Goal: Communication & Community: Participate in discussion

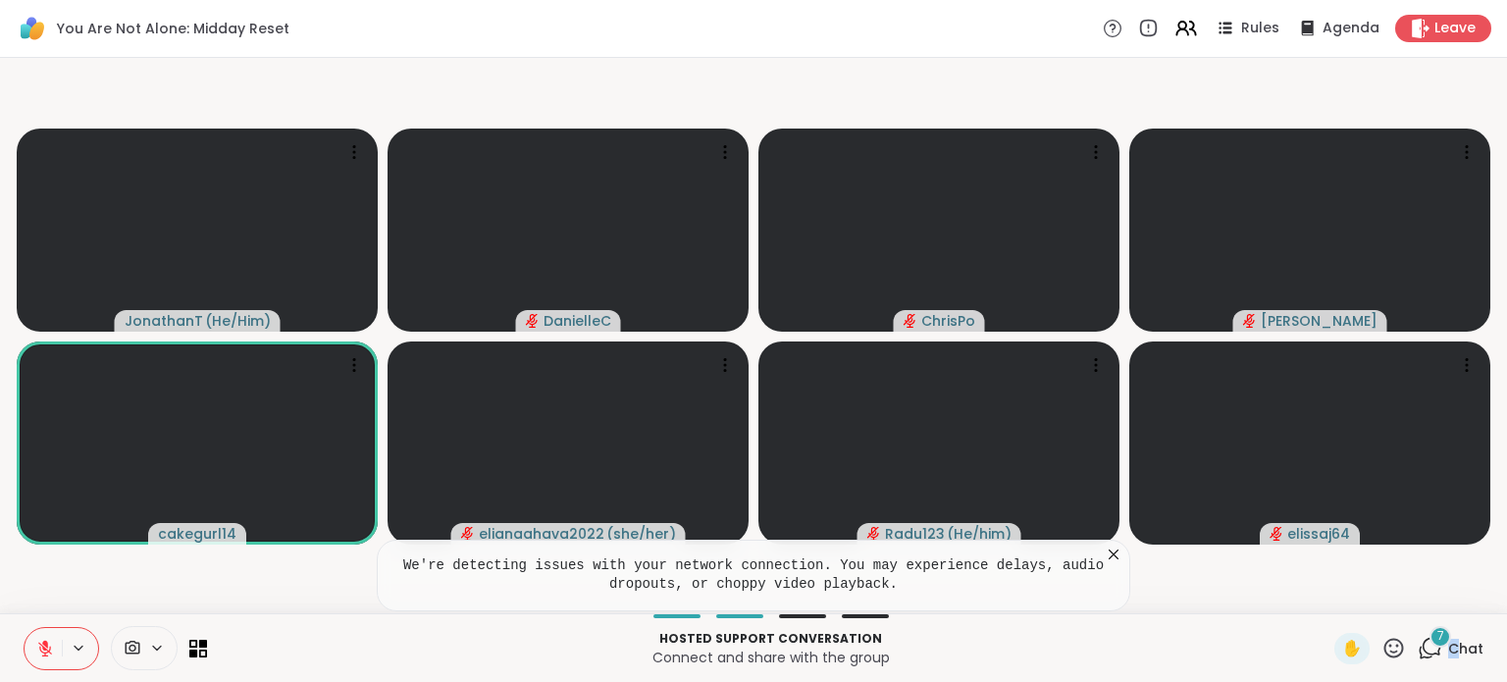
click at [1448, 642] on span "Chat" at bounding box center [1465, 649] width 35 height 20
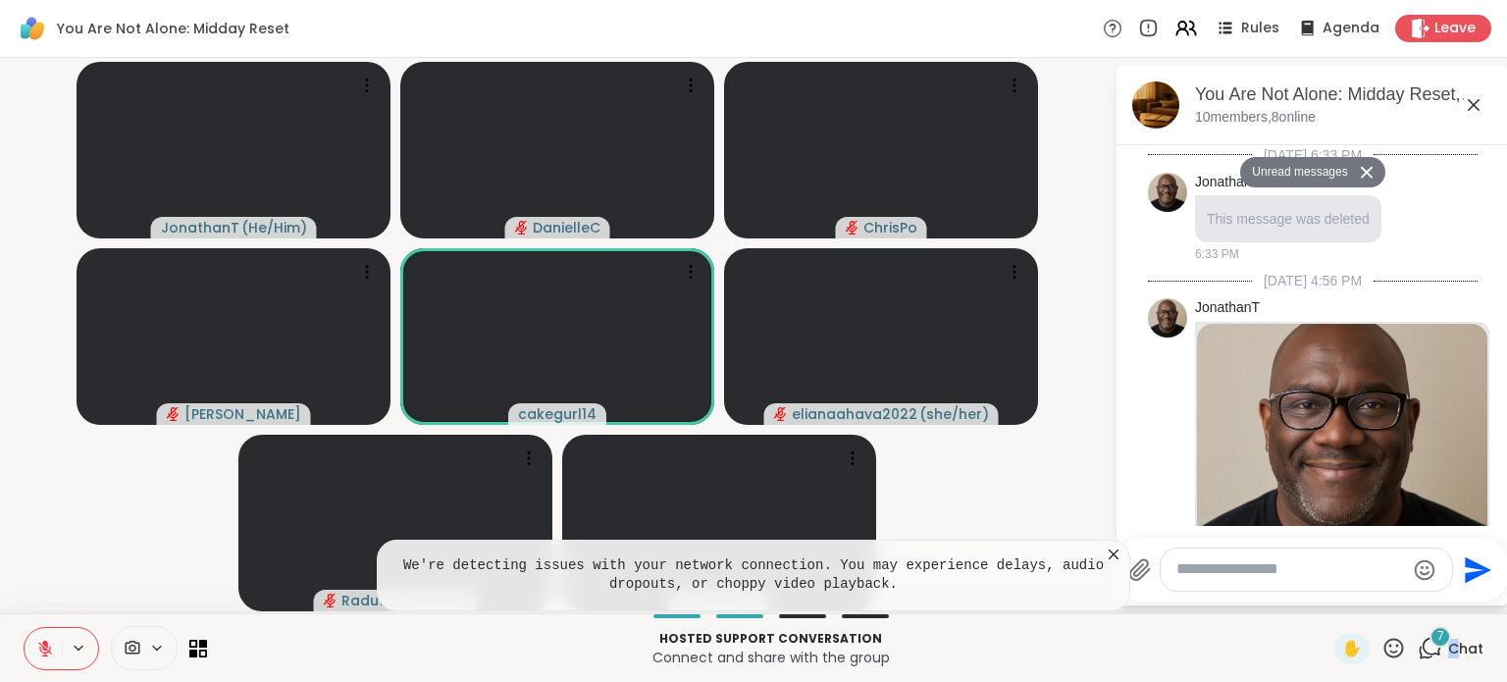
scroll to position [2282, 0]
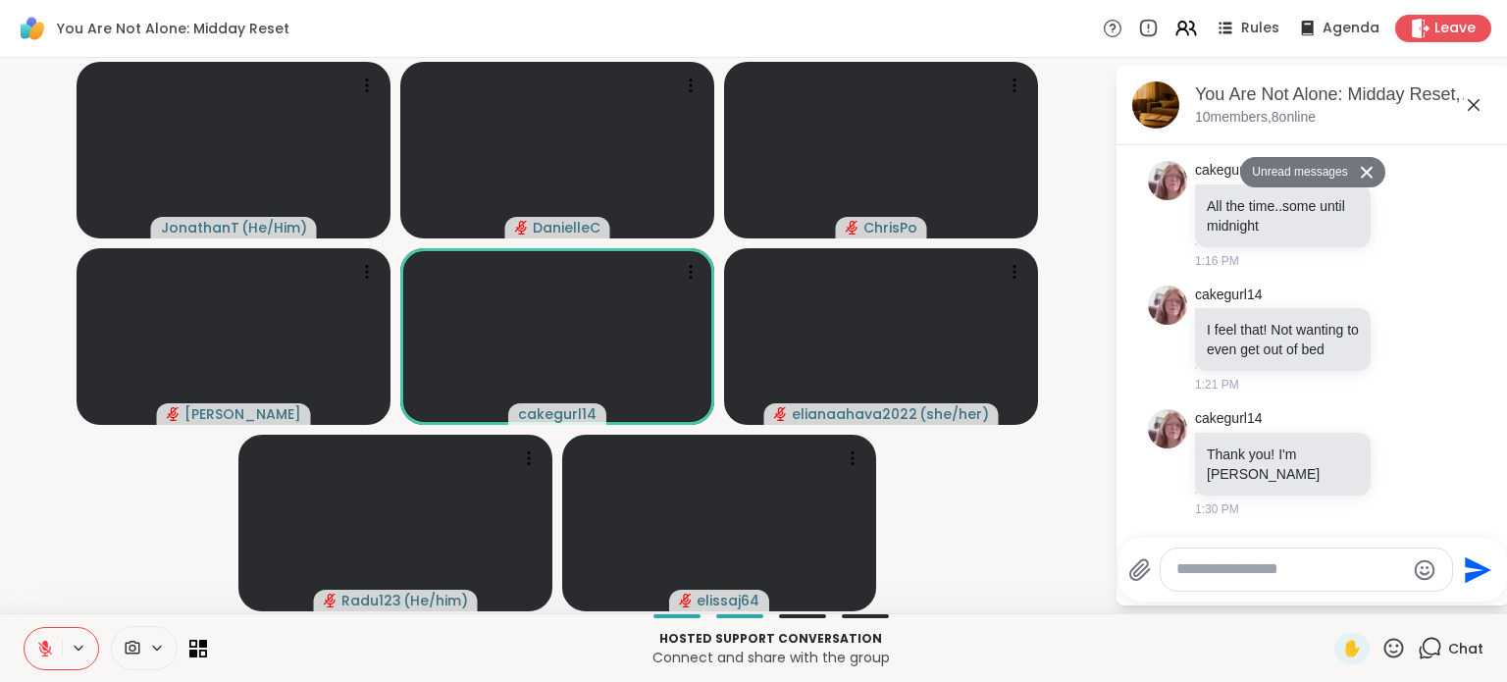
click at [1245, 576] on textarea "Type your message" at bounding box center [1290, 569] width 229 height 21
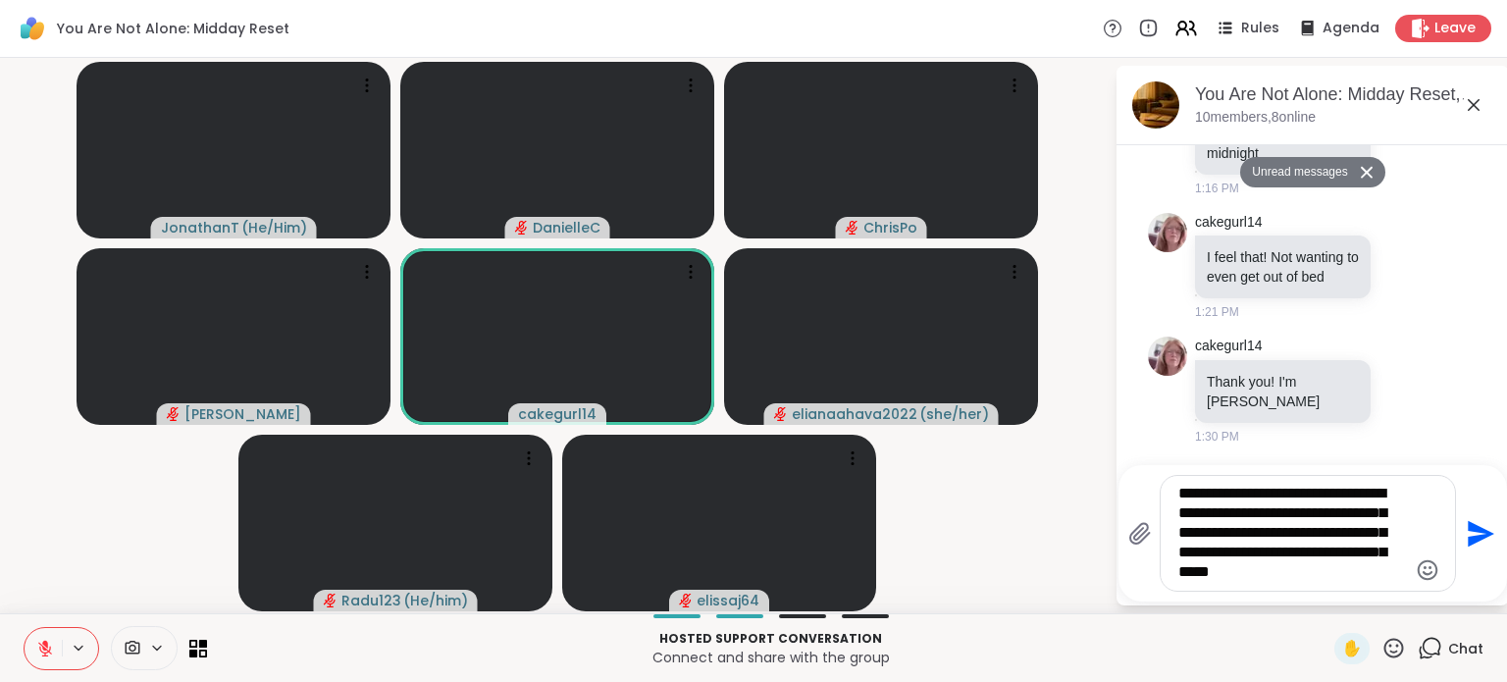
type textarea "**********"
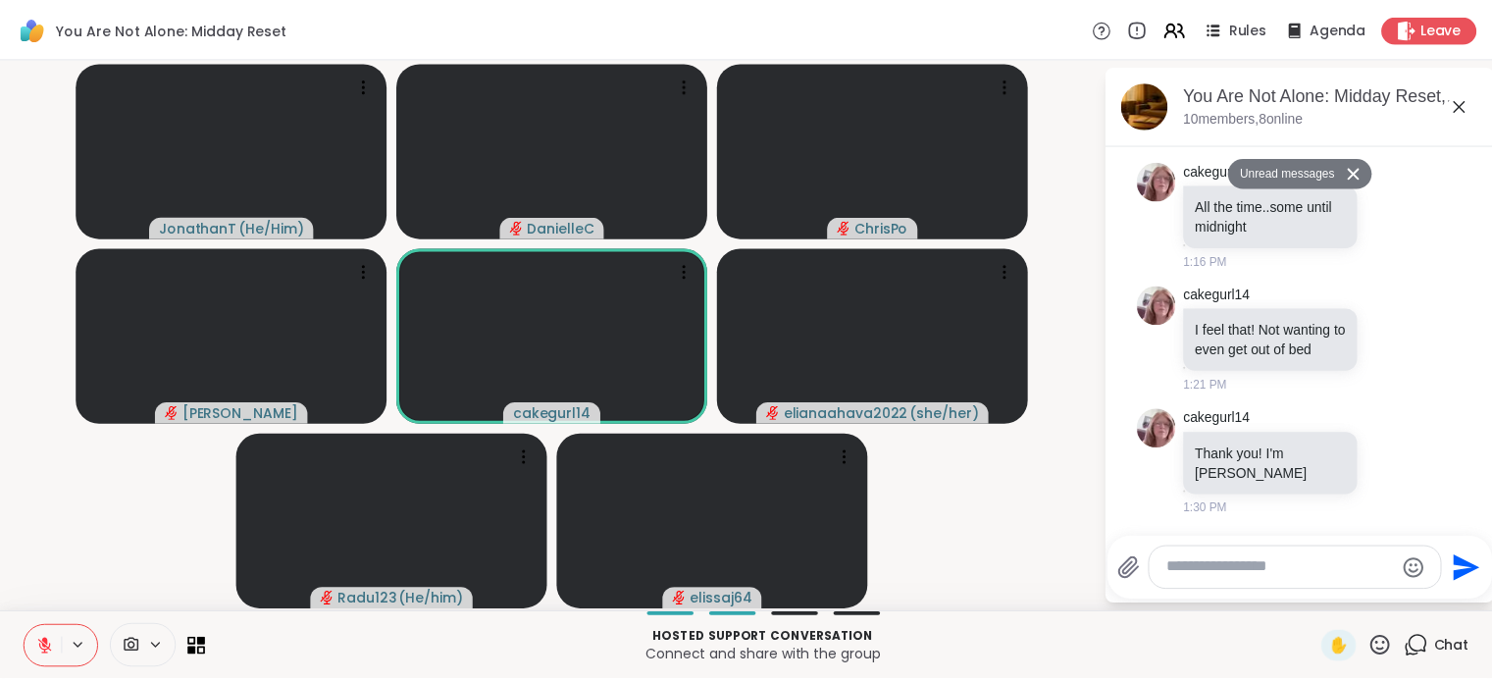
scroll to position [2477, 0]
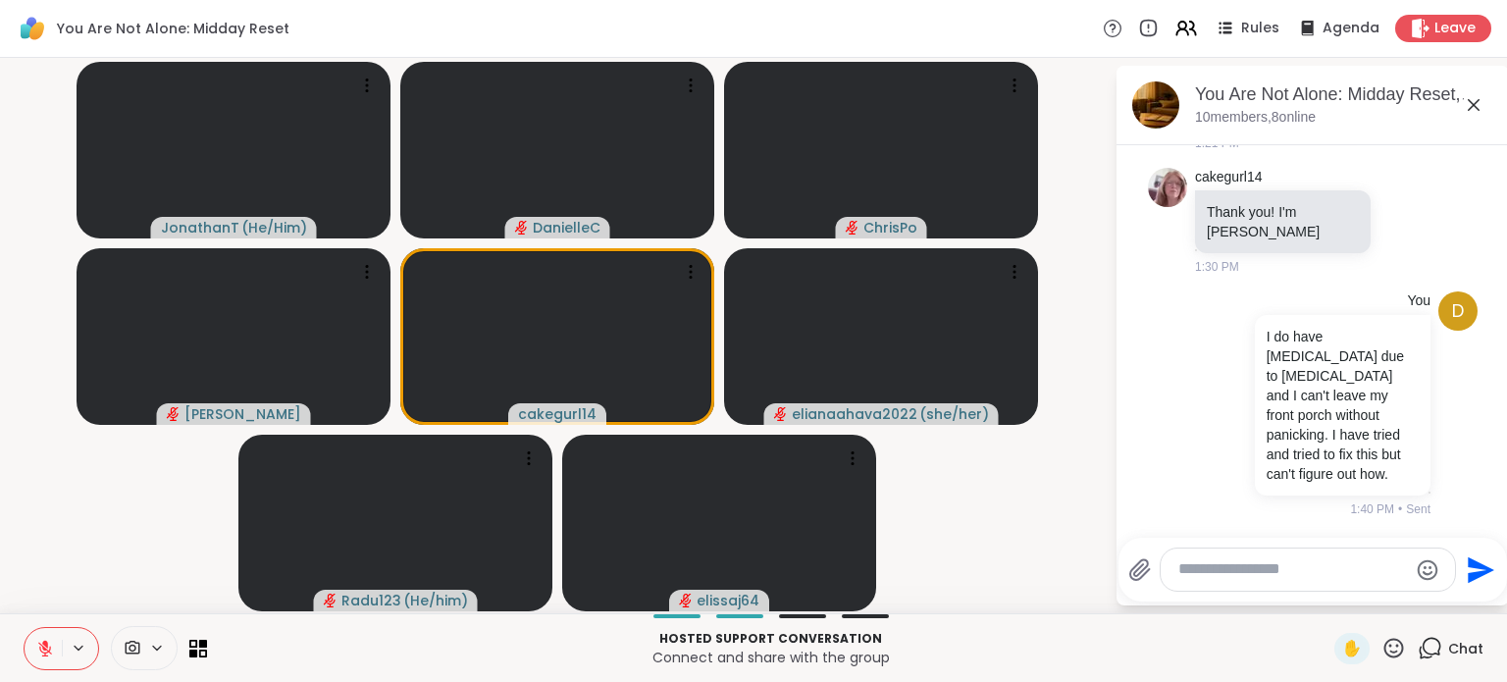
click at [1477, 111] on icon at bounding box center [1474, 105] width 24 height 24
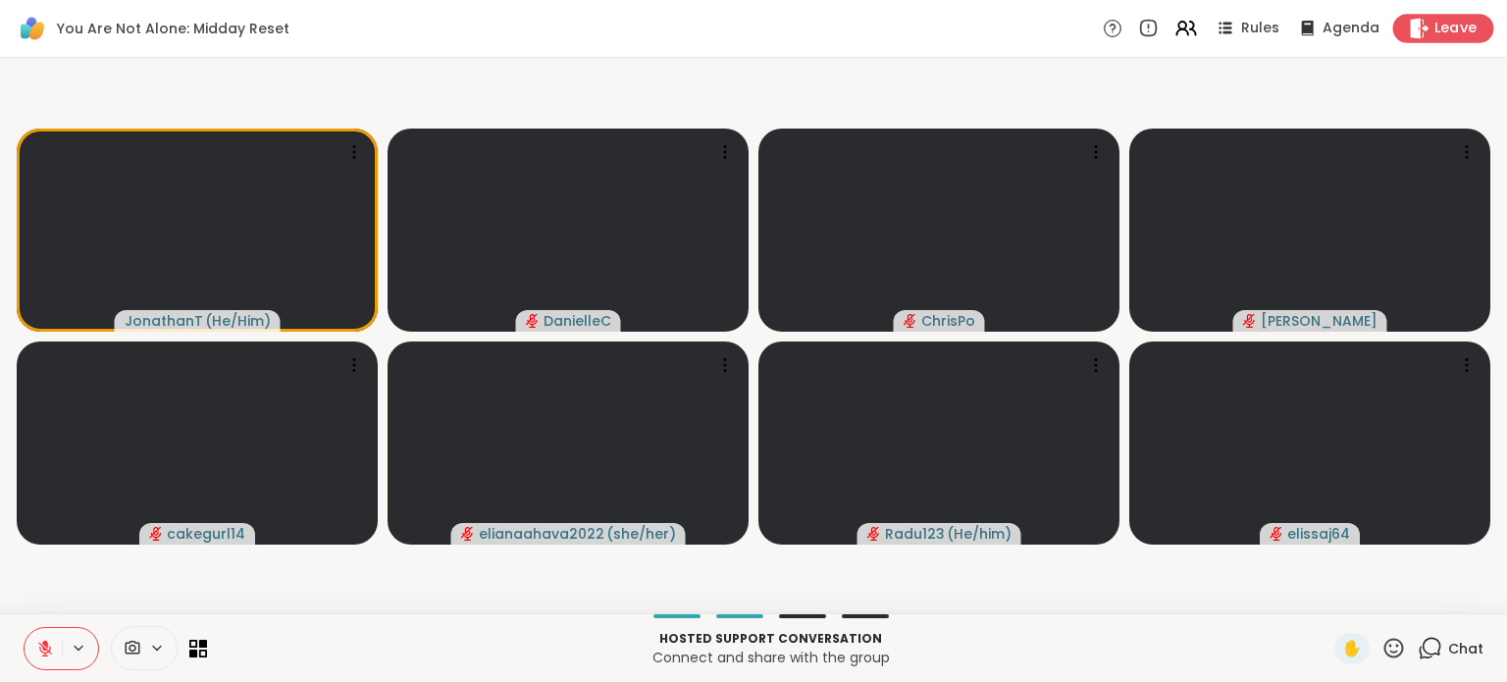
click at [1454, 30] on span "Leave" at bounding box center [1456, 29] width 43 height 21
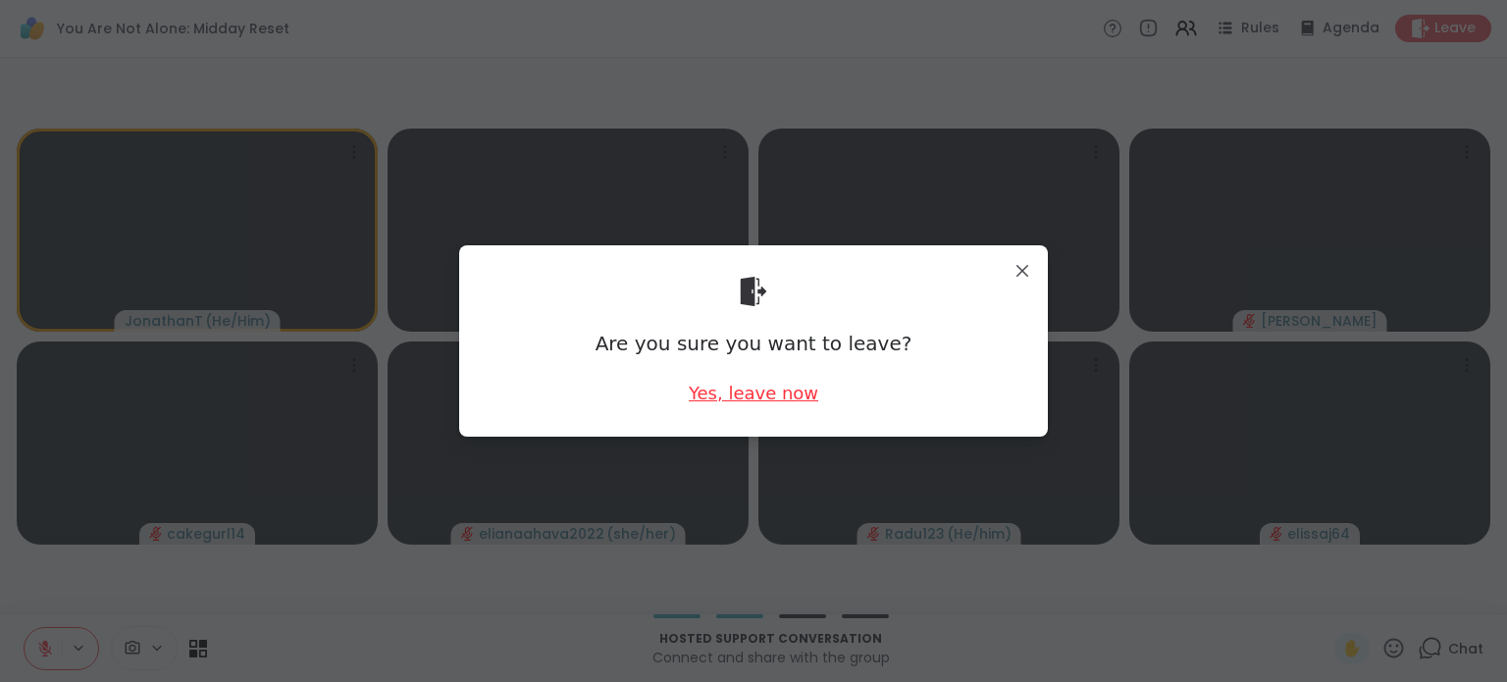
click at [749, 397] on div "Yes, leave now" at bounding box center [754, 393] width 130 height 25
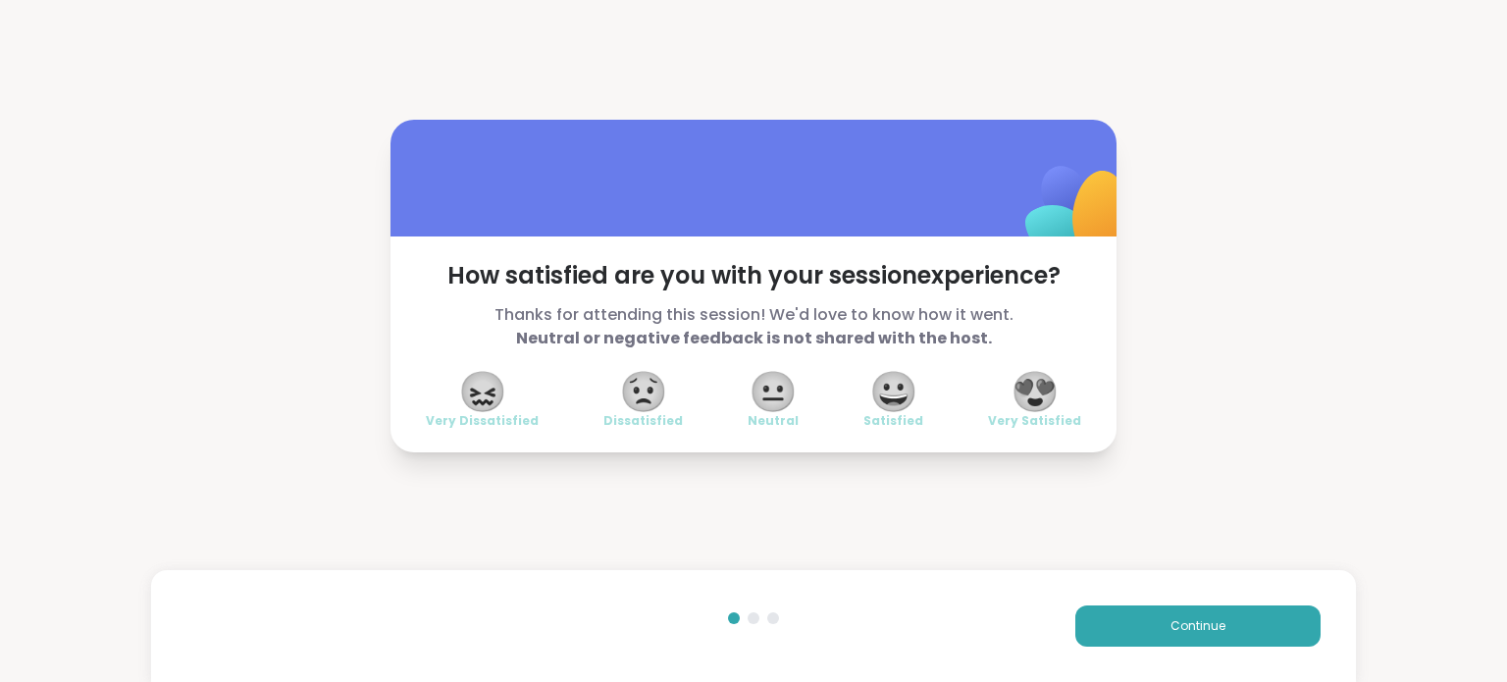
click at [1031, 395] on span "😍" at bounding box center [1035, 391] width 49 height 35
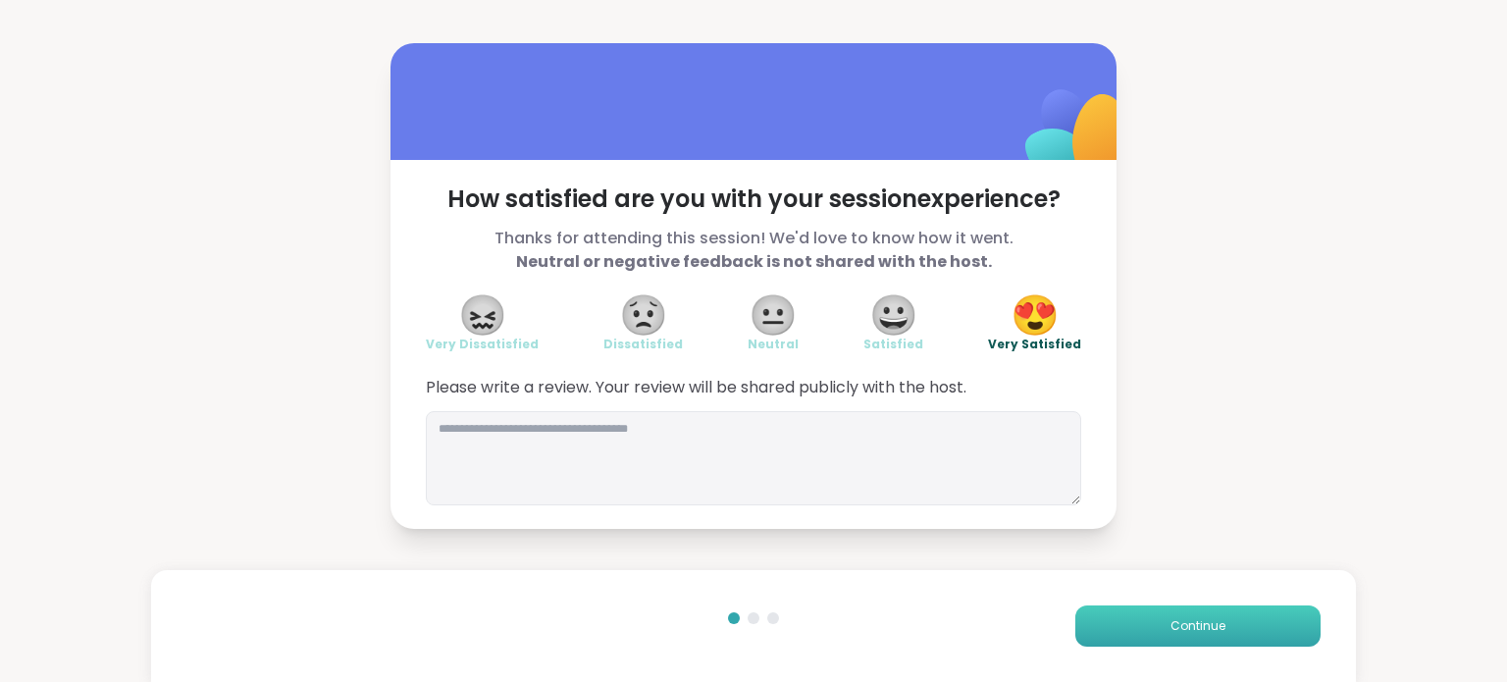
click at [1139, 606] on button "Continue" at bounding box center [1197, 625] width 245 height 41
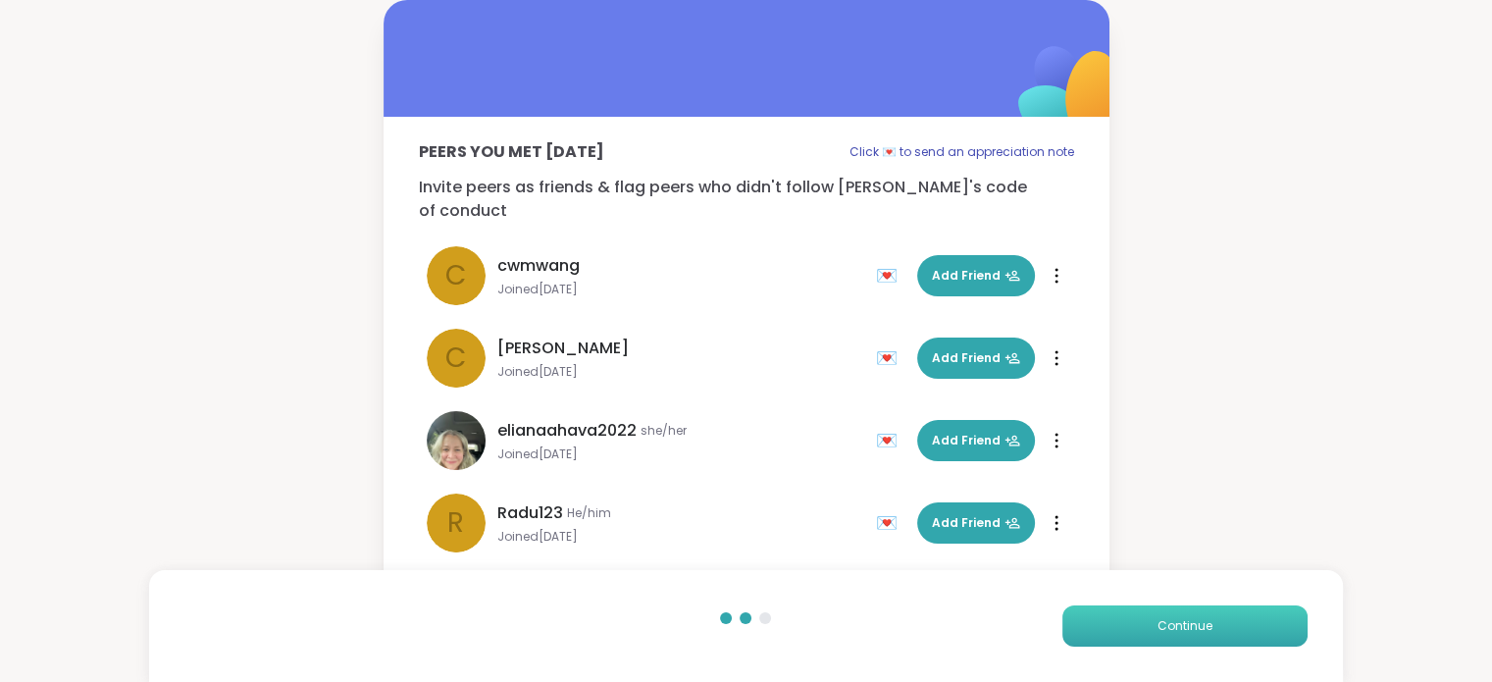
click at [1160, 645] on button "Continue" at bounding box center [1185, 625] width 245 height 41
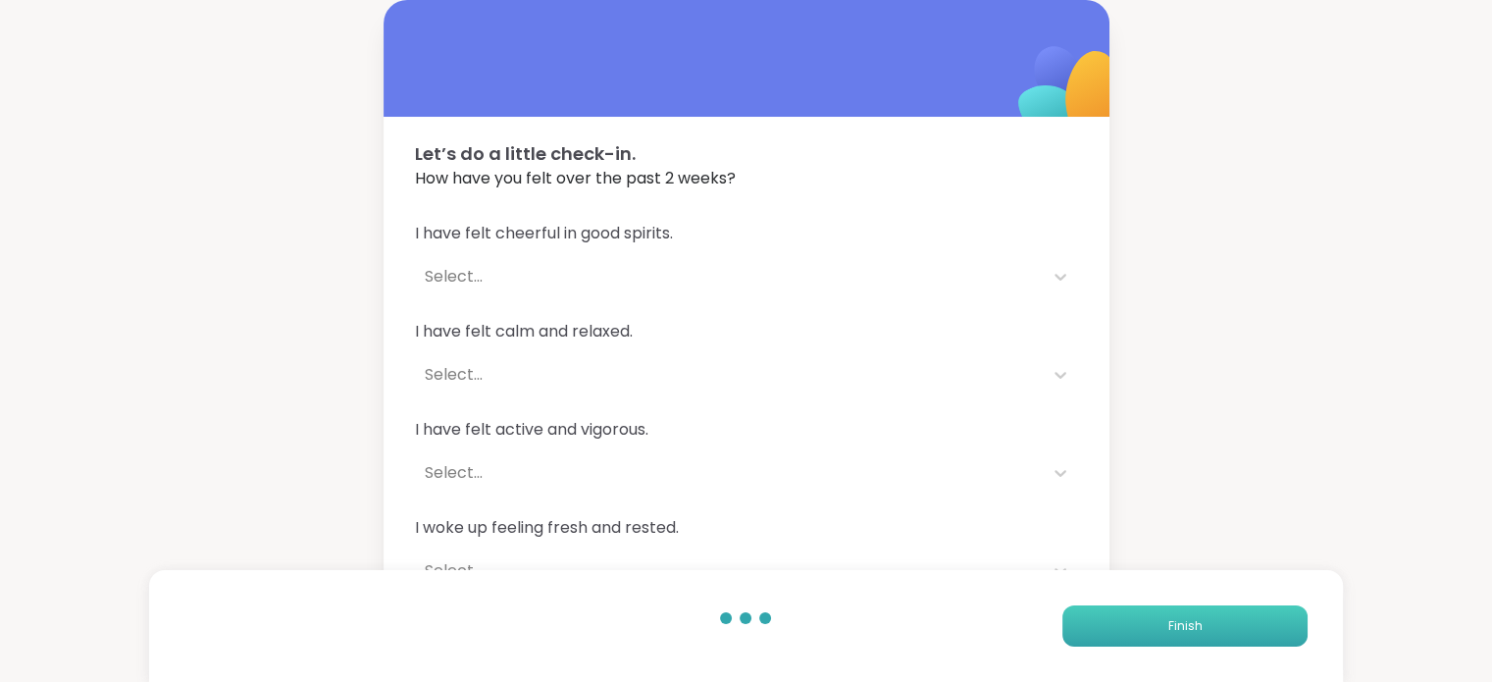
click at [1168, 633] on button "Finish" at bounding box center [1185, 625] width 245 height 41
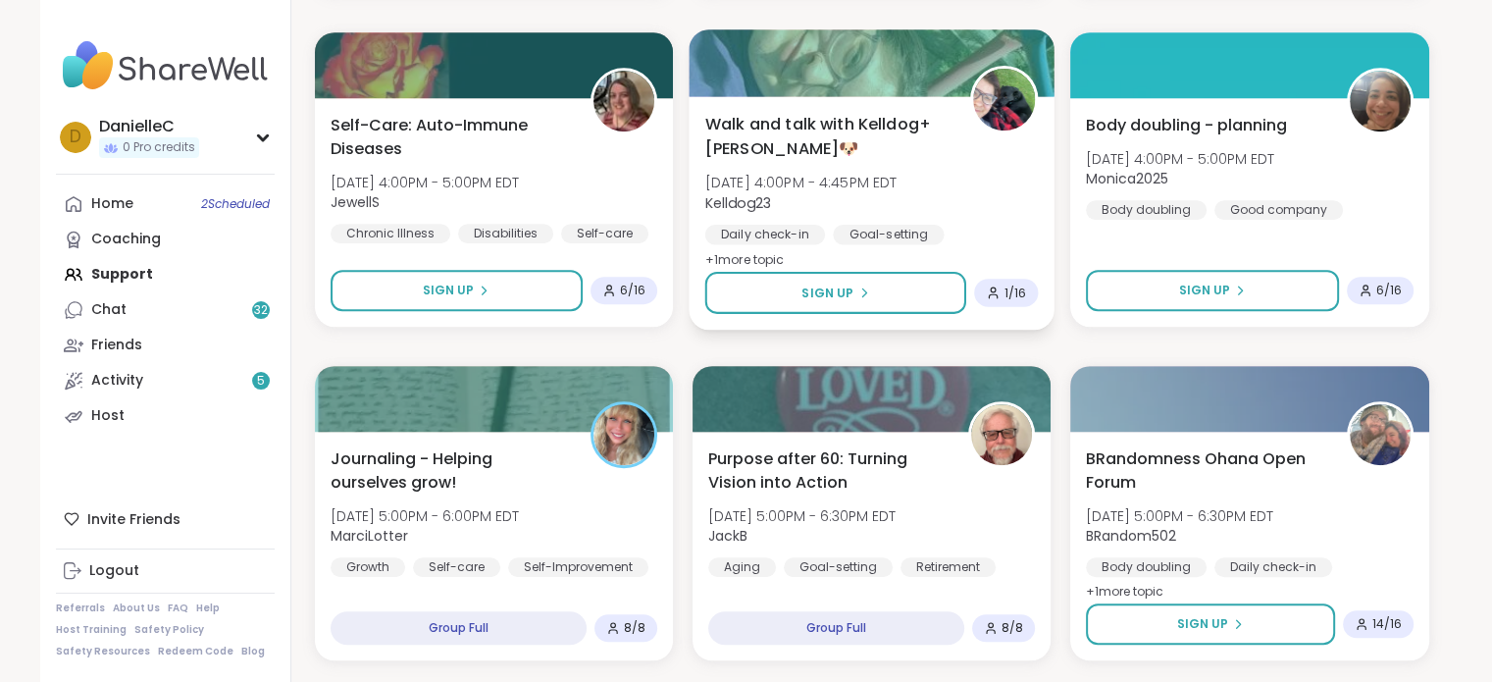
scroll to position [1177, 0]
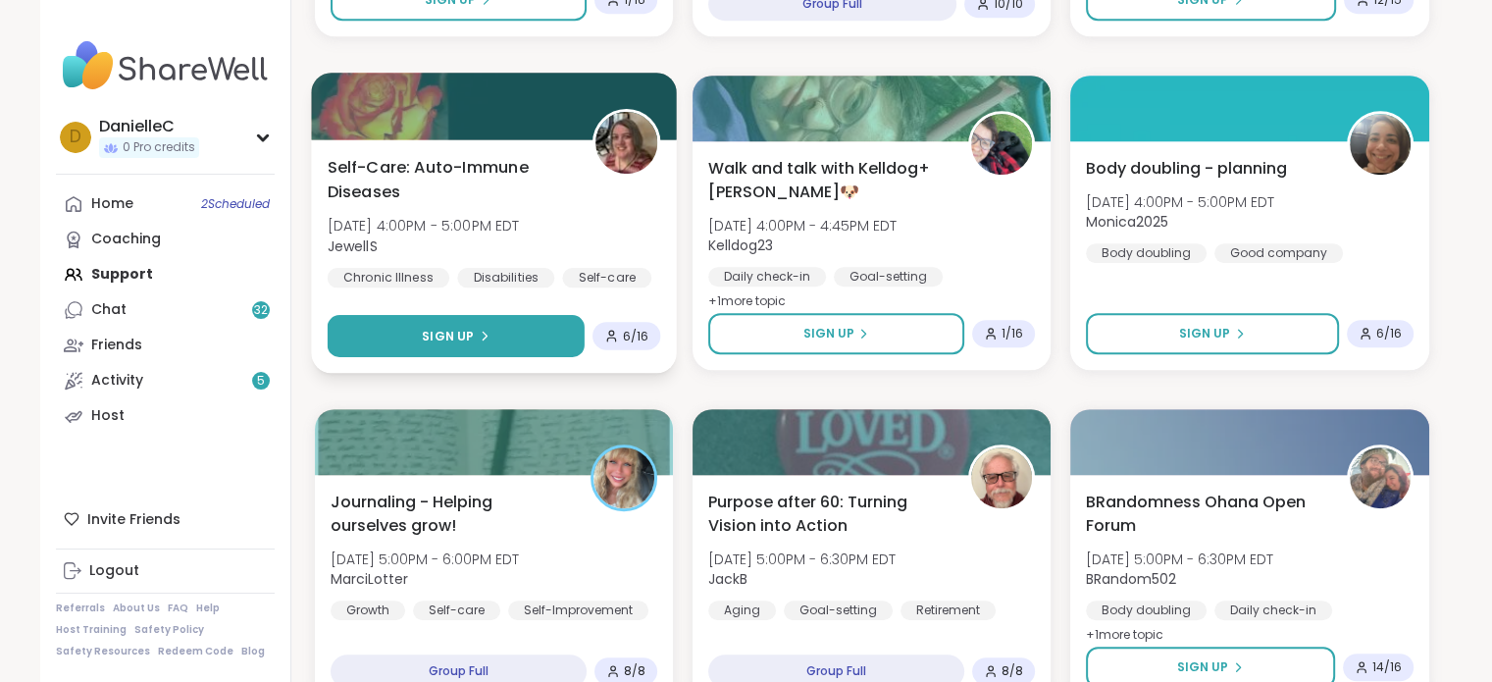
click at [471, 344] on span "Sign Up" at bounding box center [448, 336] width 52 height 18
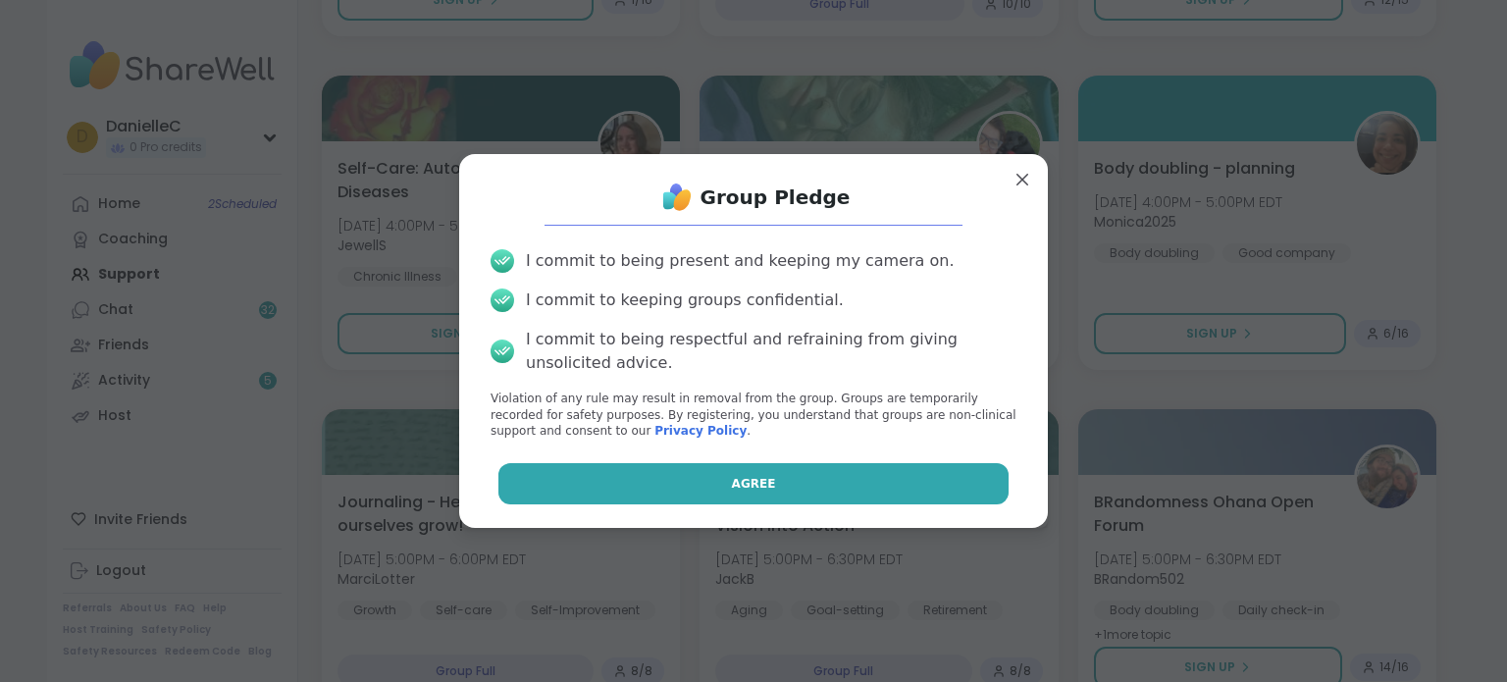
click at [756, 486] on span "Agree" at bounding box center [754, 484] width 44 height 18
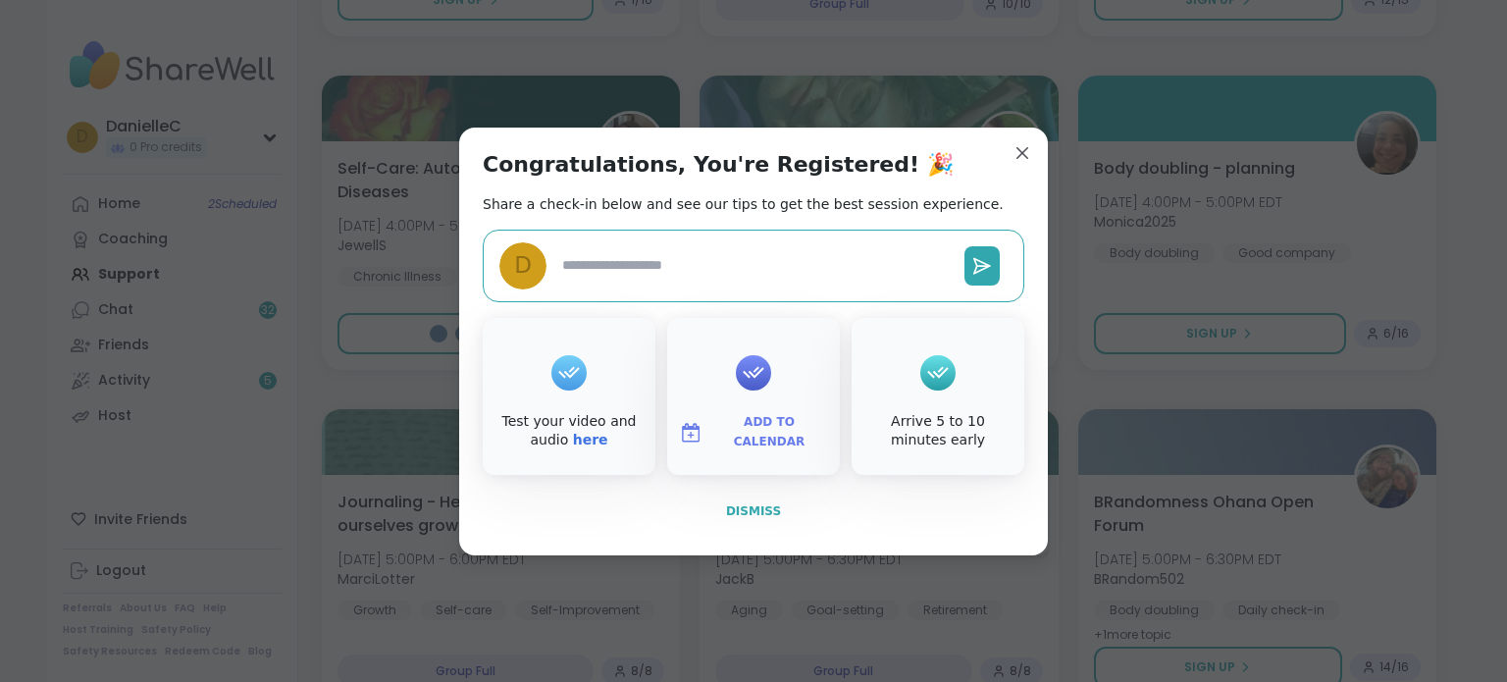
click at [753, 505] on span "Dismiss" at bounding box center [753, 511] width 55 height 14
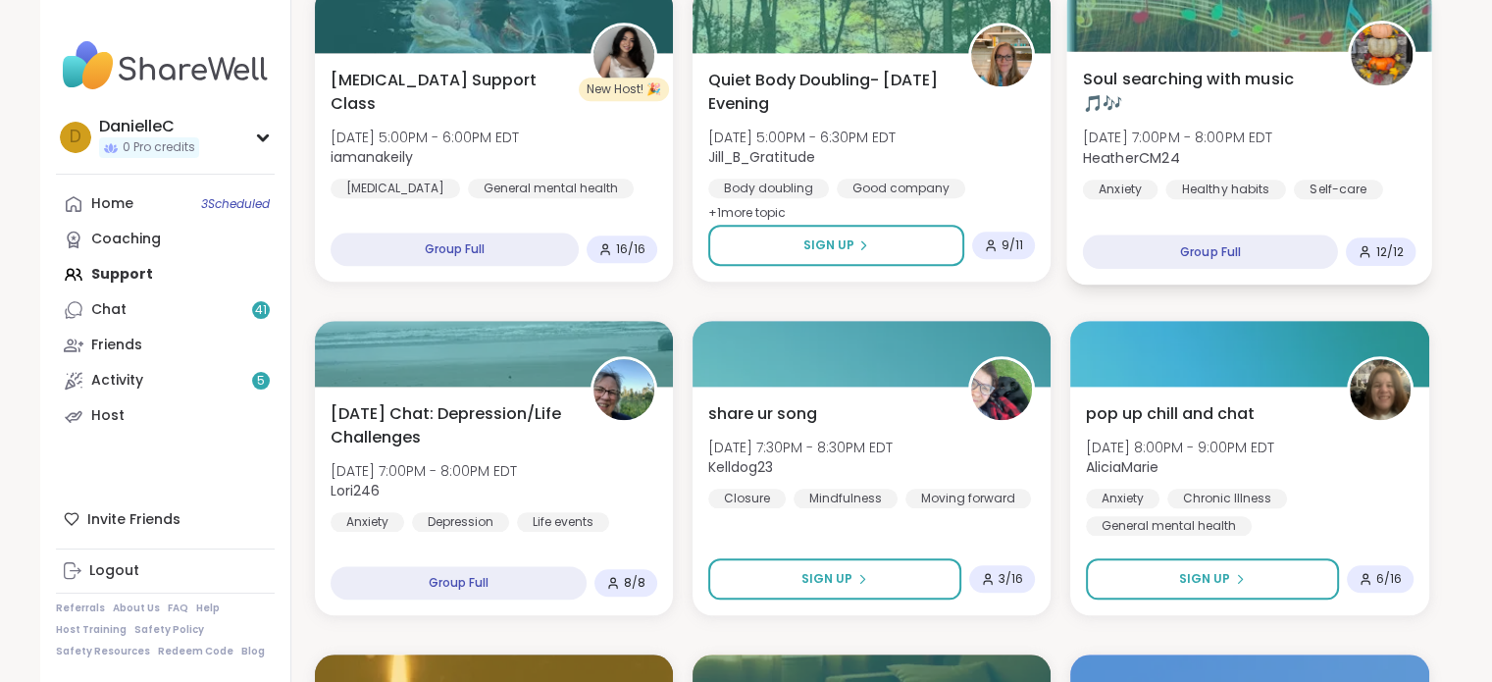
scroll to position [2061, 0]
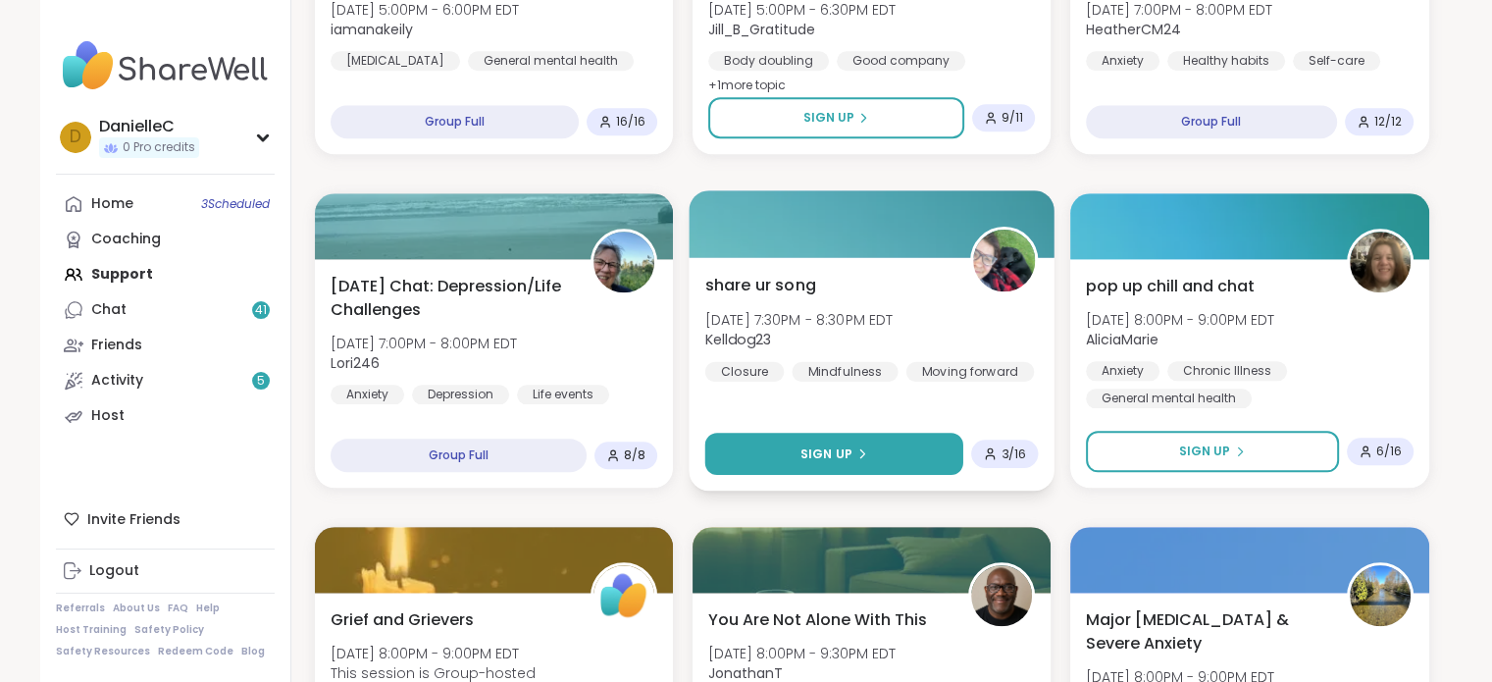
click at [907, 443] on button "Sign Up" at bounding box center [833, 454] width 258 height 42
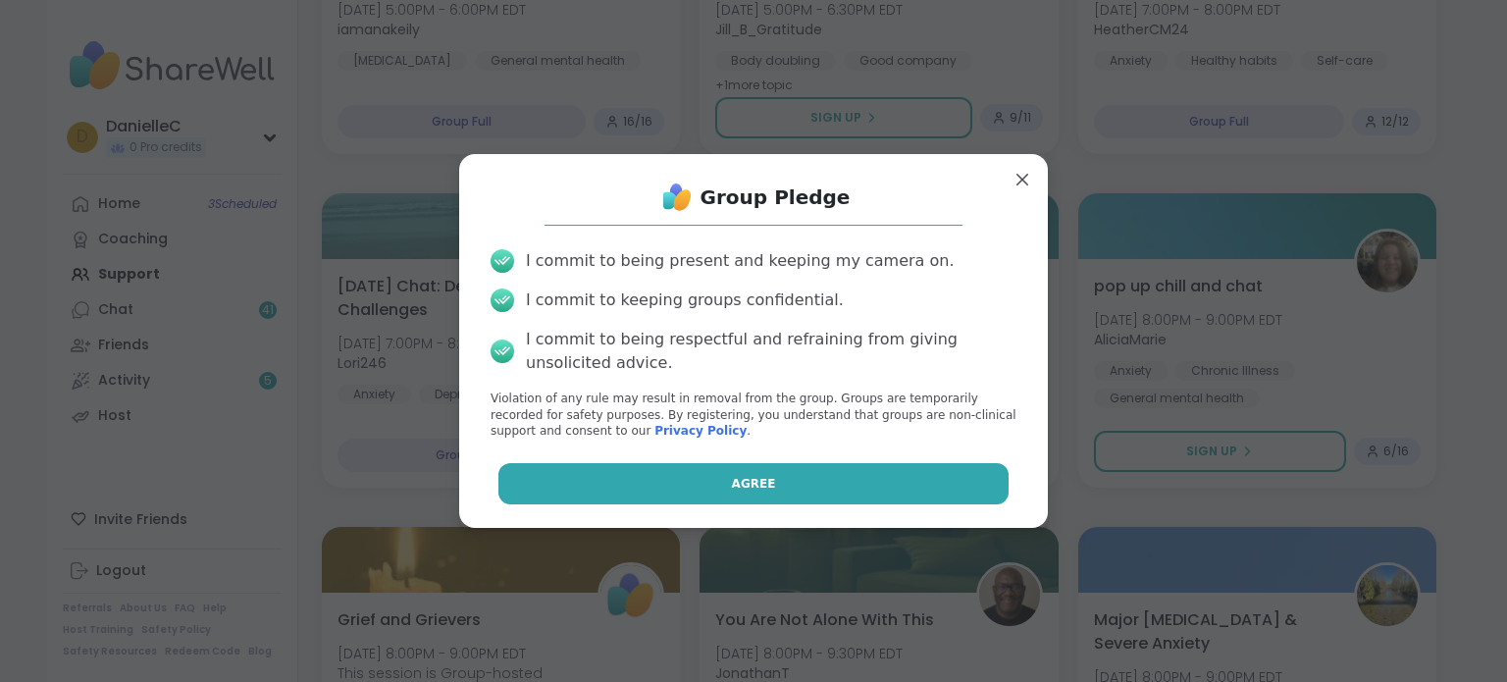
click at [845, 474] on button "Agree" at bounding box center [753, 483] width 511 height 41
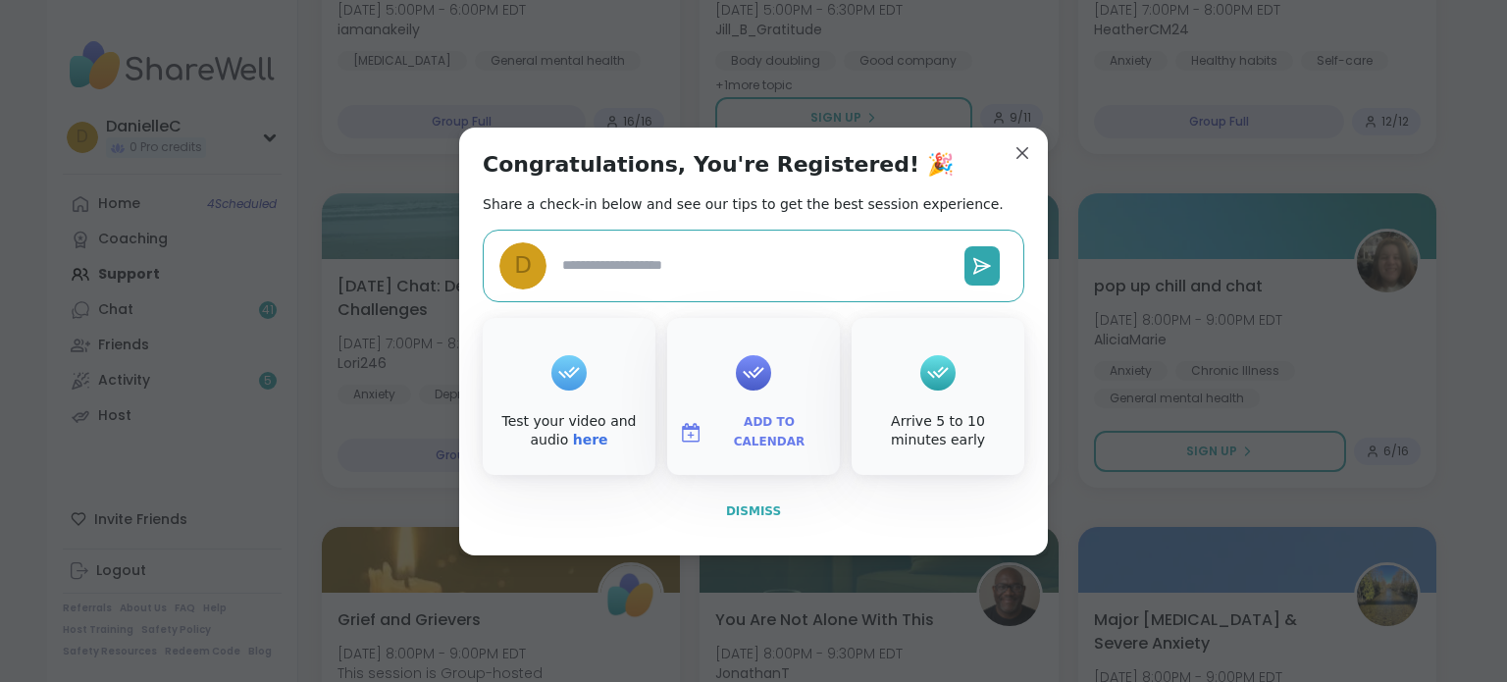
click at [796, 507] on button "Dismiss" at bounding box center [754, 511] width 542 height 41
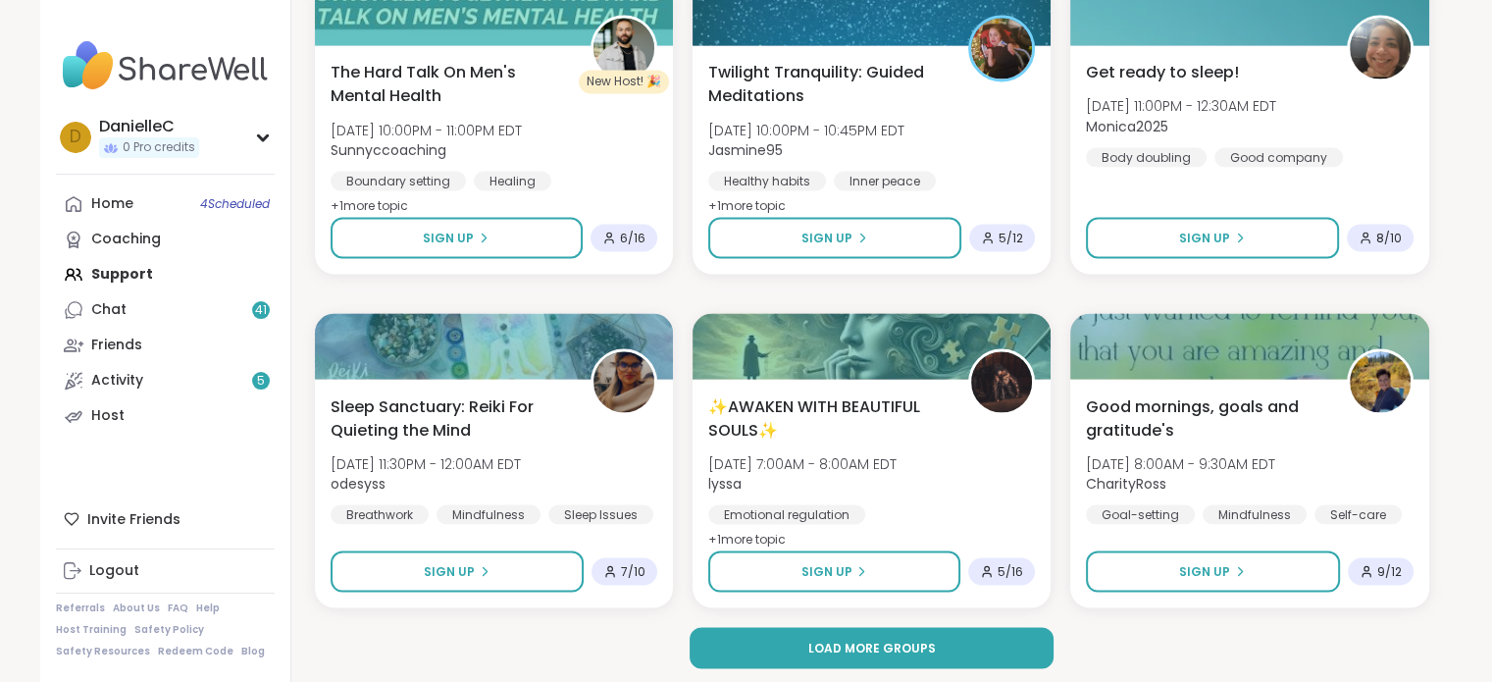
scroll to position [3614, 0]
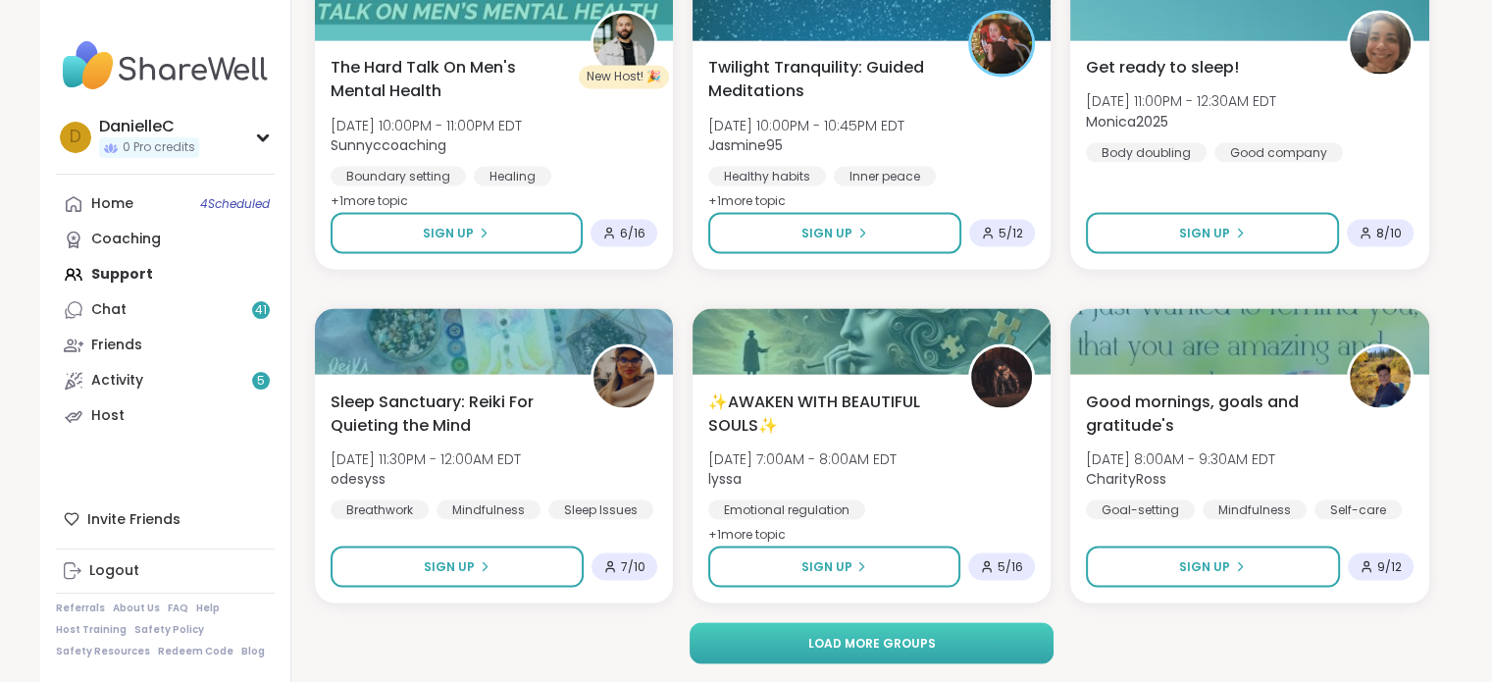
click at [904, 638] on span "Load more groups" at bounding box center [872, 643] width 128 height 18
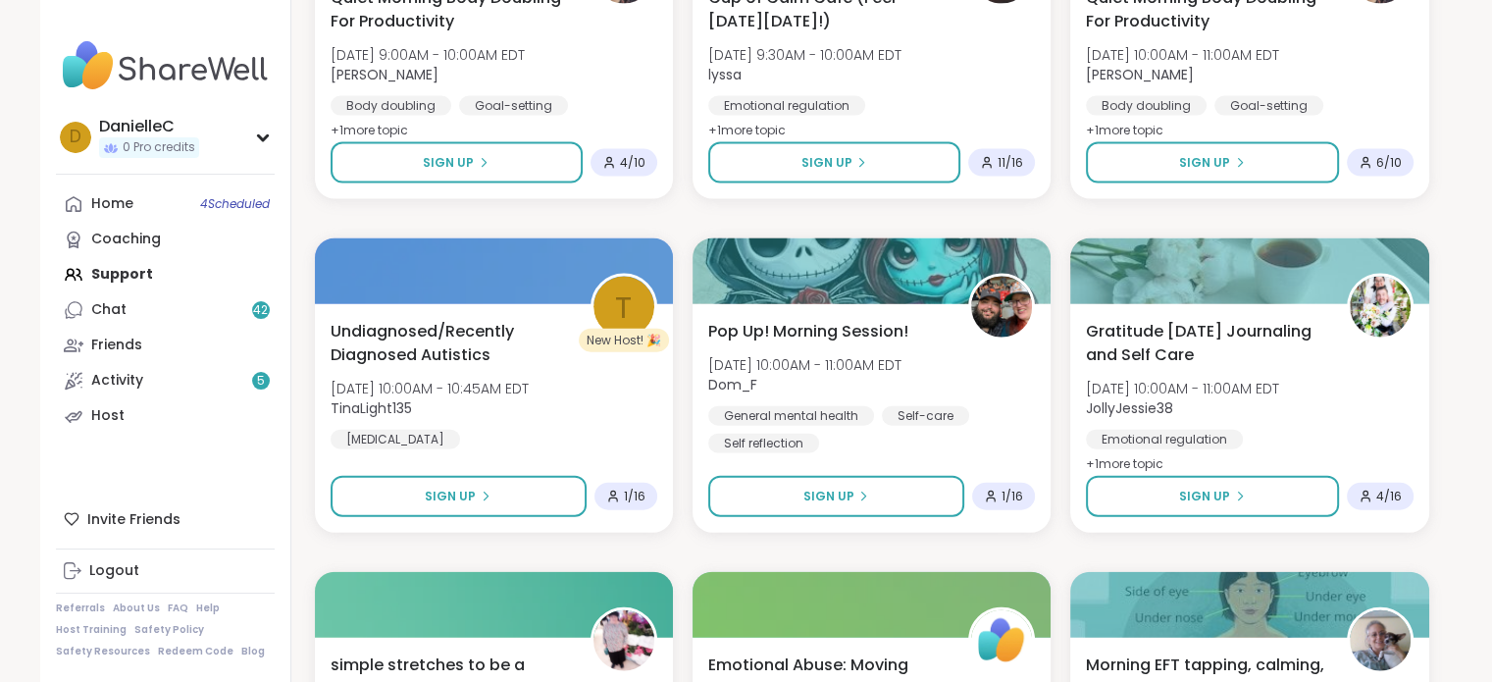
scroll to position [4399, 0]
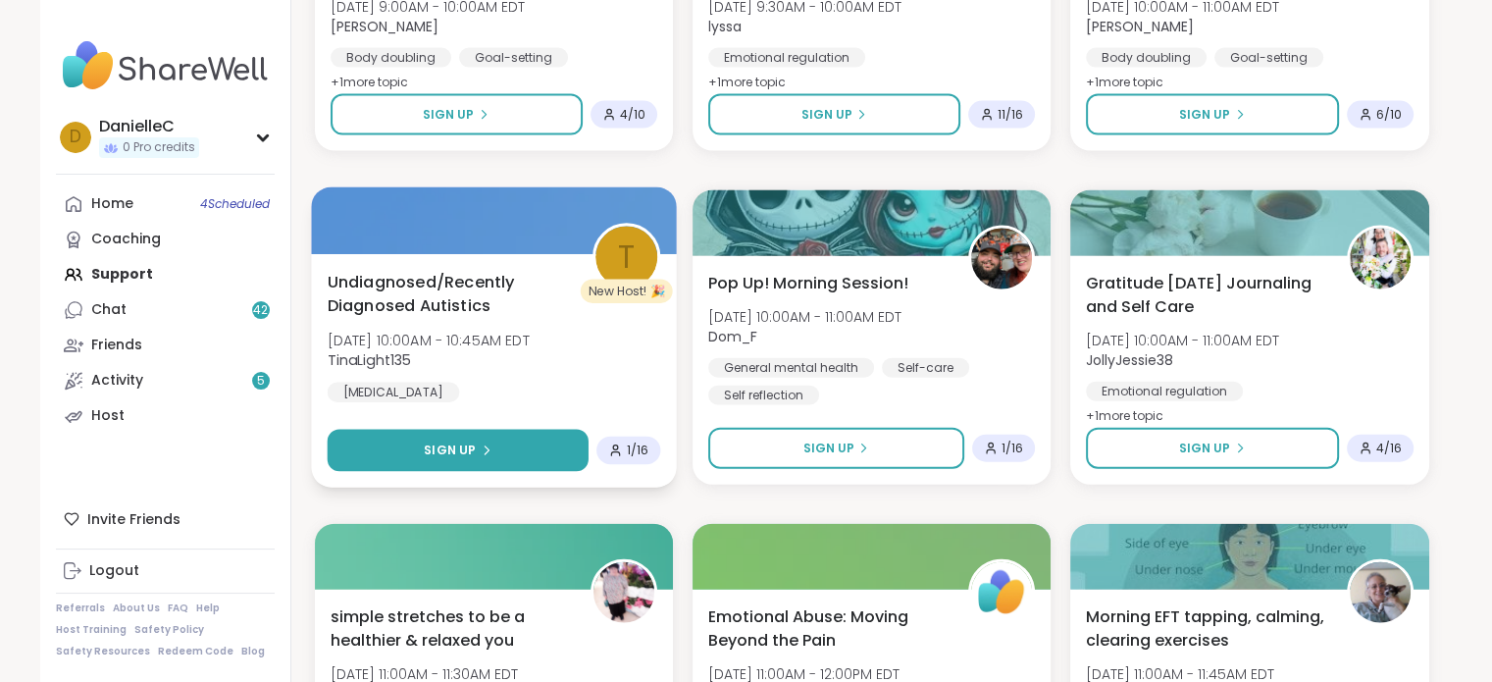
click at [396, 464] on button "Sign Up" at bounding box center [458, 451] width 262 height 42
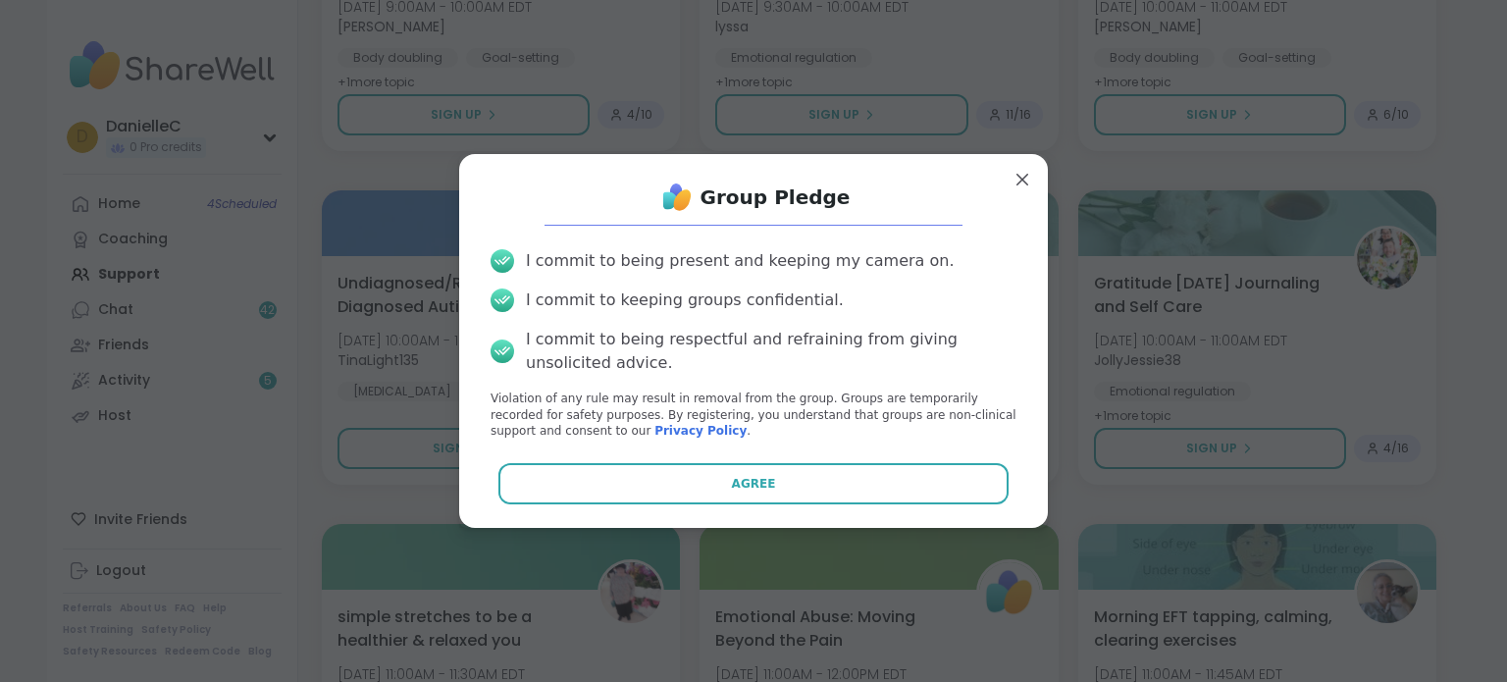
click at [715, 507] on div "Group Pledge I commit to being present and keeping my camera on. I commit to ke…" at bounding box center [753, 341] width 557 height 342
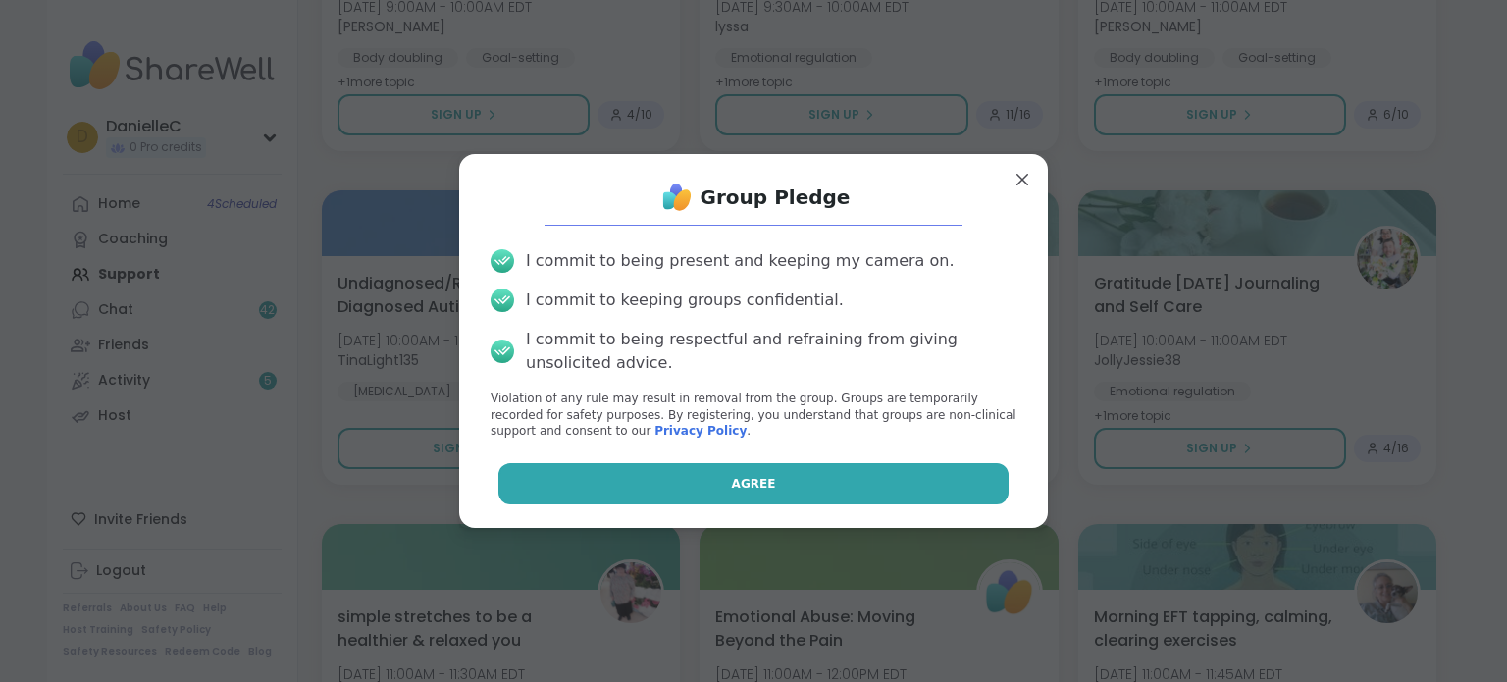
click at [714, 463] on button "Agree" at bounding box center [753, 483] width 511 height 41
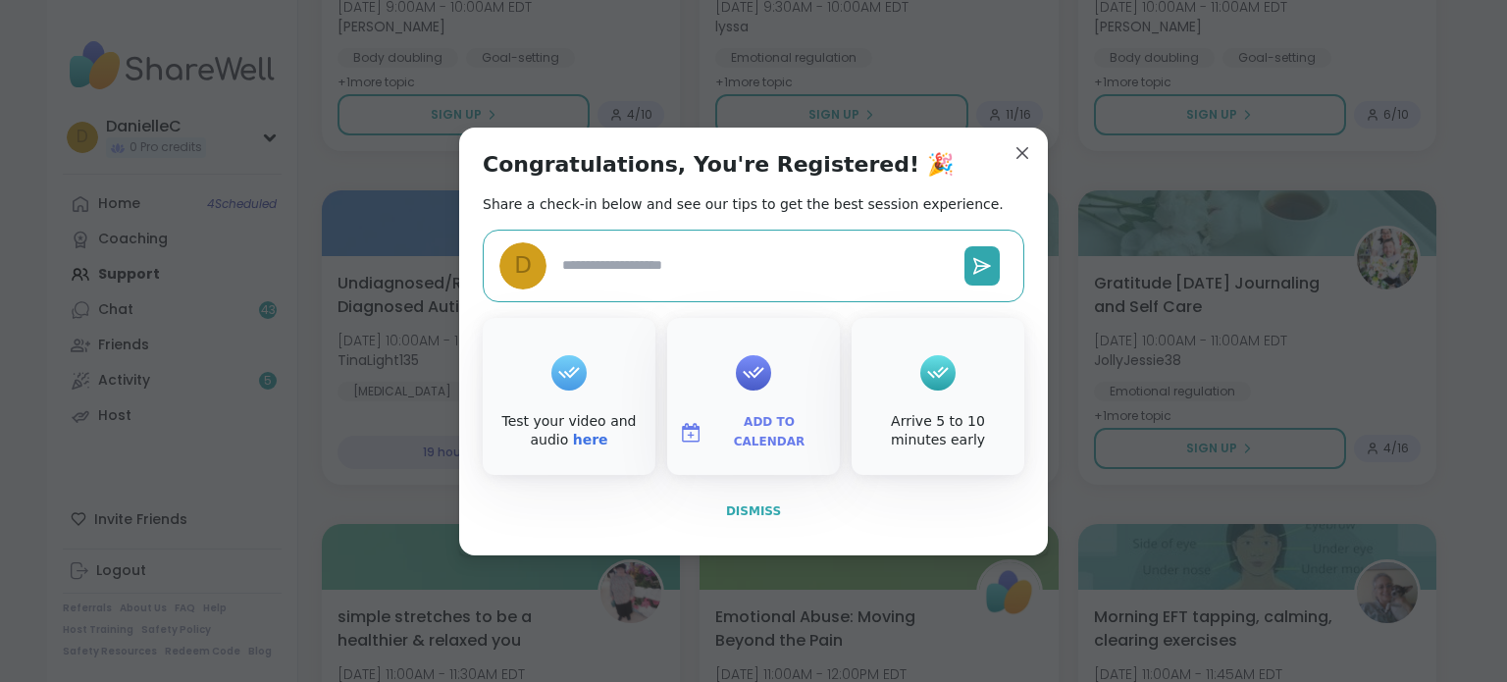
click at [766, 504] on span "Dismiss" at bounding box center [753, 511] width 55 height 14
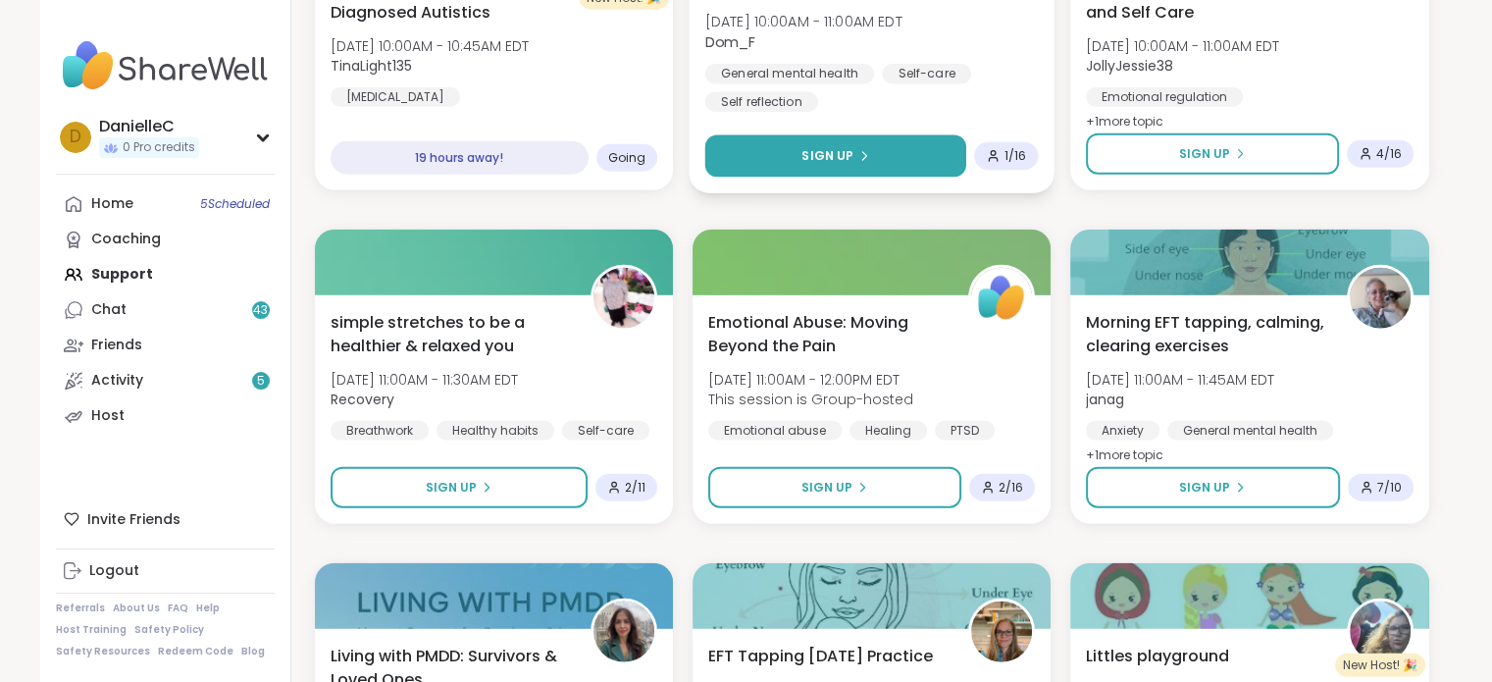
scroll to position [4595, 0]
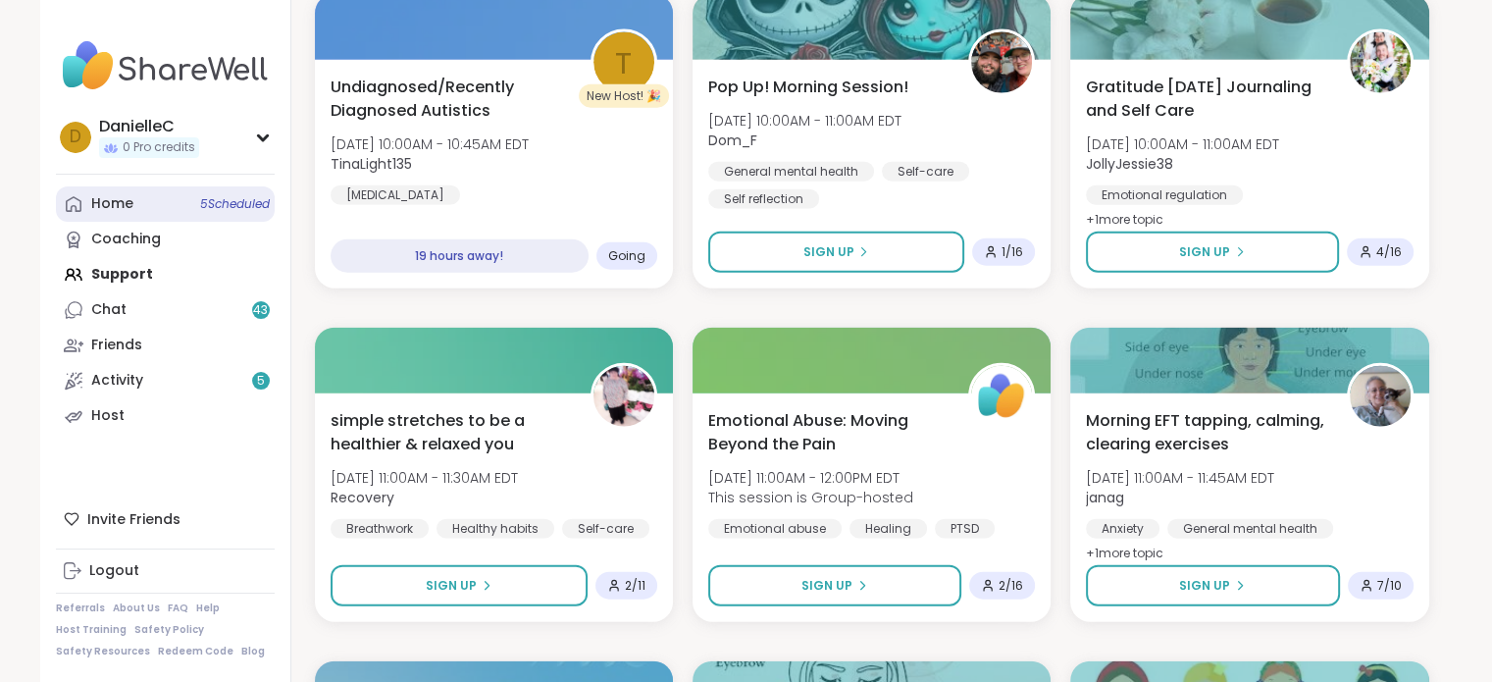
click at [218, 196] on span "5 Scheduled" at bounding box center [235, 204] width 70 height 16
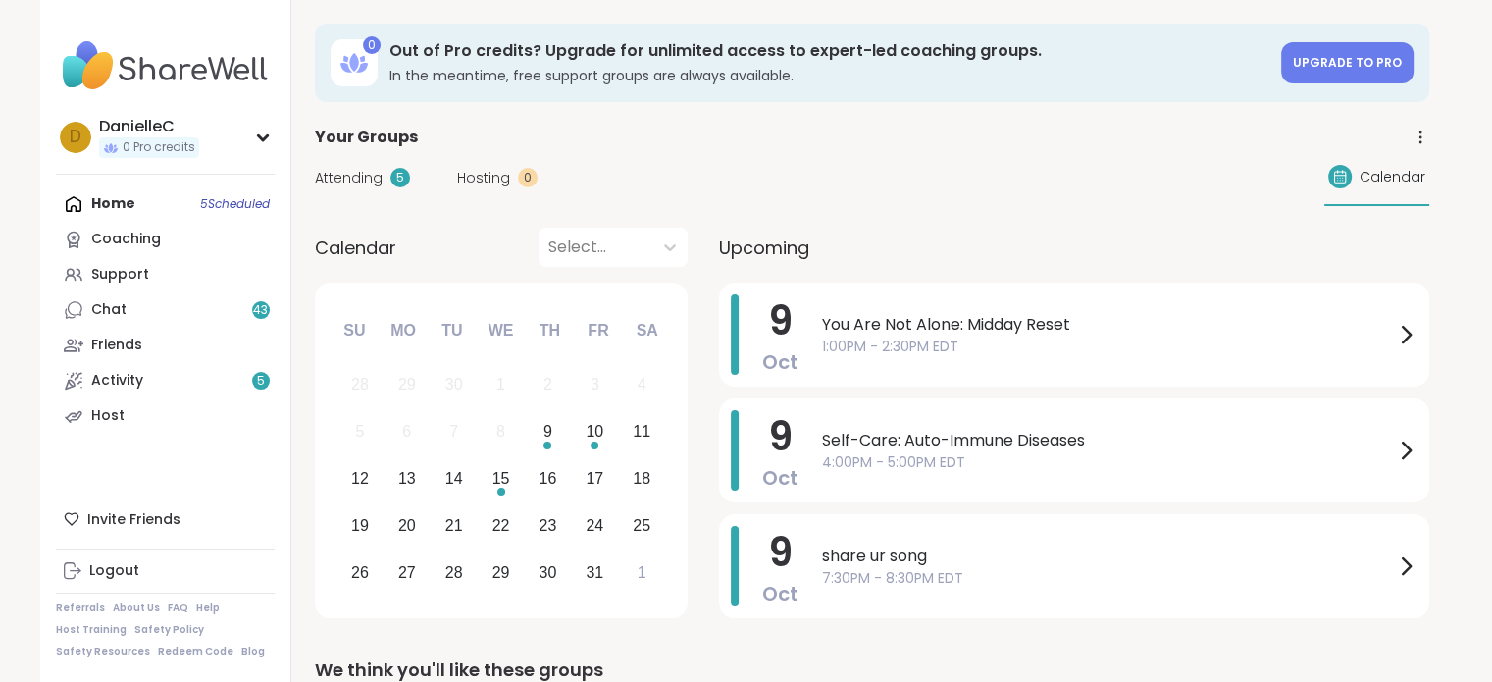
click at [1393, 177] on span "Calendar" at bounding box center [1393, 177] width 66 height 21
click at [588, 431] on div "10" at bounding box center [595, 431] width 18 height 26
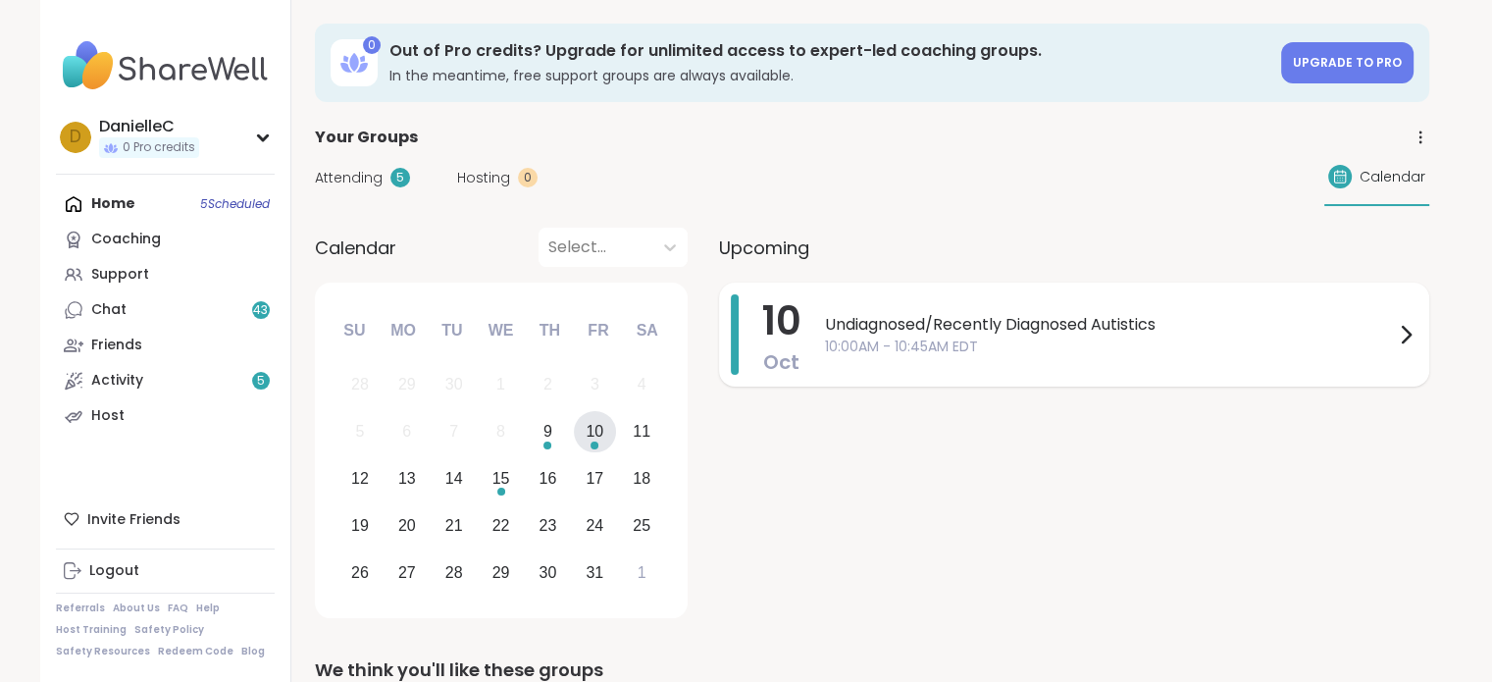
click at [1055, 349] on span "10:00AM - 10:45AM EDT" at bounding box center [1109, 347] width 569 height 21
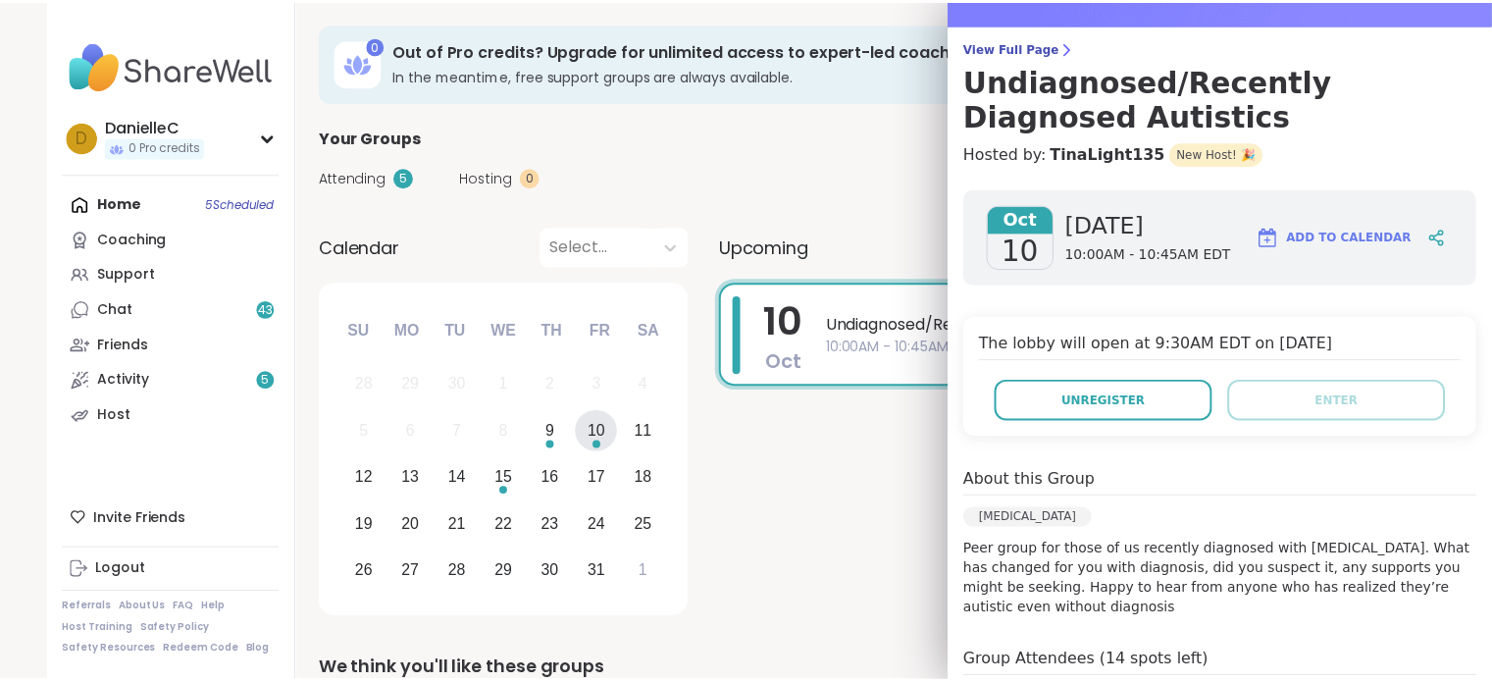
scroll to position [294, 0]
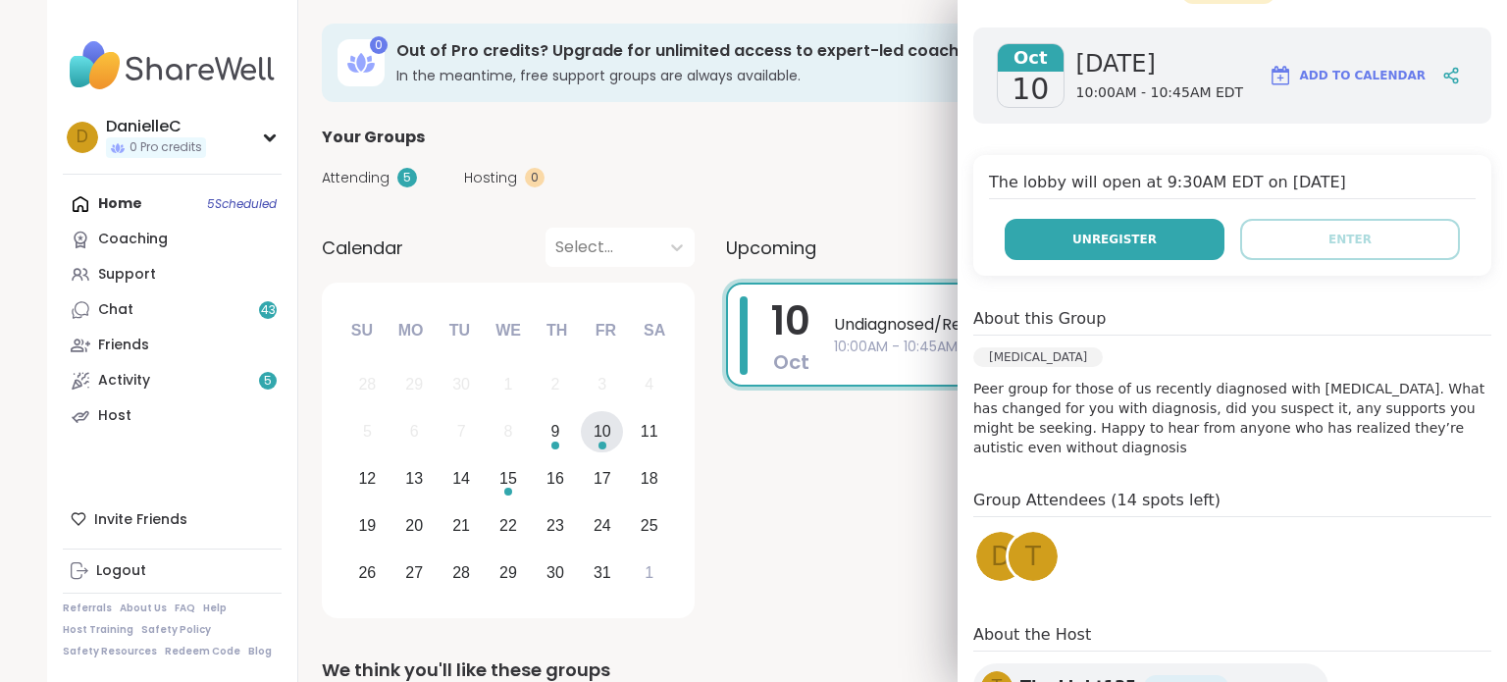
click at [1122, 243] on span "Unregister" at bounding box center [1114, 240] width 84 height 18
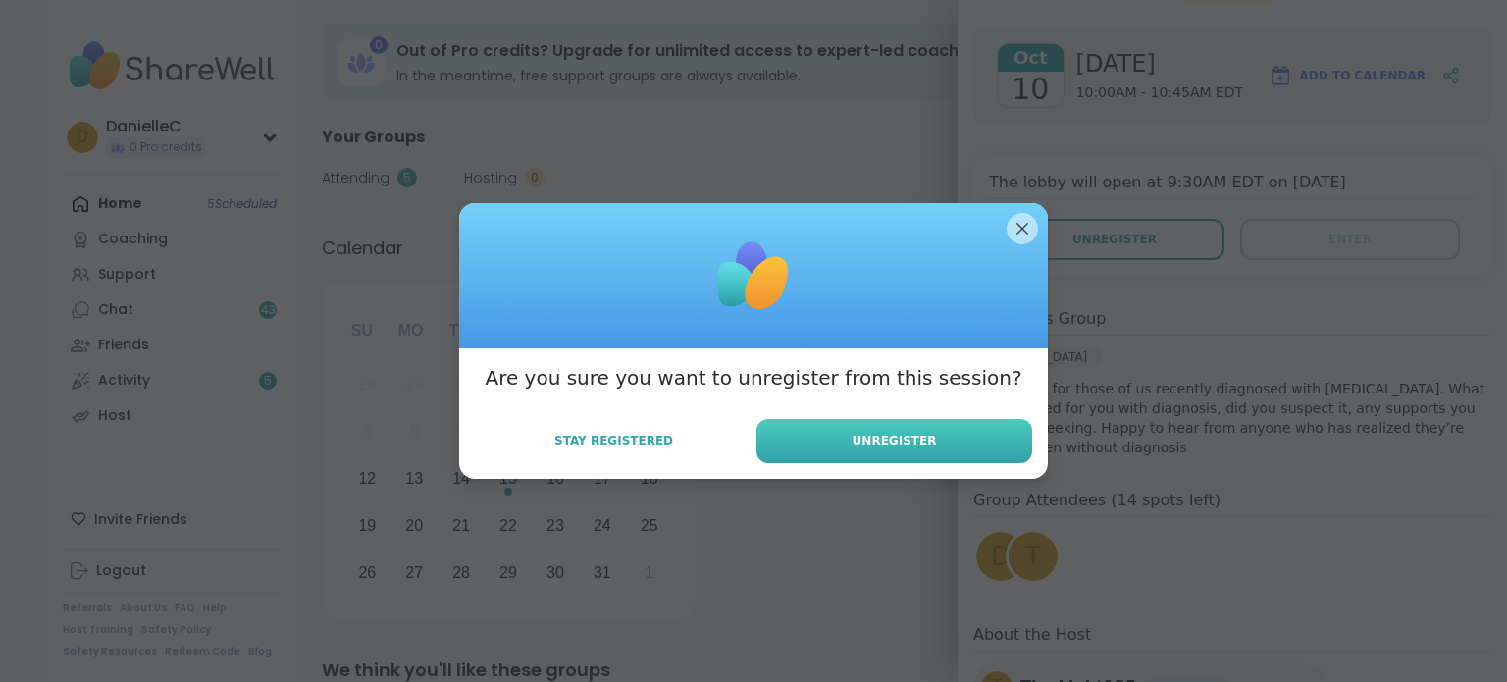
click at [925, 450] on button "Unregister" at bounding box center [895, 441] width 276 height 44
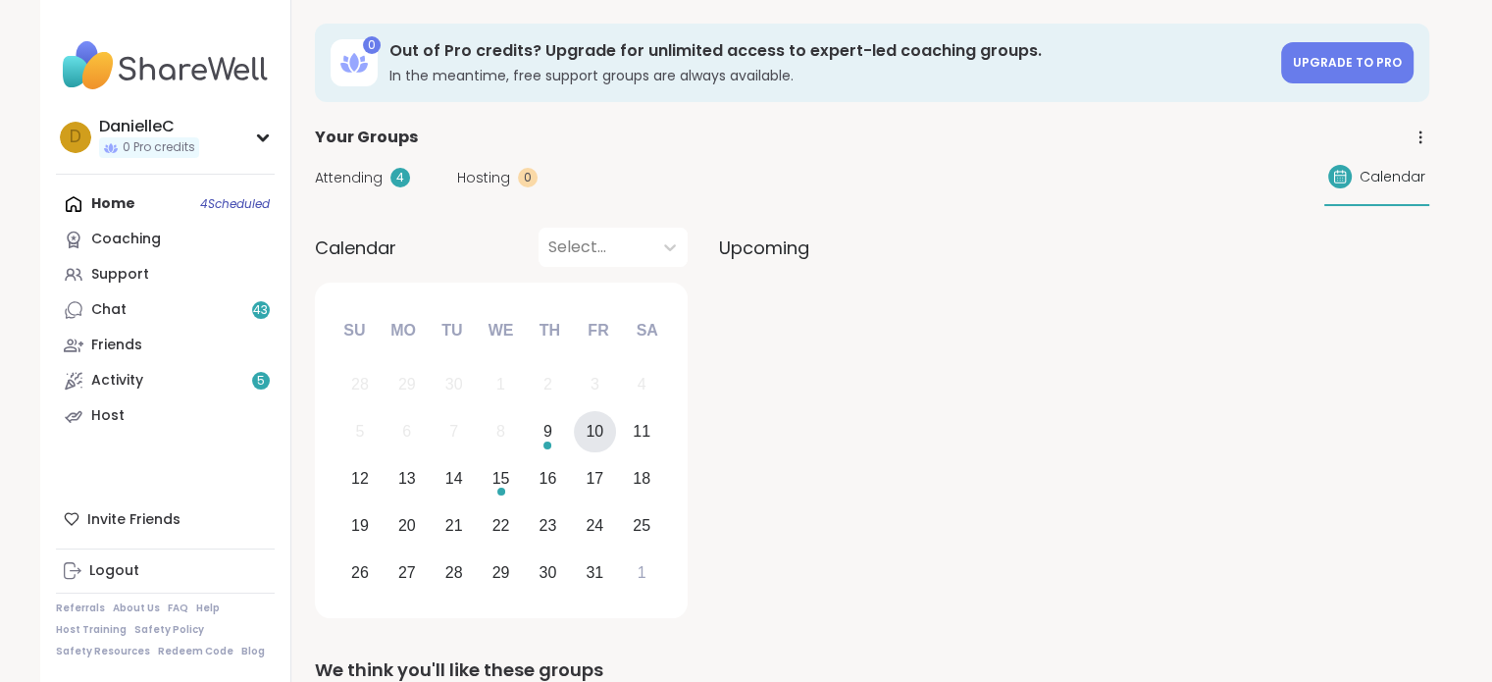
click at [591, 426] on div "10" at bounding box center [595, 431] width 18 height 26
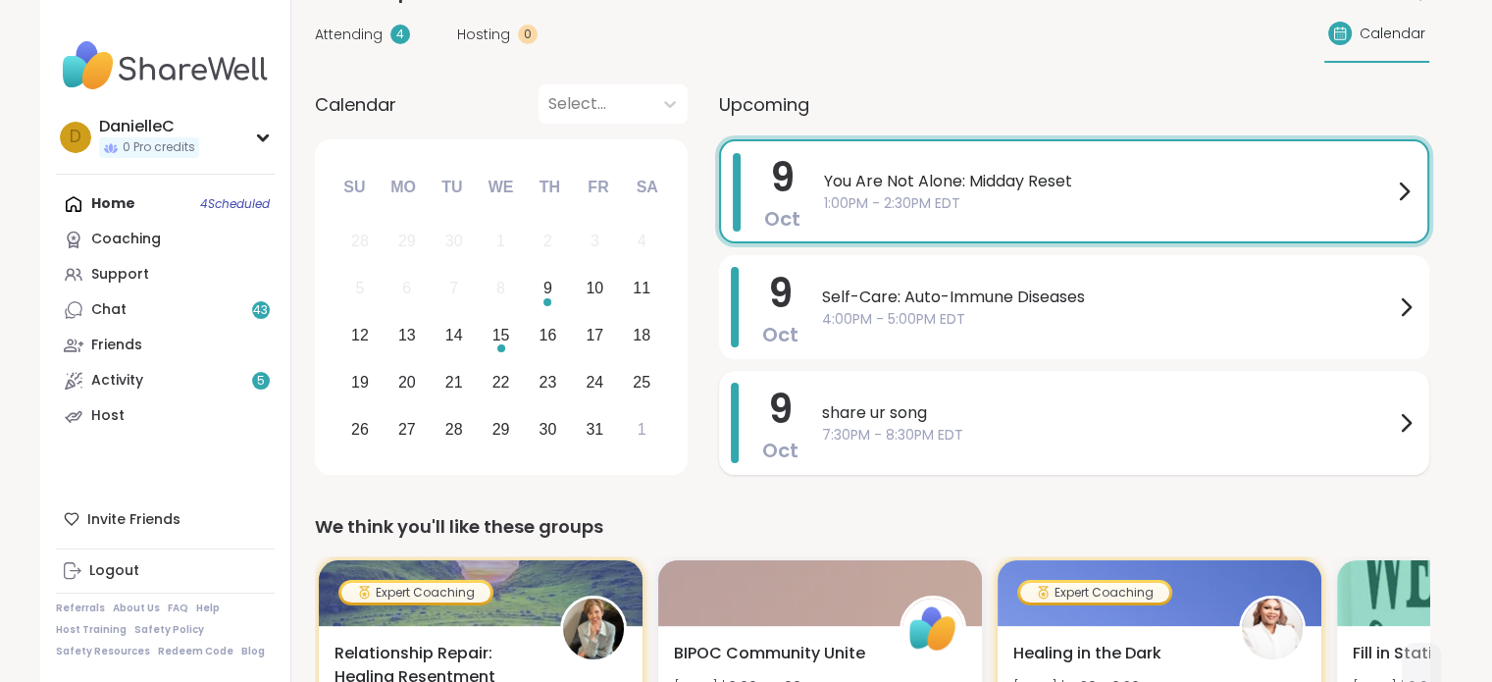
scroll to position [0, 0]
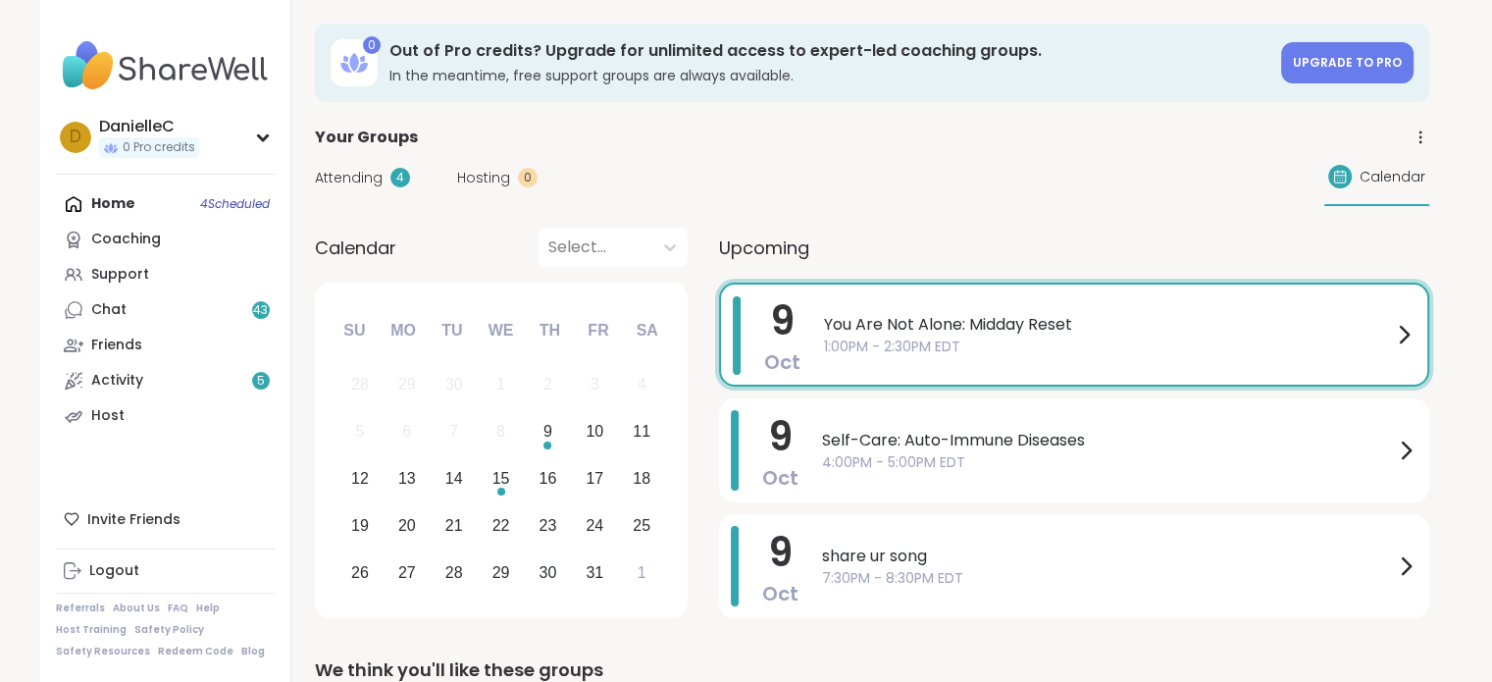
click at [110, 199] on div "Home 4 Scheduled Coaching Support Chat 43 Friends Activity 5 Host" at bounding box center [165, 309] width 219 height 247
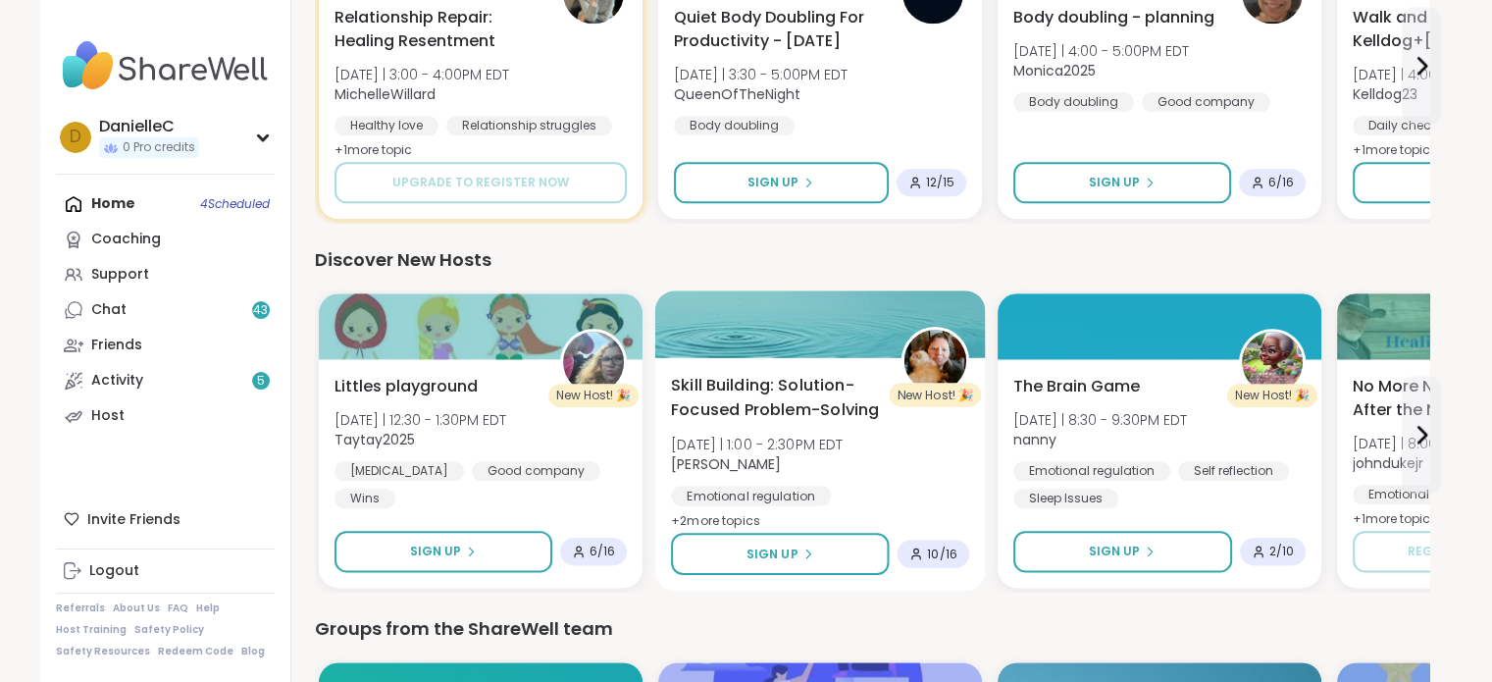
scroll to position [2061, 0]
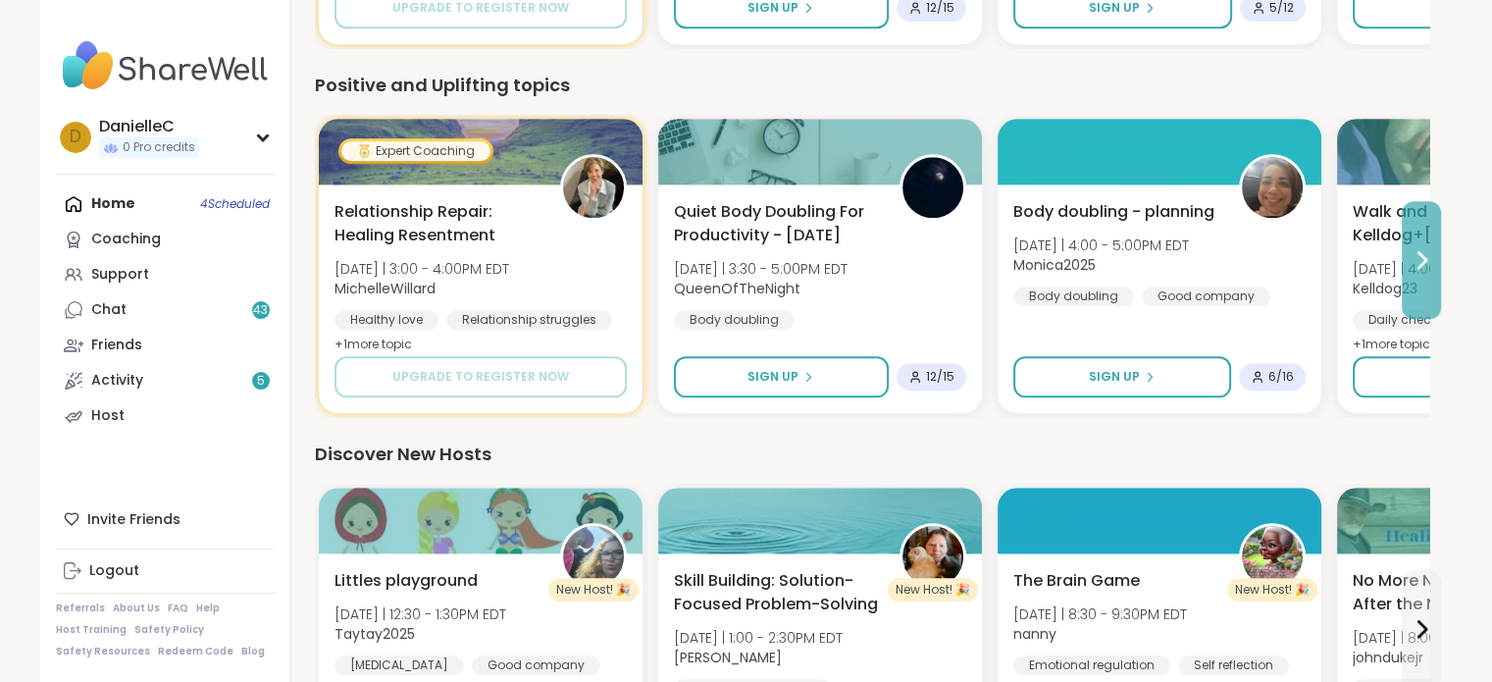
click at [1424, 264] on icon at bounding box center [1422, 260] width 24 height 24
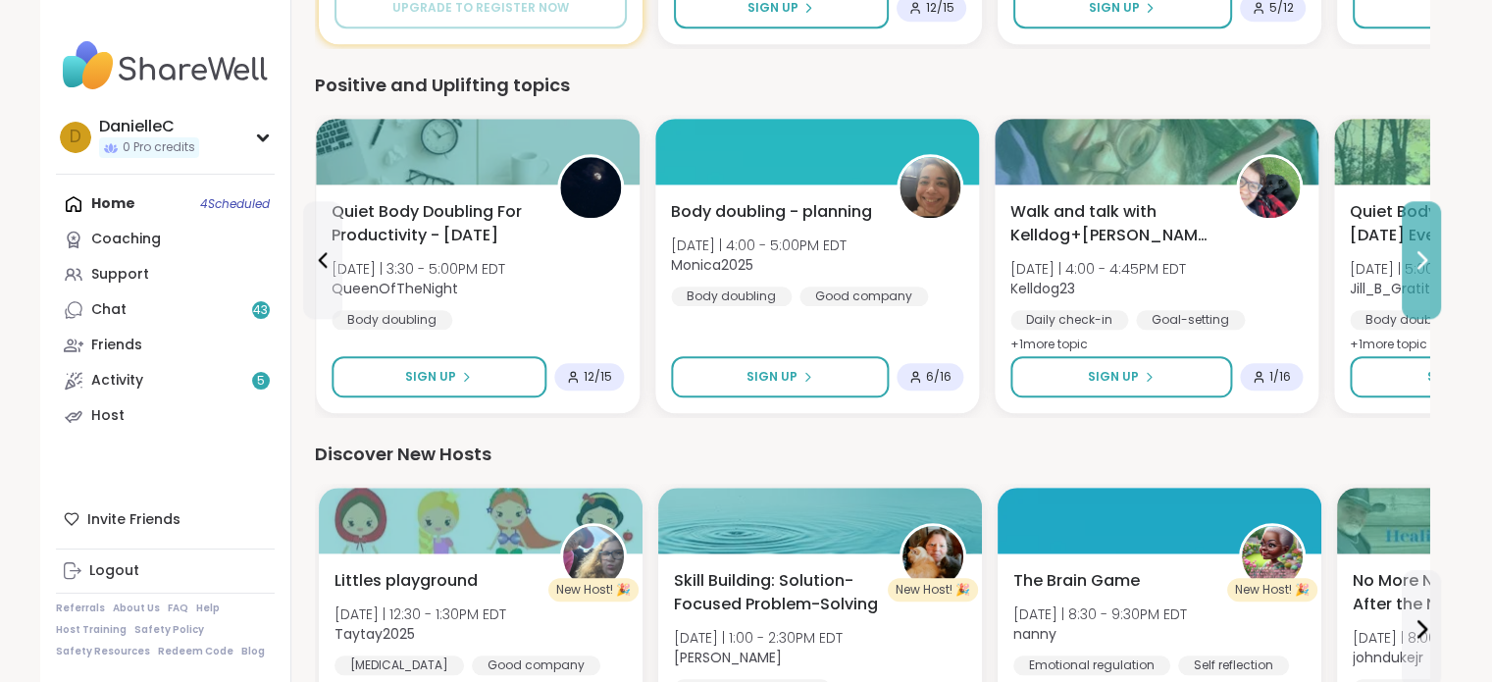
click at [1424, 264] on icon at bounding box center [1422, 260] width 24 height 24
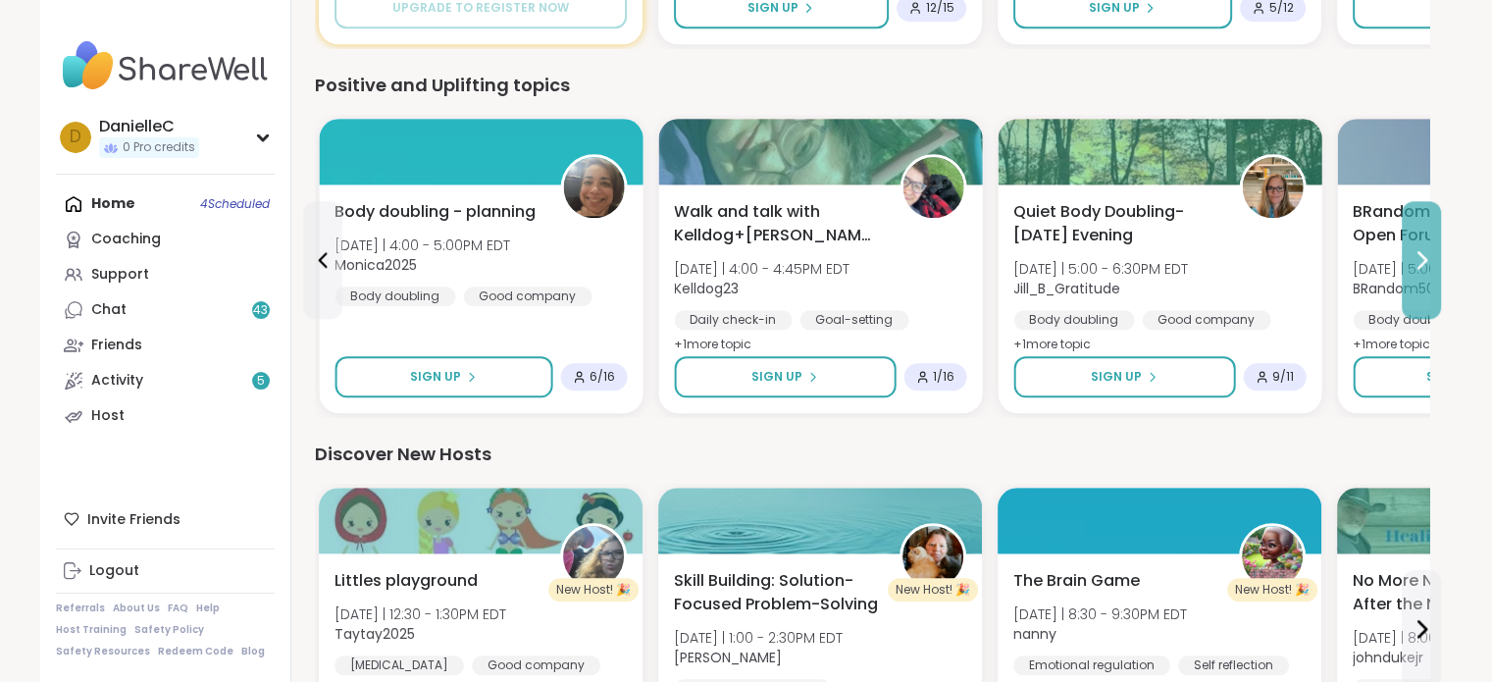
click at [1424, 264] on icon at bounding box center [1422, 260] width 24 height 24
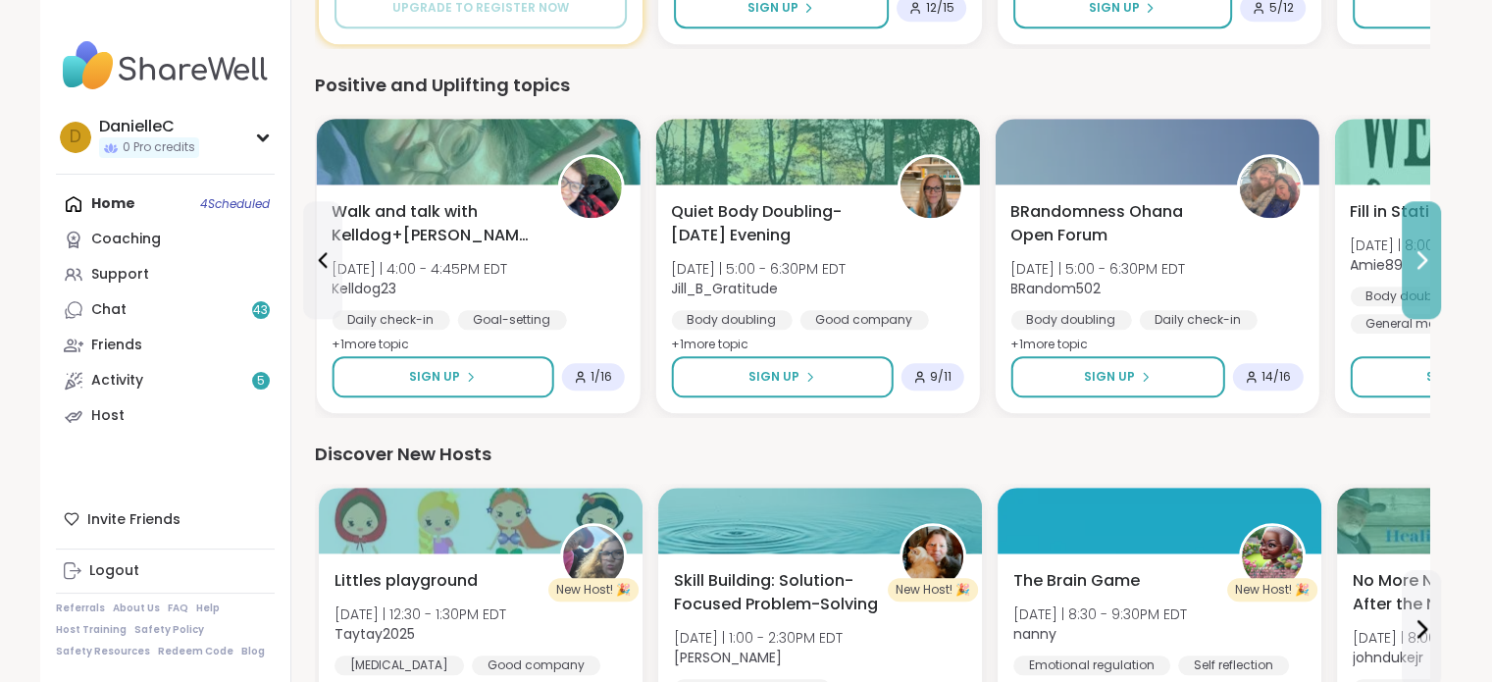
click at [1424, 264] on icon at bounding box center [1422, 260] width 24 height 24
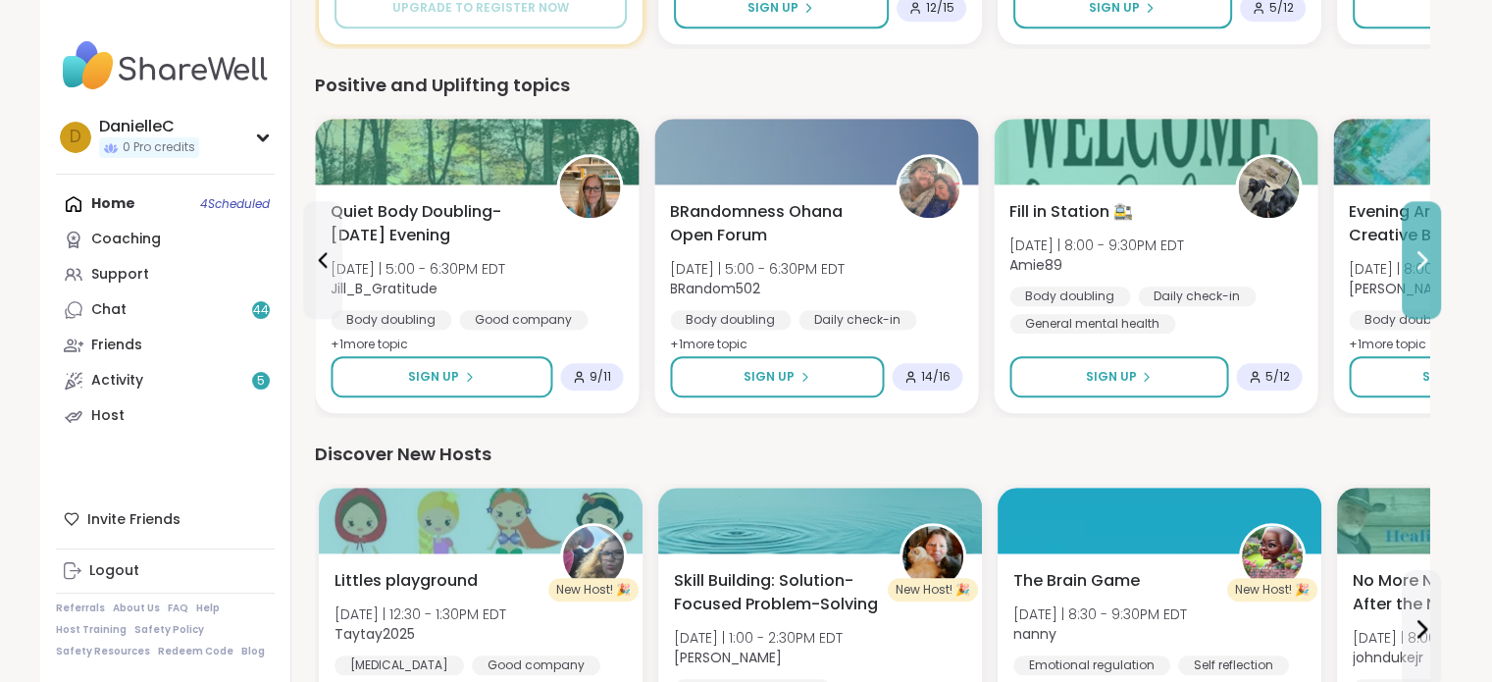
click at [1424, 263] on icon at bounding box center [1422, 260] width 24 height 24
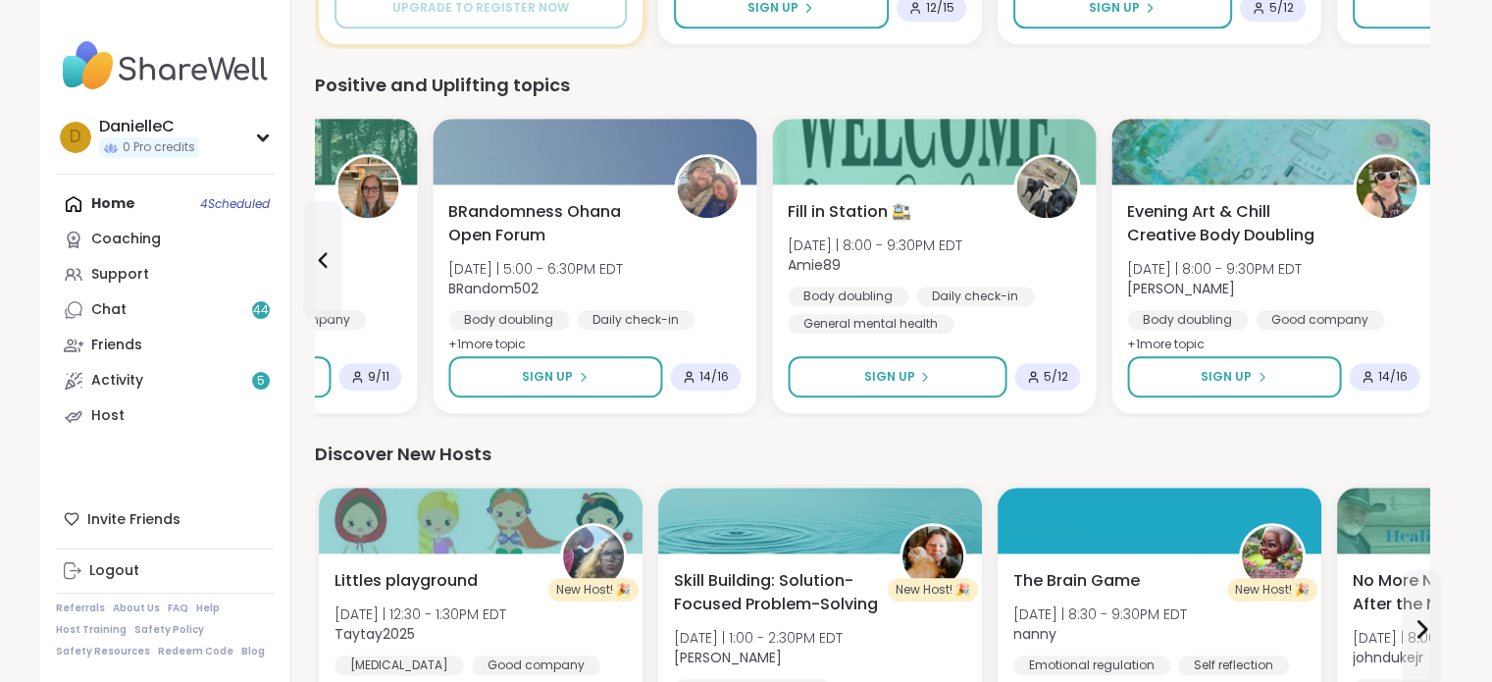
click at [1424, 263] on div "Evening Art & Chill Creative Body Doubling [DATE] | 8:00 - 9:30PM EDT [PERSON_N…" at bounding box center [1274, 298] width 324 height 229
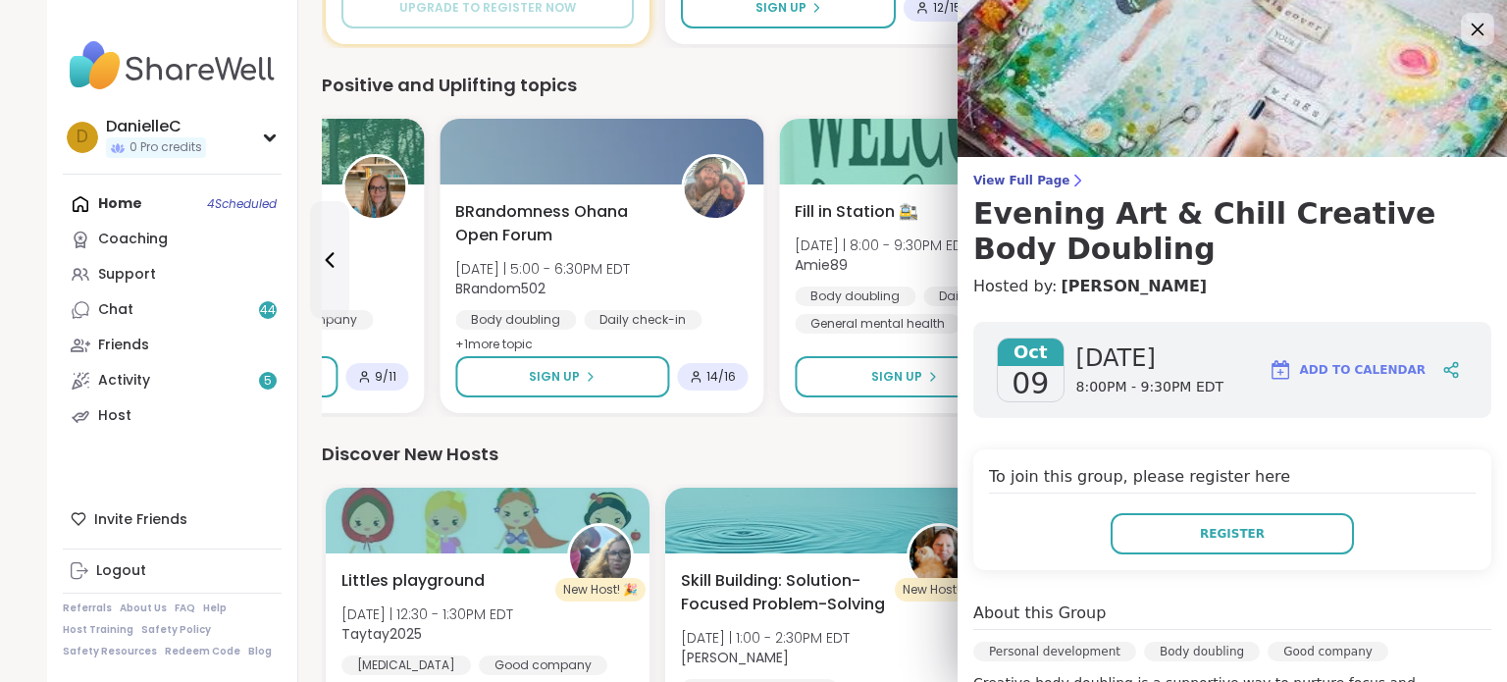
click at [1472, 30] on icon at bounding box center [1478, 30] width 13 height 13
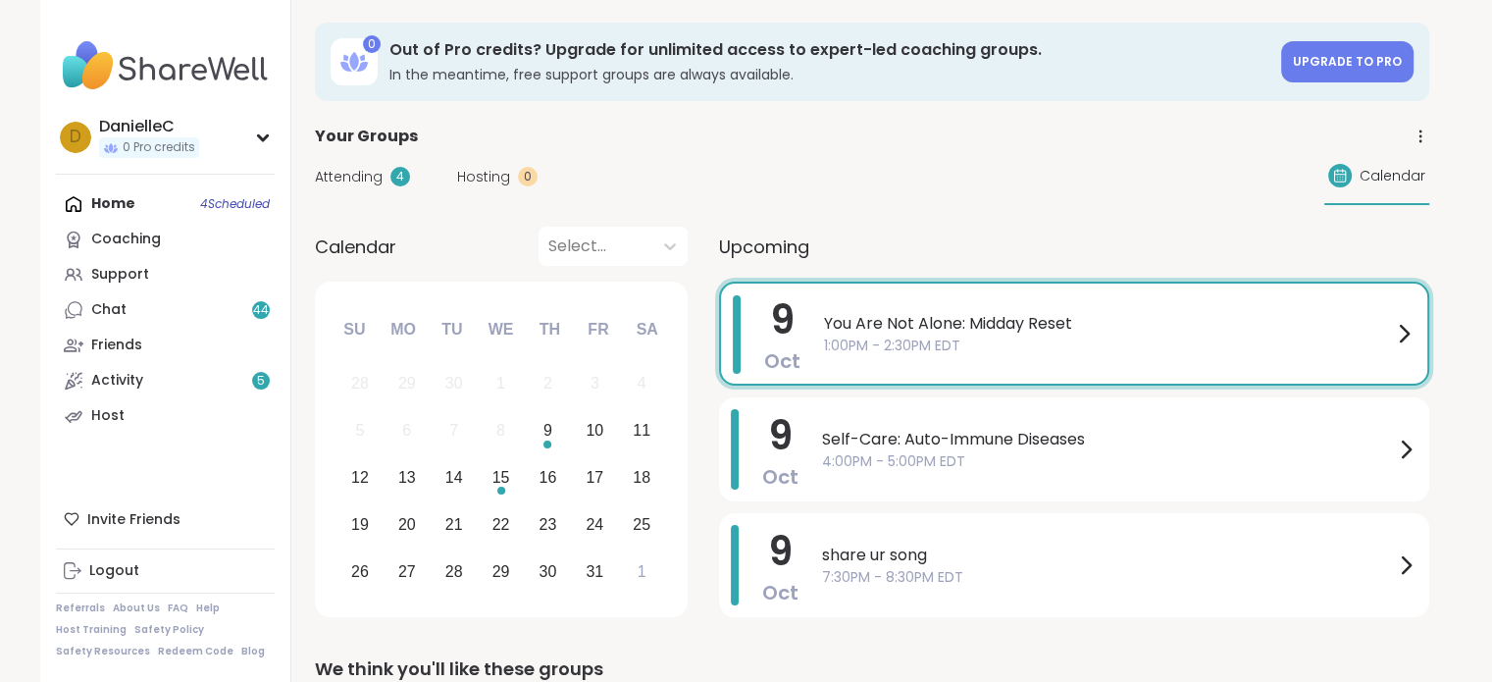
scroll to position [0, 0]
click at [595, 430] on div "10" at bounding box center [595, 431] width 18 height 26
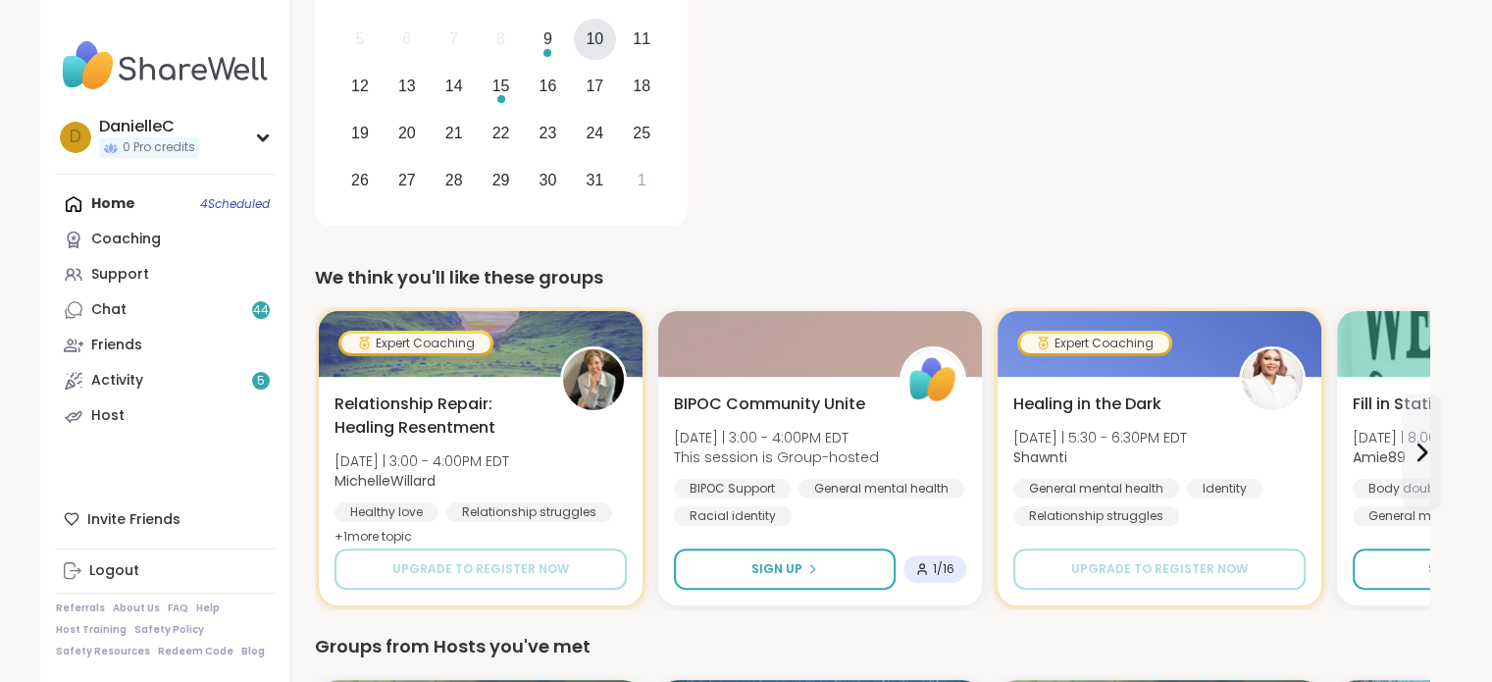
scroll to position [491, 0]
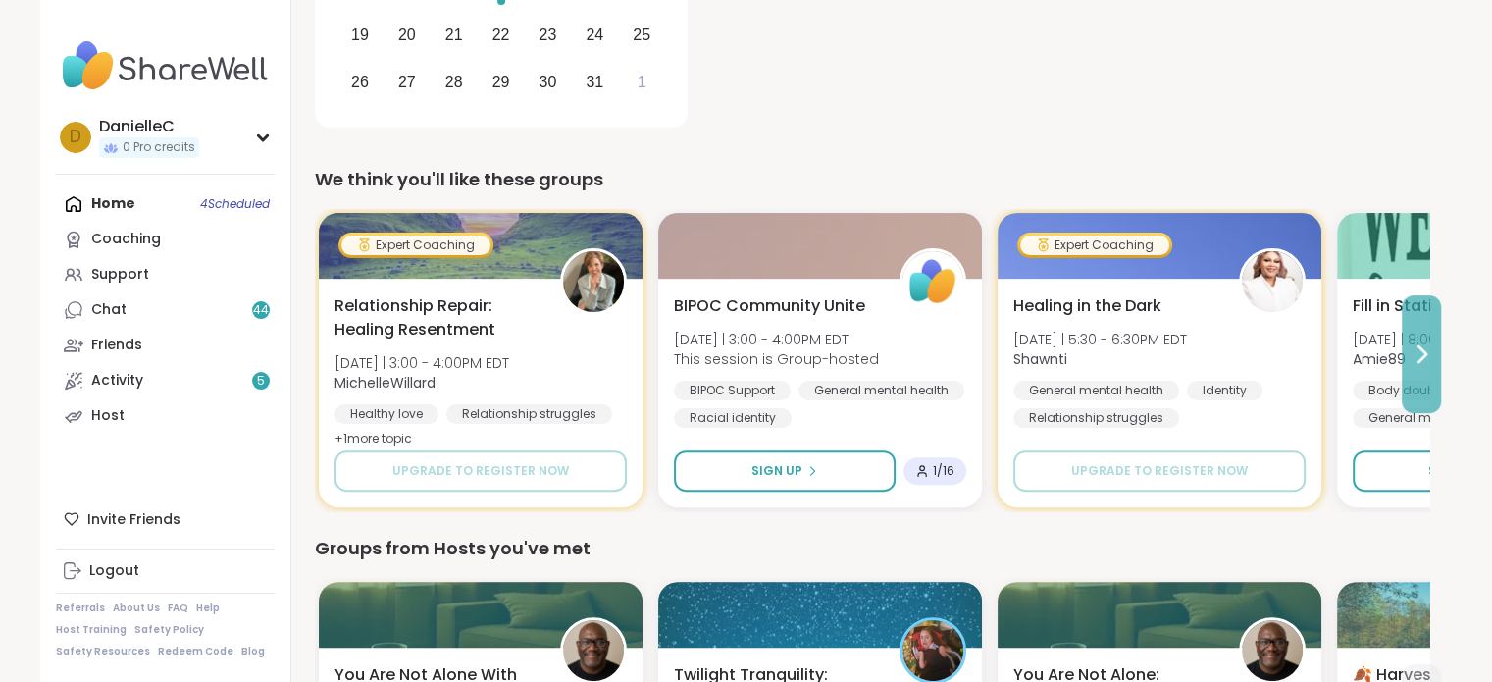
click at [1418, 342] on icon at bounding box center [1422, 354] width 24 height 24
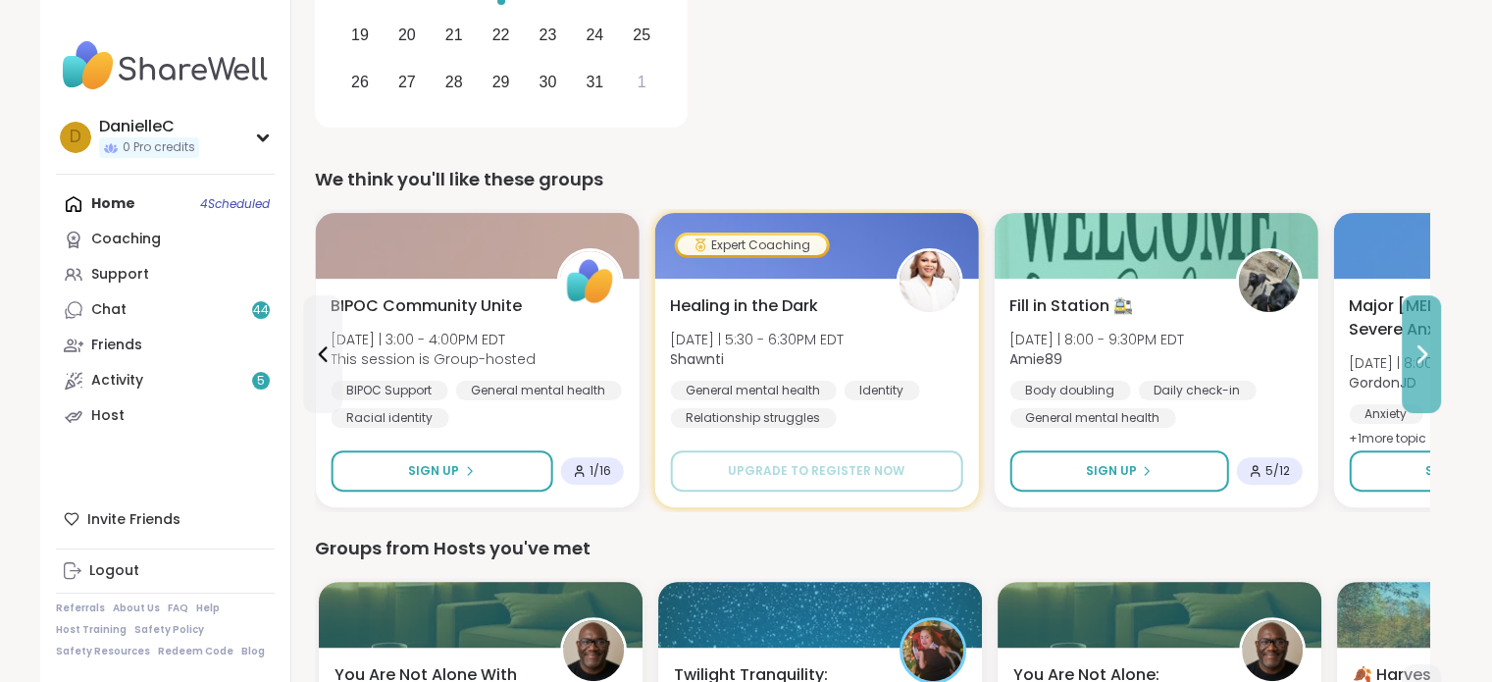
click at [1418, 342] on icon at bounding box center [1422, 354] width 24 height 24
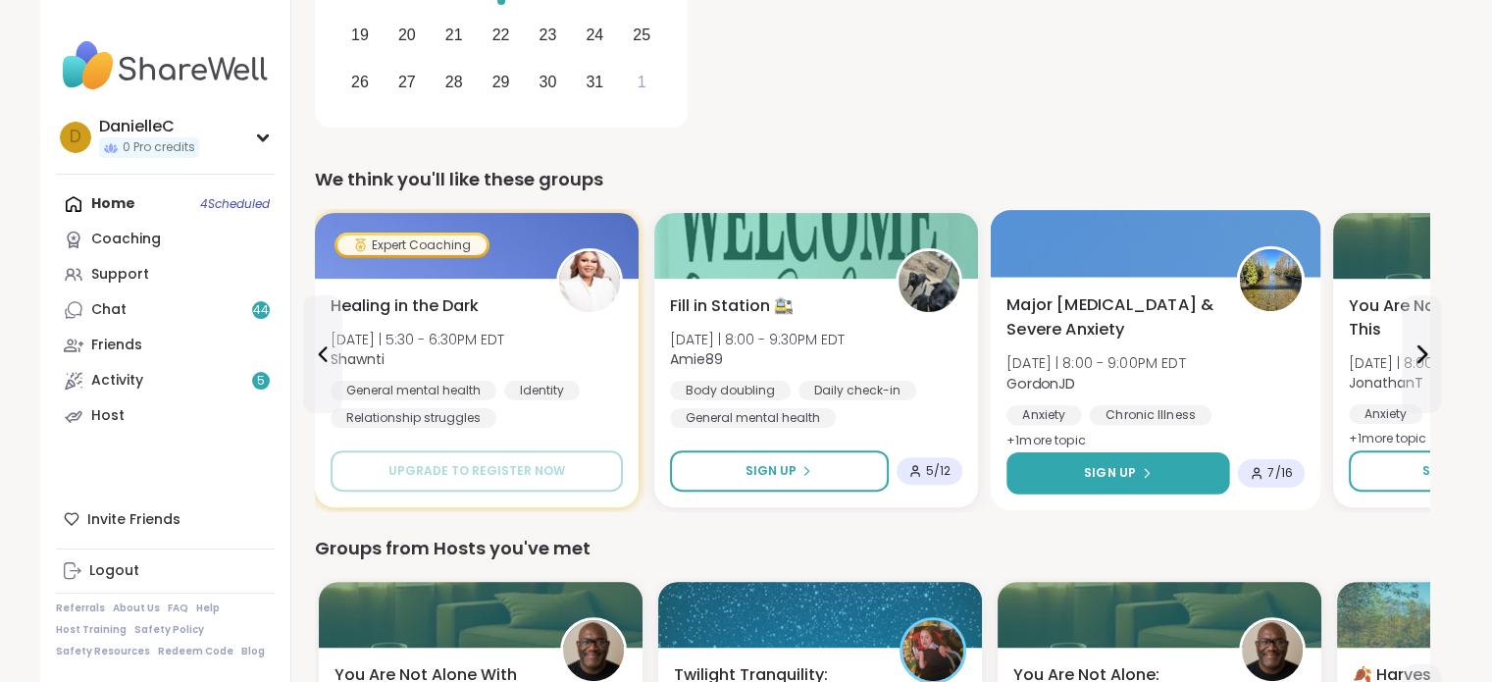
click at [1148, 470] on icon at bounding box center [1146, 473] width 12 height 12
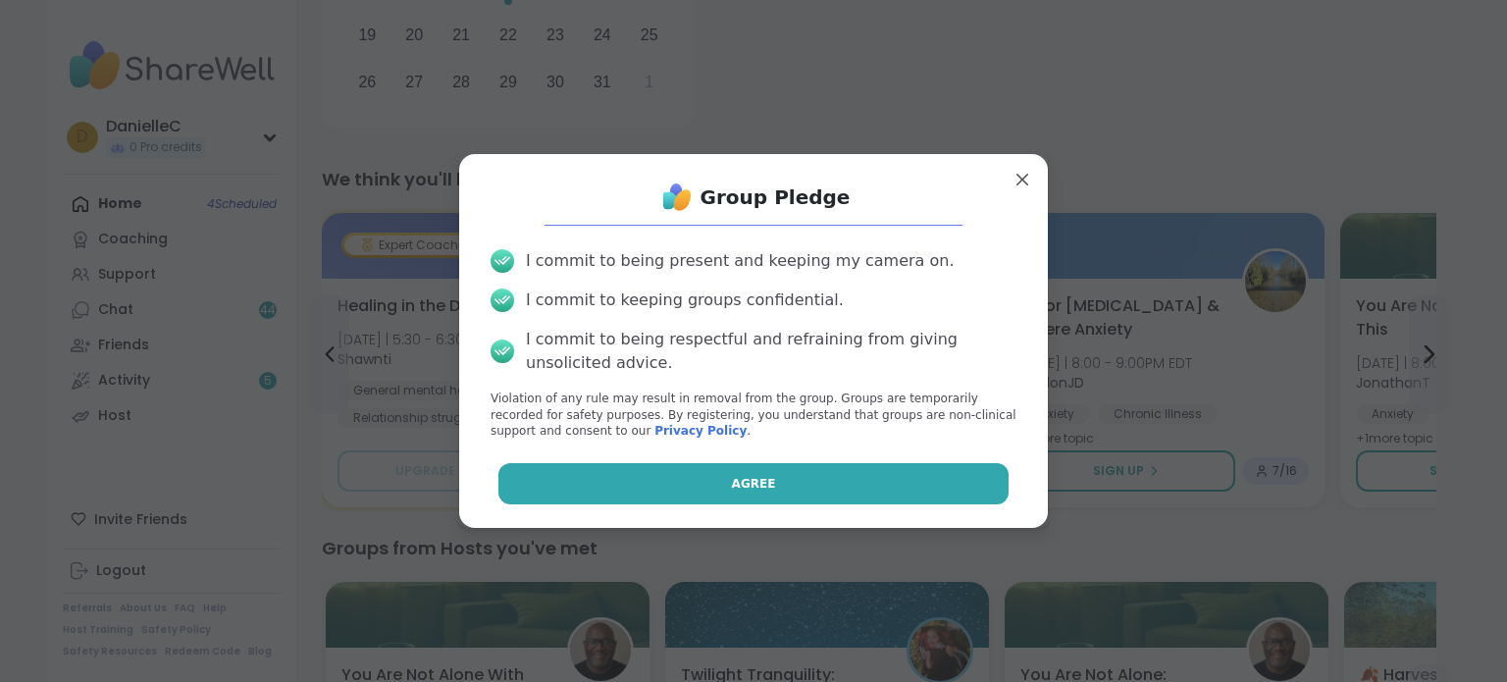
click at [815, 490] on button "Agree" at bounding box center [753, 483] width 511 height 41
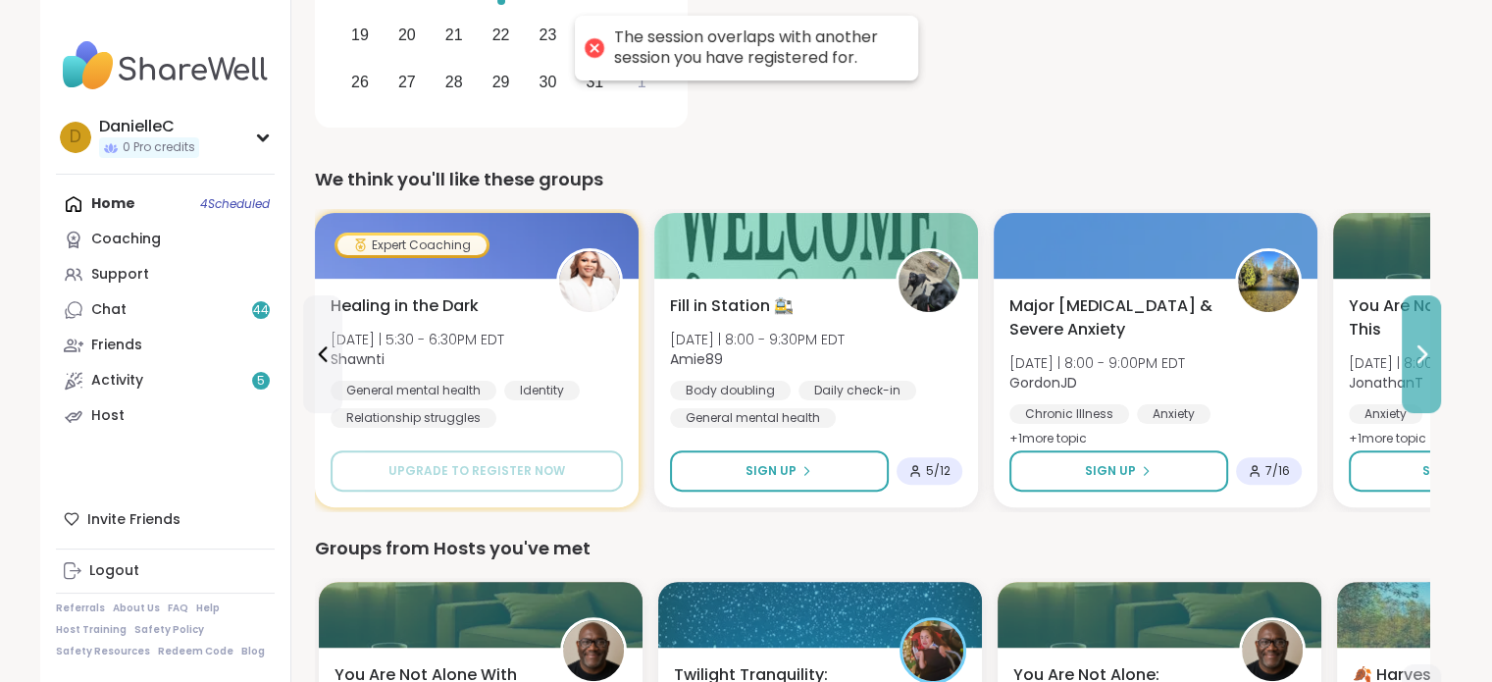
click at [1414, 355] on icon at bounding box center [1422, 354] width 24 height 24
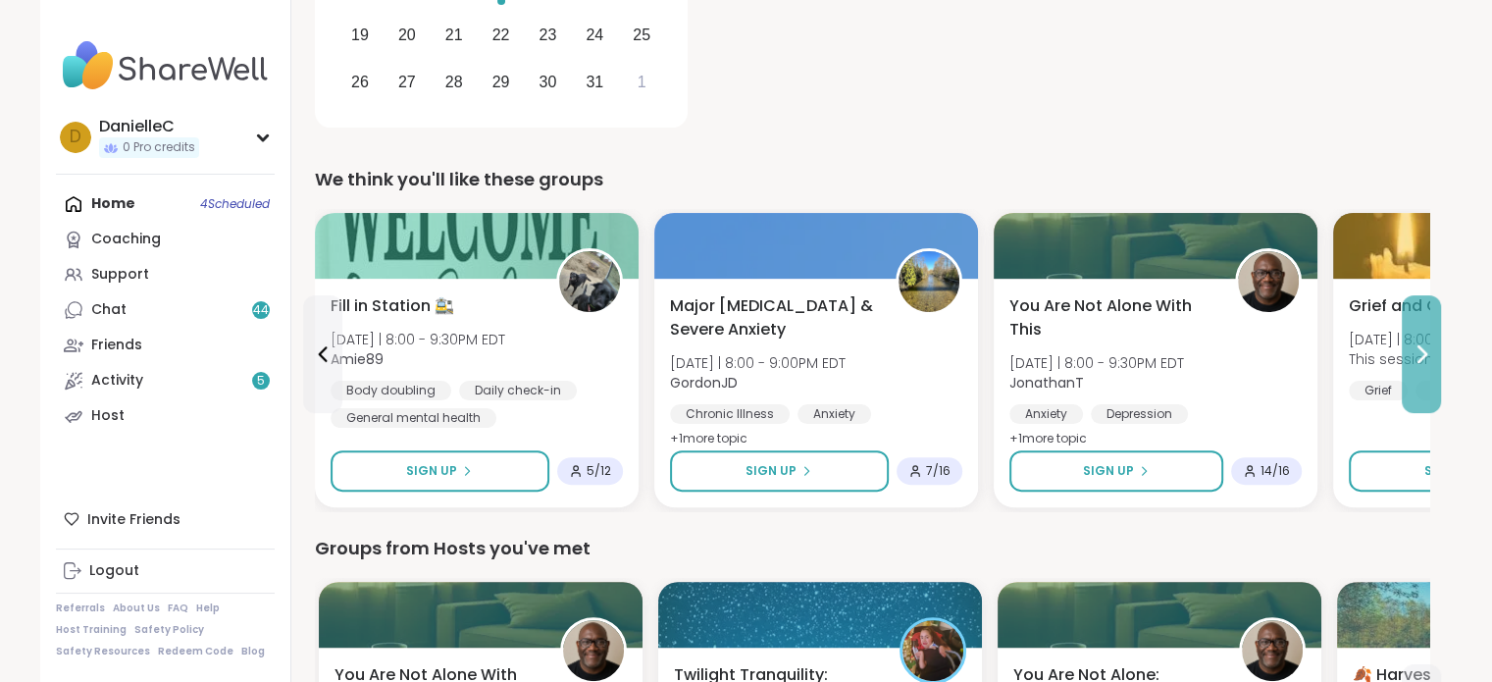
click at [1414, 355] on icon at bounding box center [1422, 354] width 24 height 24
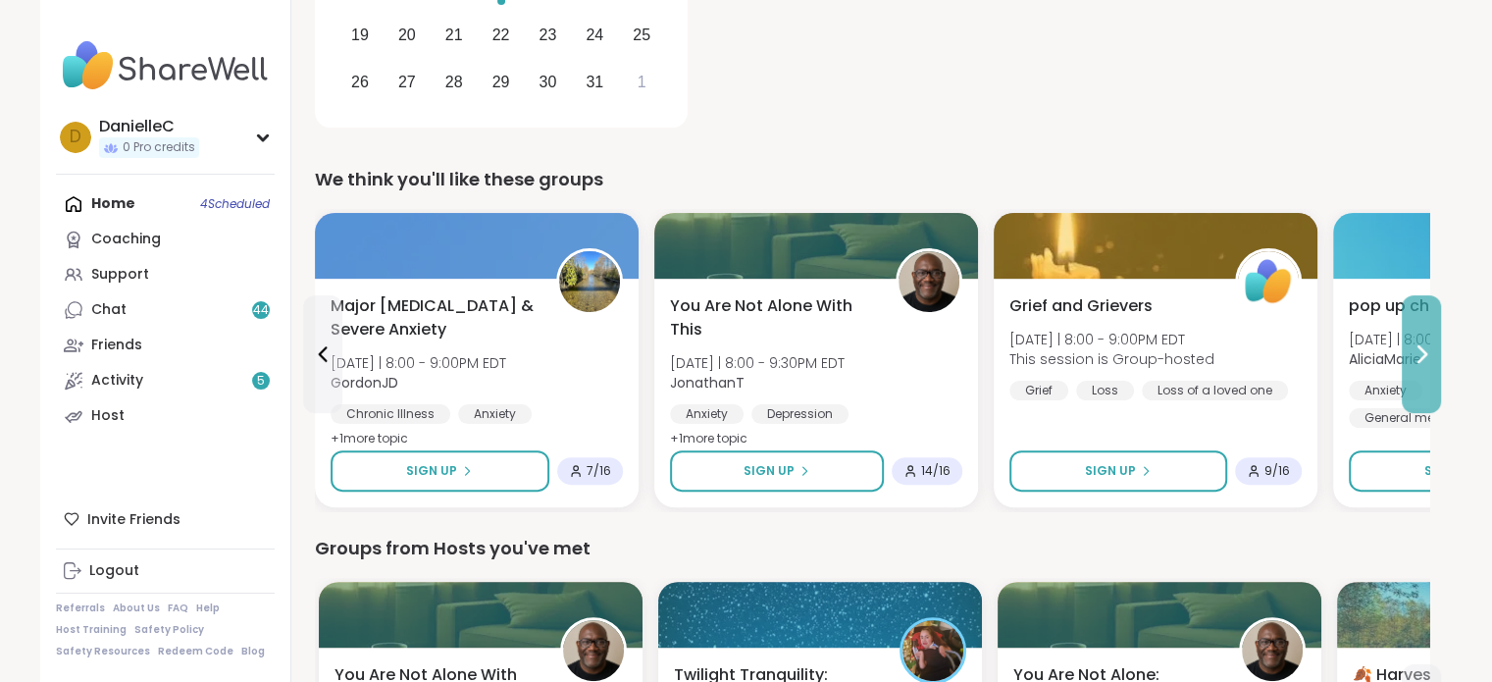
click at [1414, 355] on icon at bounding box center [1422, 354] width 24 height 24
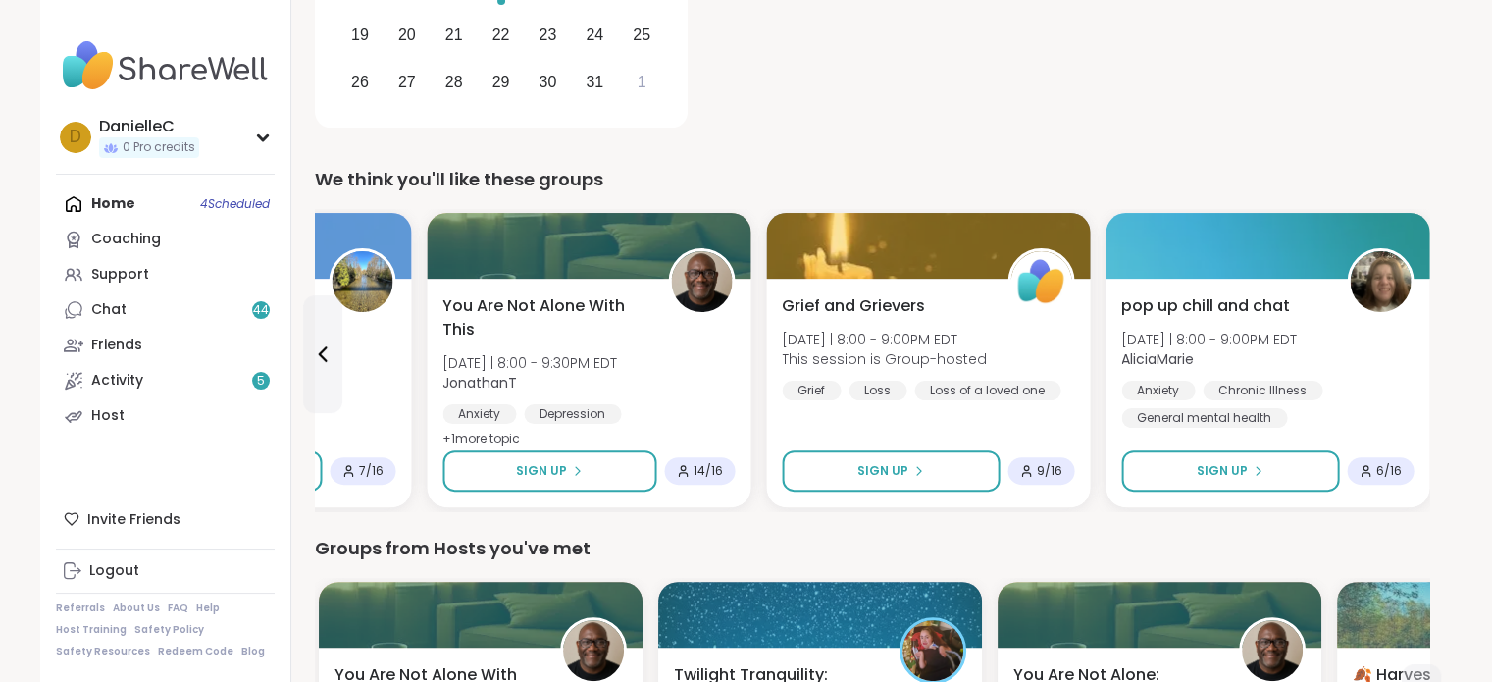
click at [1414, 355] on div "pop up chill and chat [DATE] | 8:00 - 9:00PM EDT AliciaMarie Anxiety Chronic Il…" at bounding box center [1268, 360] width 292 height 133
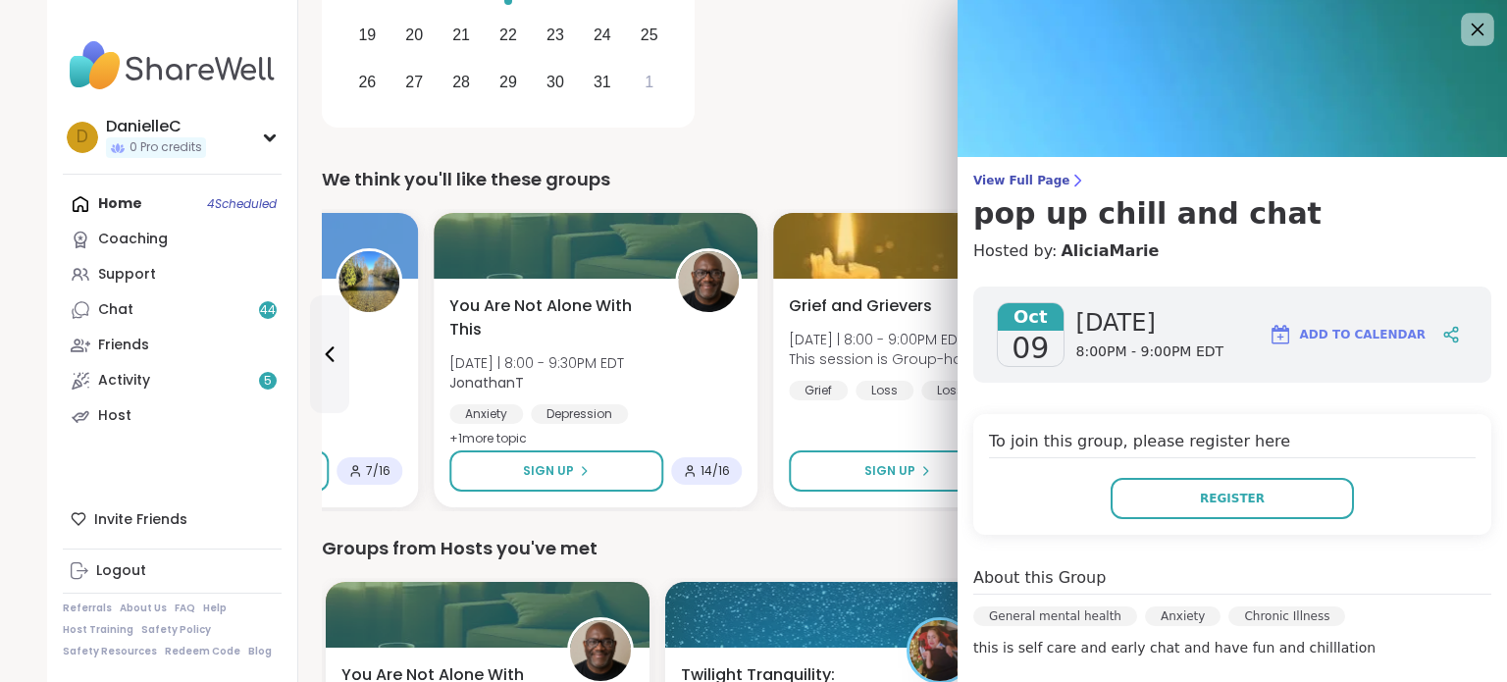
click at [1465, 30] on icon at bounding box center [1477, 29] width 25 height 25
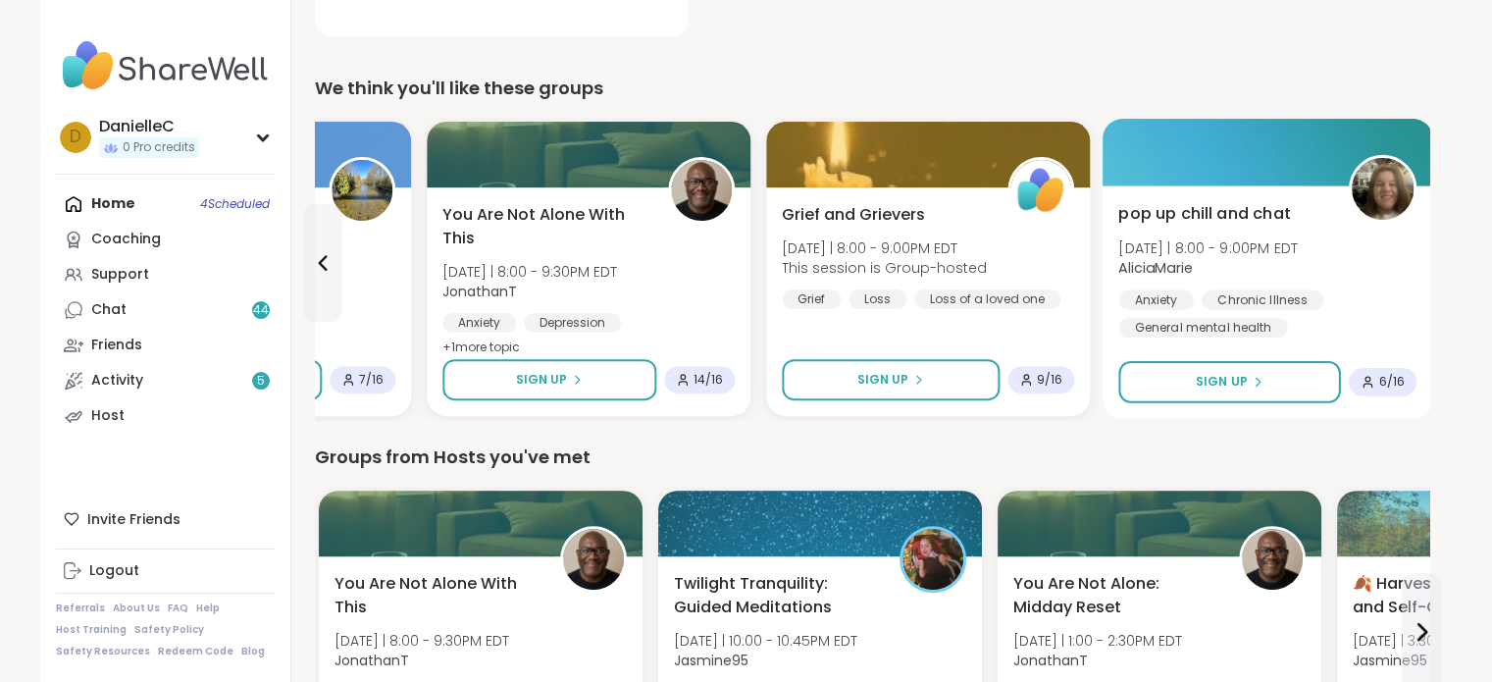
scroll to position [785, 0]
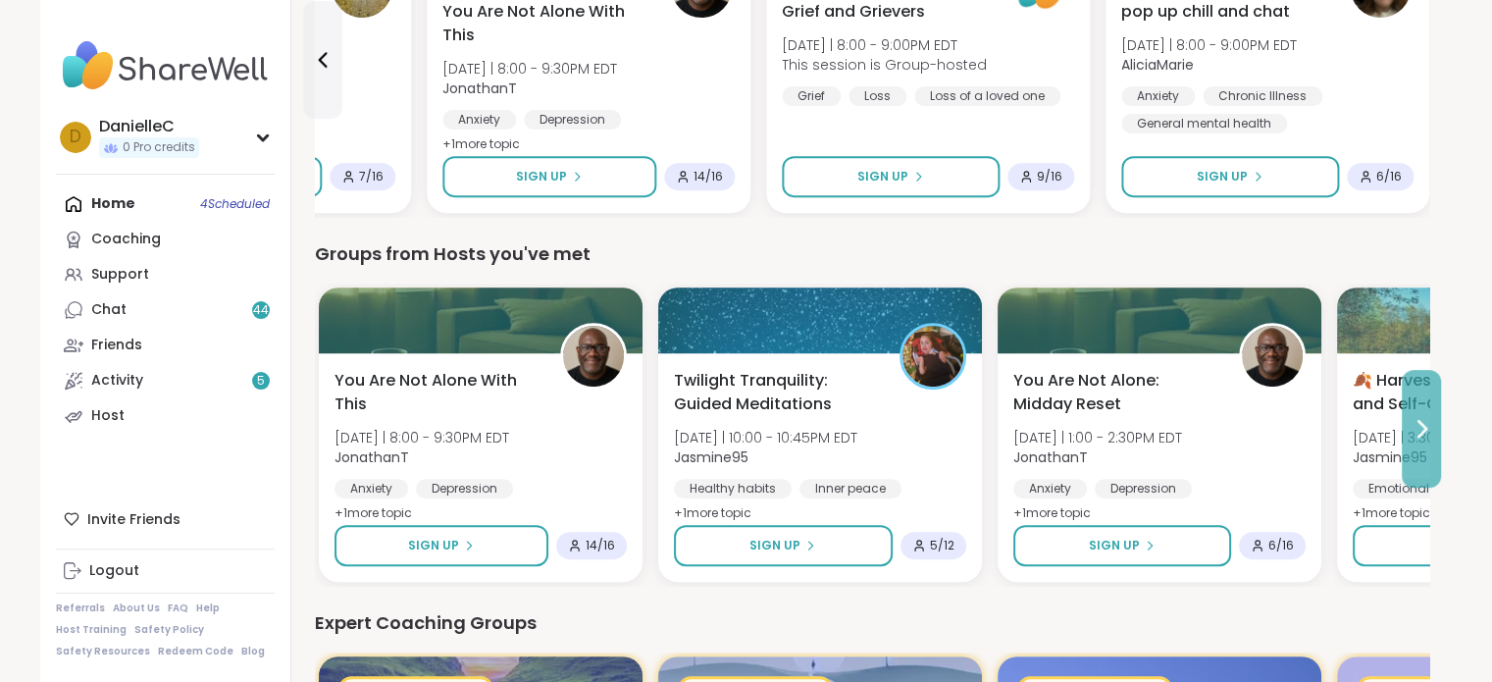
click at [1411, 419] on icon at bounding box center [1422, 429] width 24 height 24
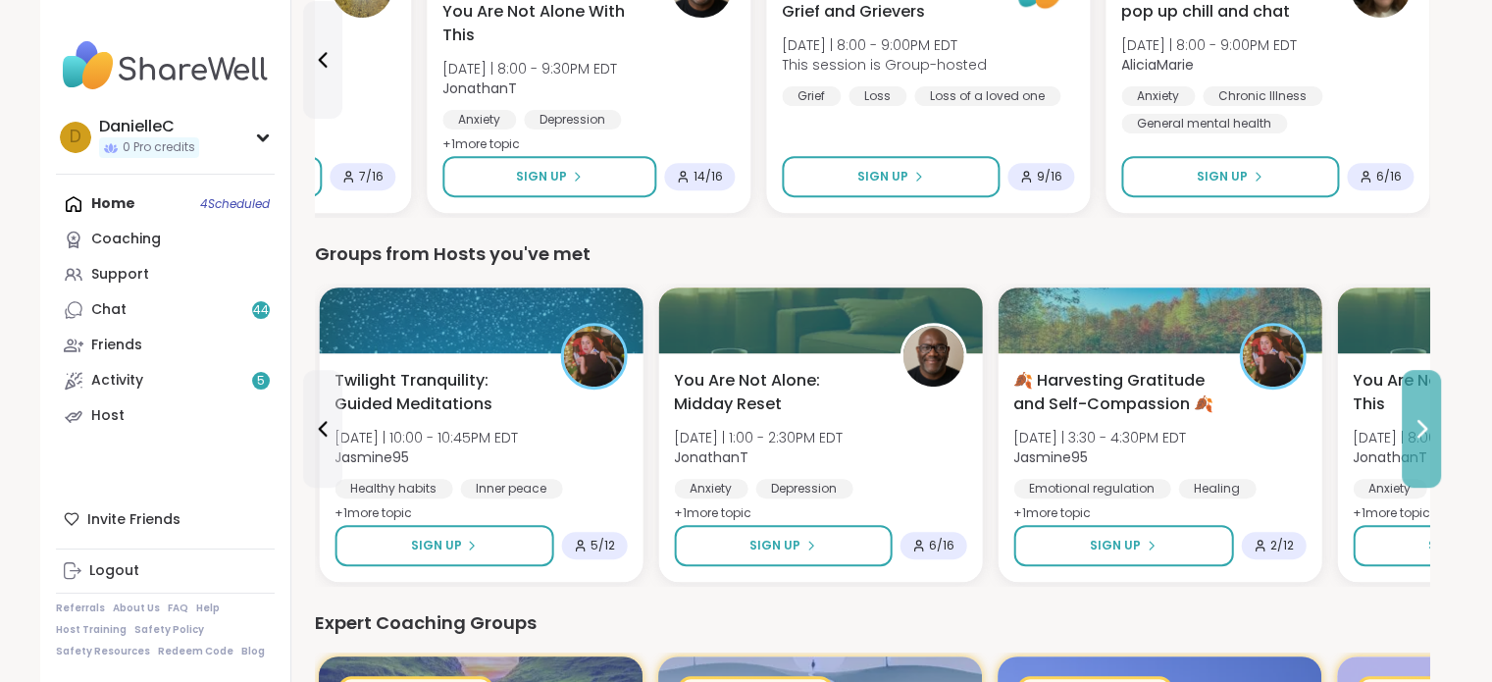
click at [1411, 419] on icon at bounding box center [1422, 429] width 24 height 24
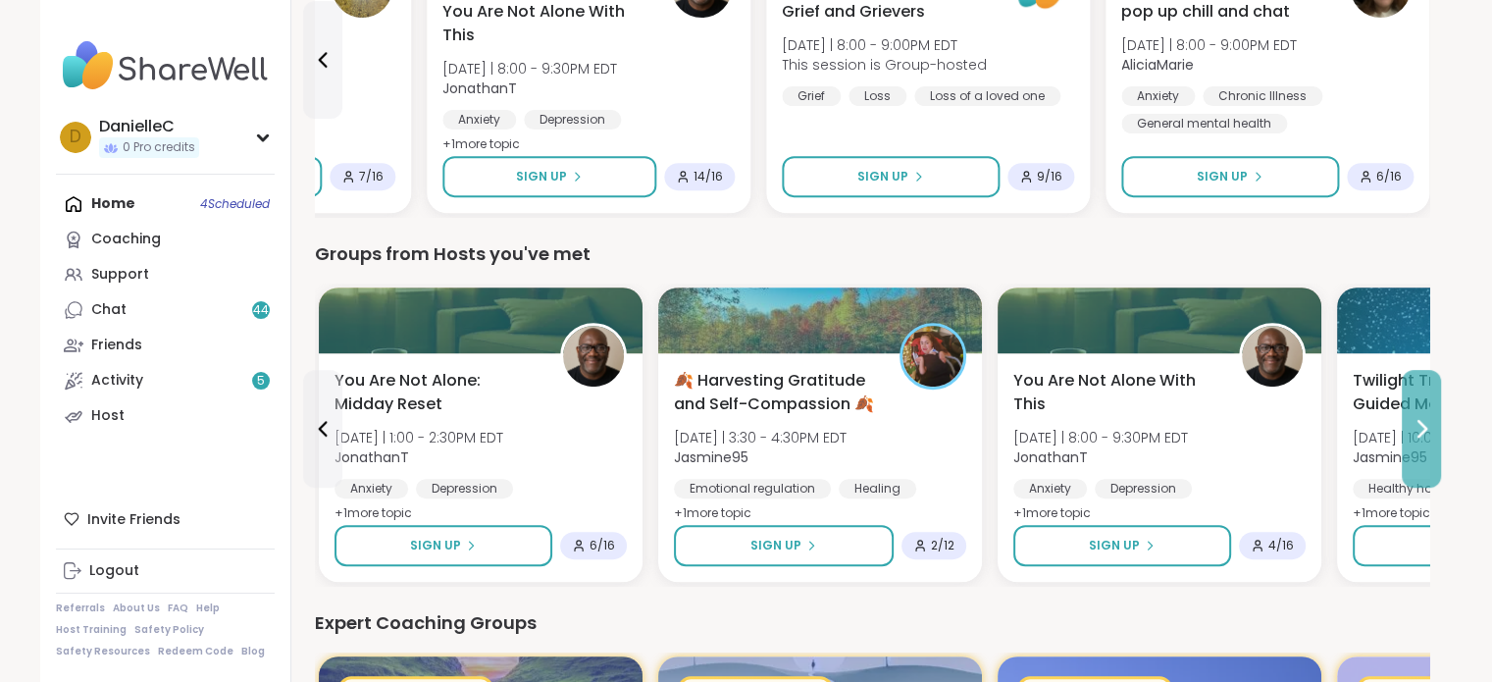
click at [1411, 418] on icon at bounding box center [1422, 429] width 24 height 24
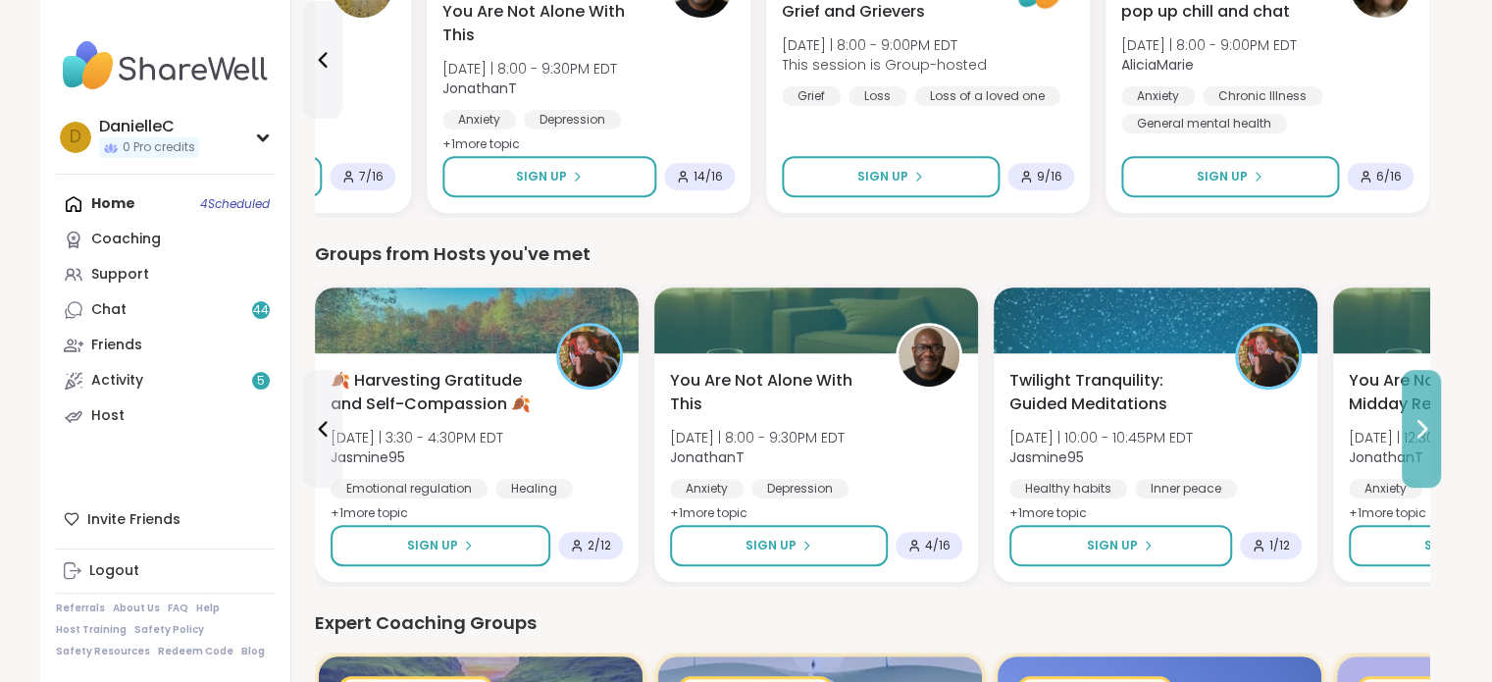
click at [1411, 418] on icon at bounding box center [1422, 429] width 24 height 24
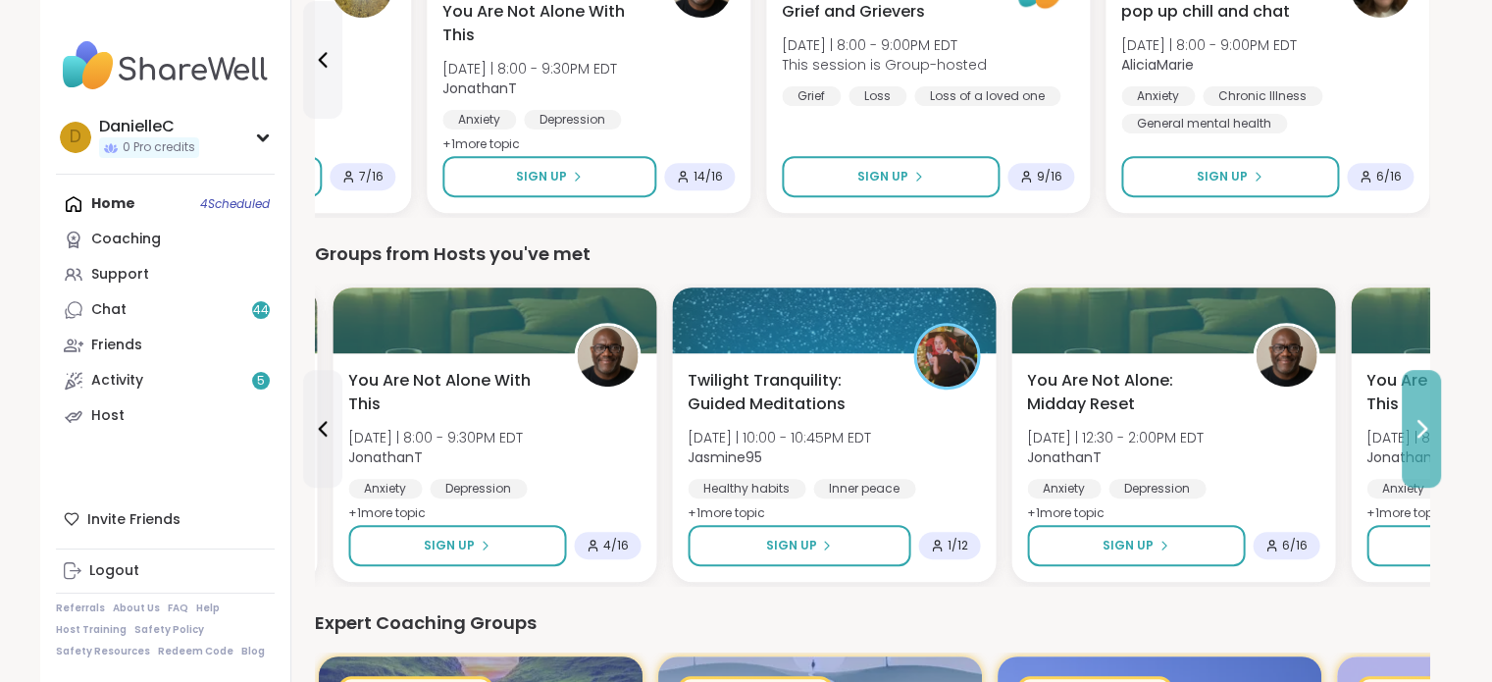
click at [1411, 418] on icon at bounding box center [1422, 429] width 24 height 24
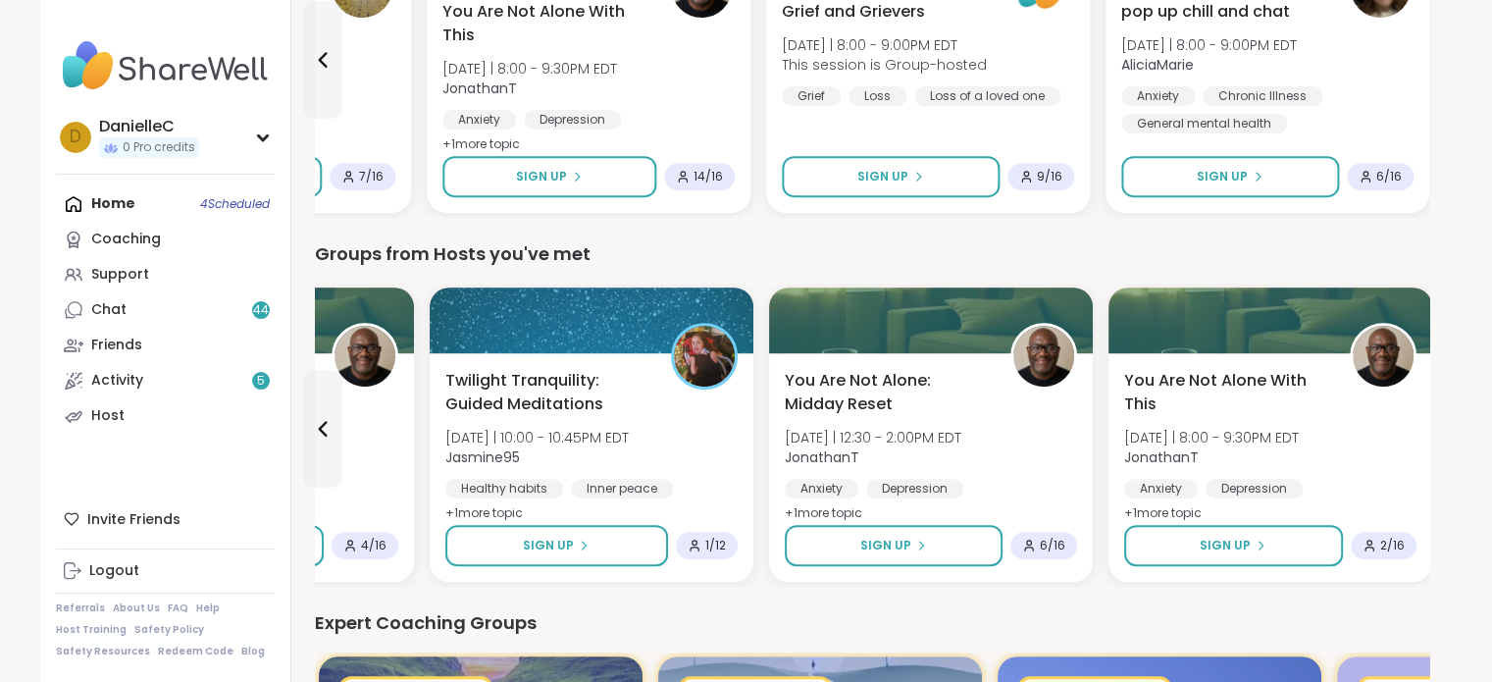
click at [1411, 418] on div "You Are Not Alone With [DATE][DATE] | 8:00 - 9:30PM EDT JonathanT Anxiety [MEDI…" at bounding box center [1270, 447] width 292 height 157
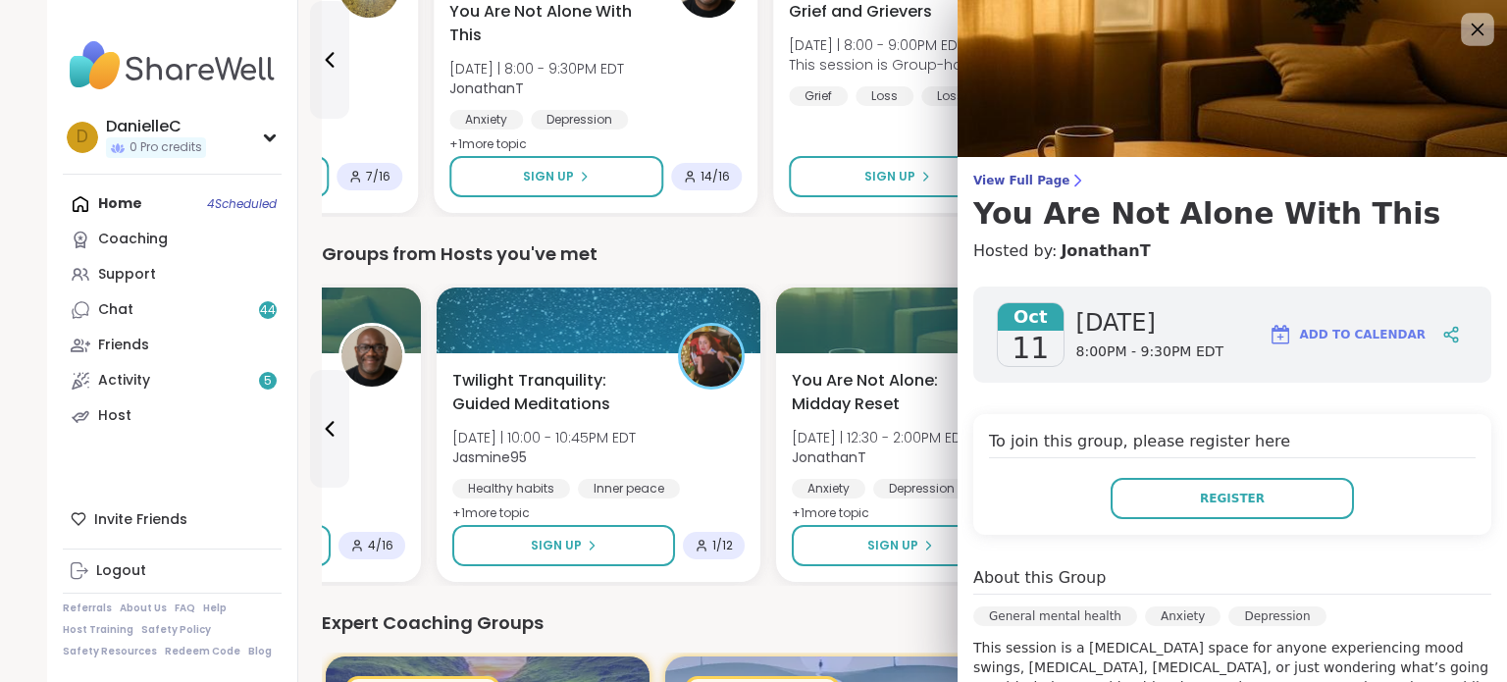
click at [1461, 27] on div at bounding box center [1477, 29] width 33 height 33
click at [1461, 13] on div at bounding box center [1477, 29] width 33 height 33
click at [1472, 28] on icon at bounding box center [1478, 30] width 13 height 13
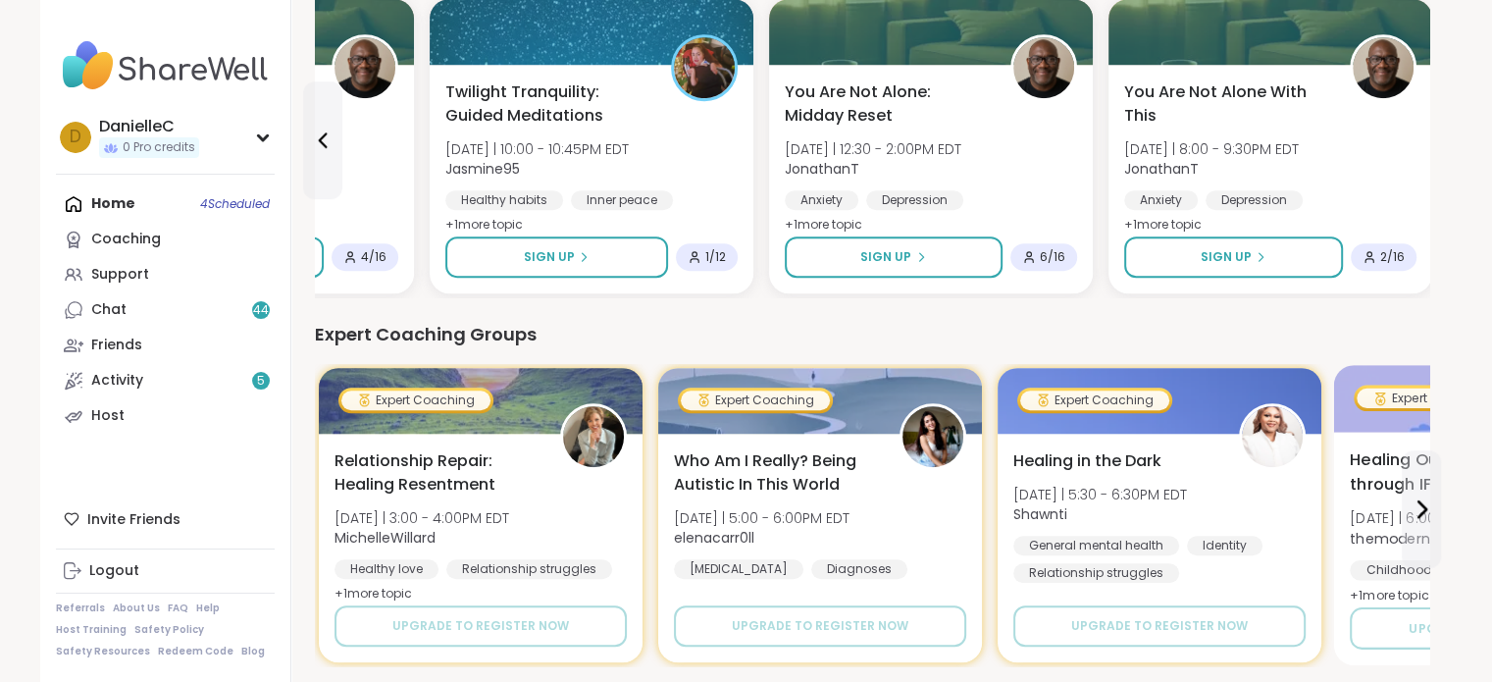
scroll to position [1079, 0]
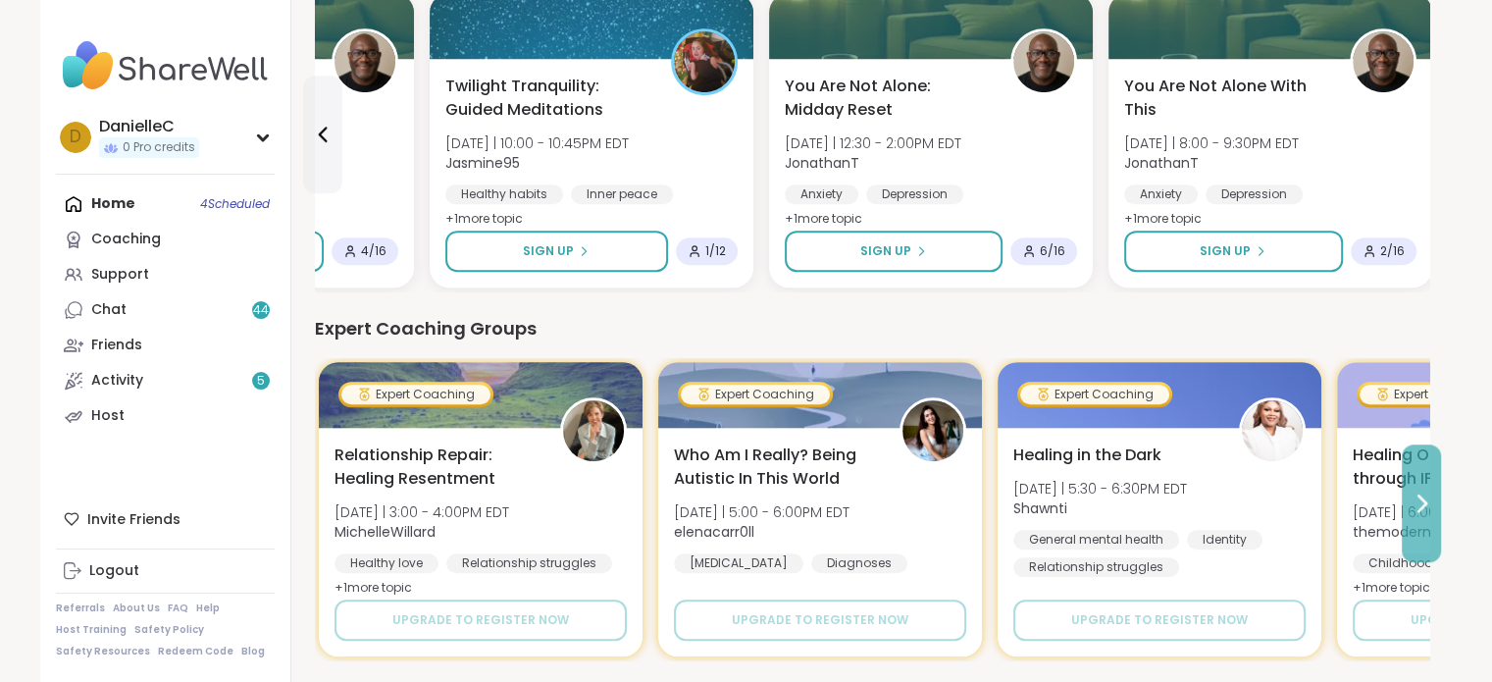
click at [1415, 492] on icon at bounding box center [1422, 504] width 24 height 24
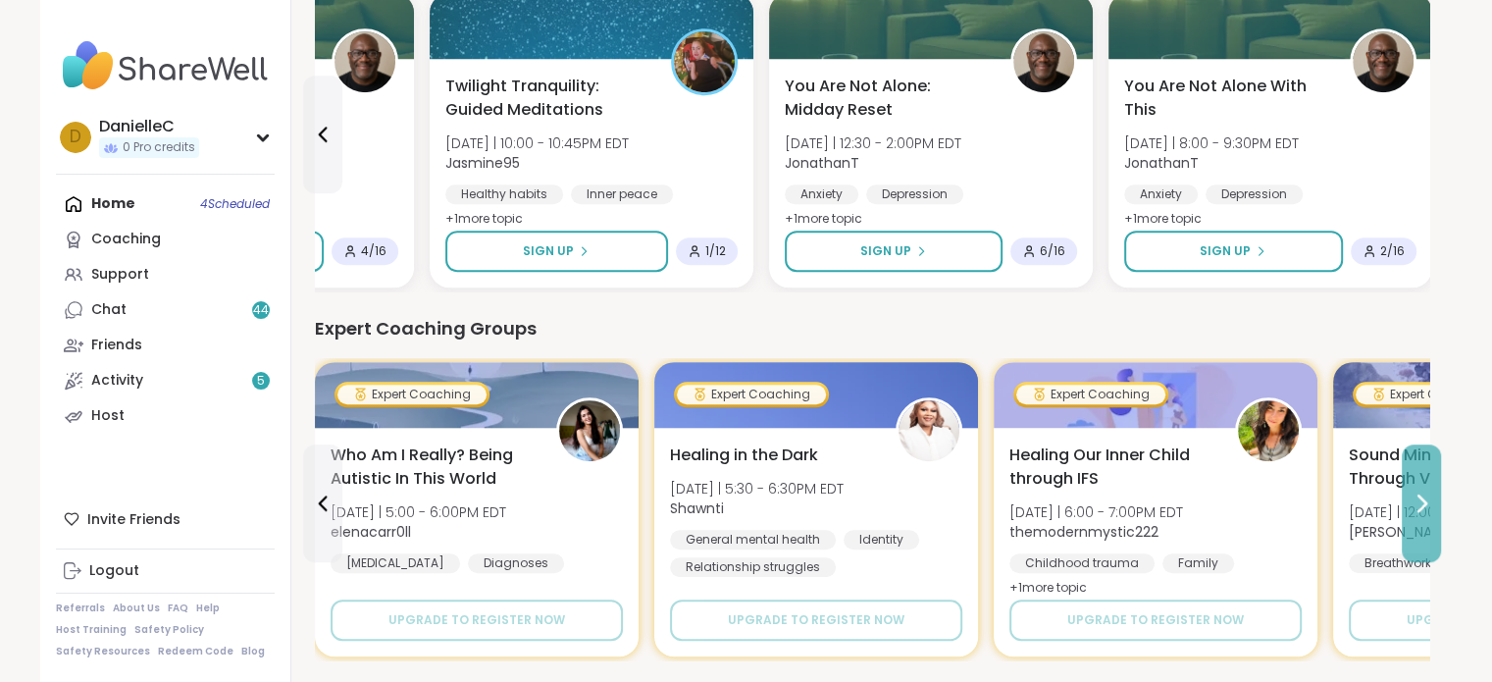
click at [1415, 489] on button at bounding box center [1421, 503] width 39 height 118
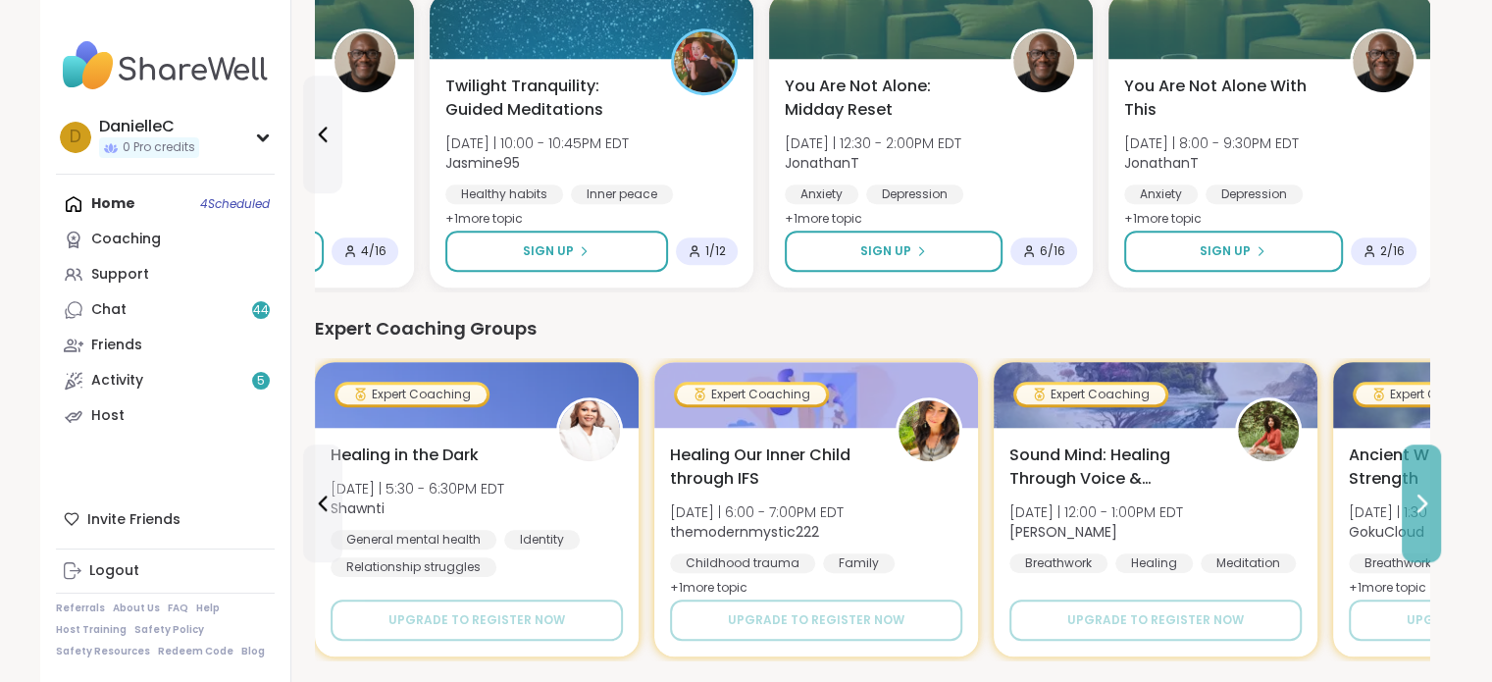
click at [1414, 489] on button at bounding box center [1421, 503] width 39 height 118
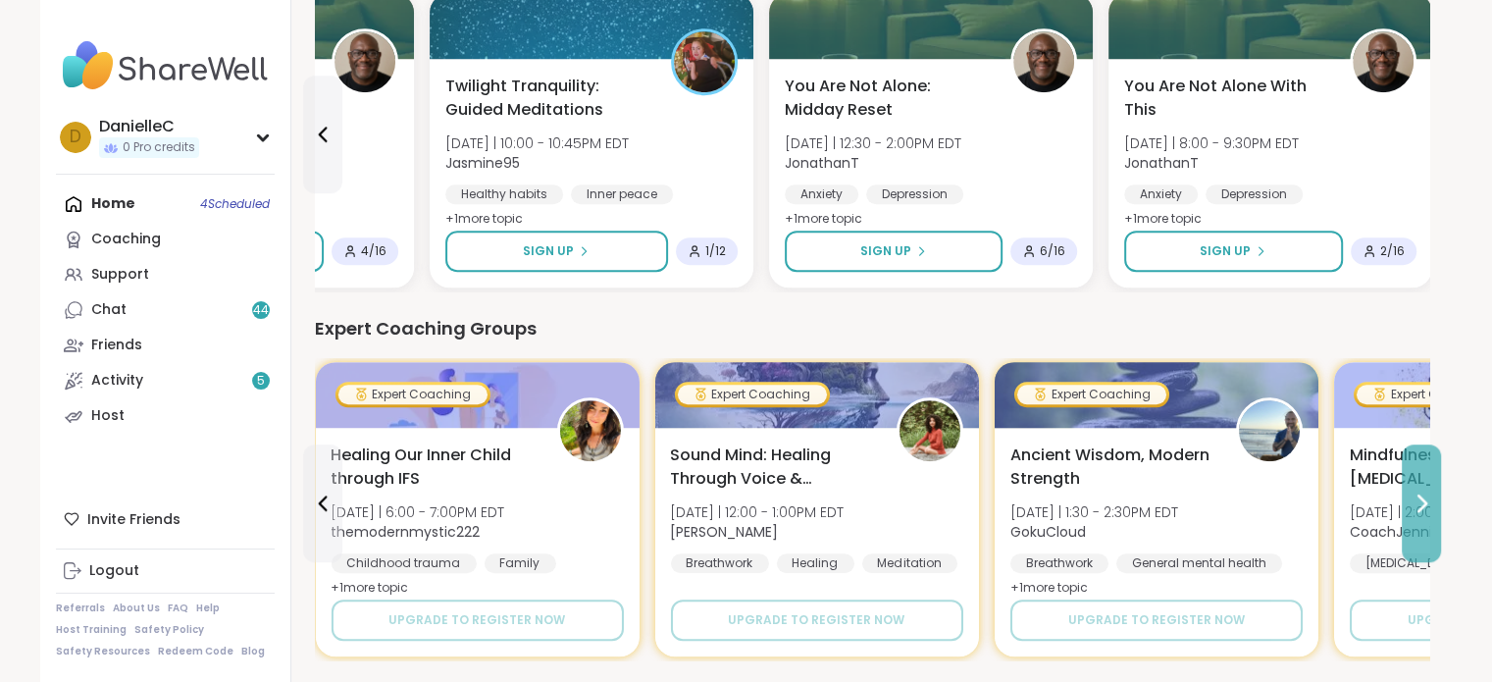
click at [1414, 488] on button at bounding box center [1421, 503] width 39 height 118
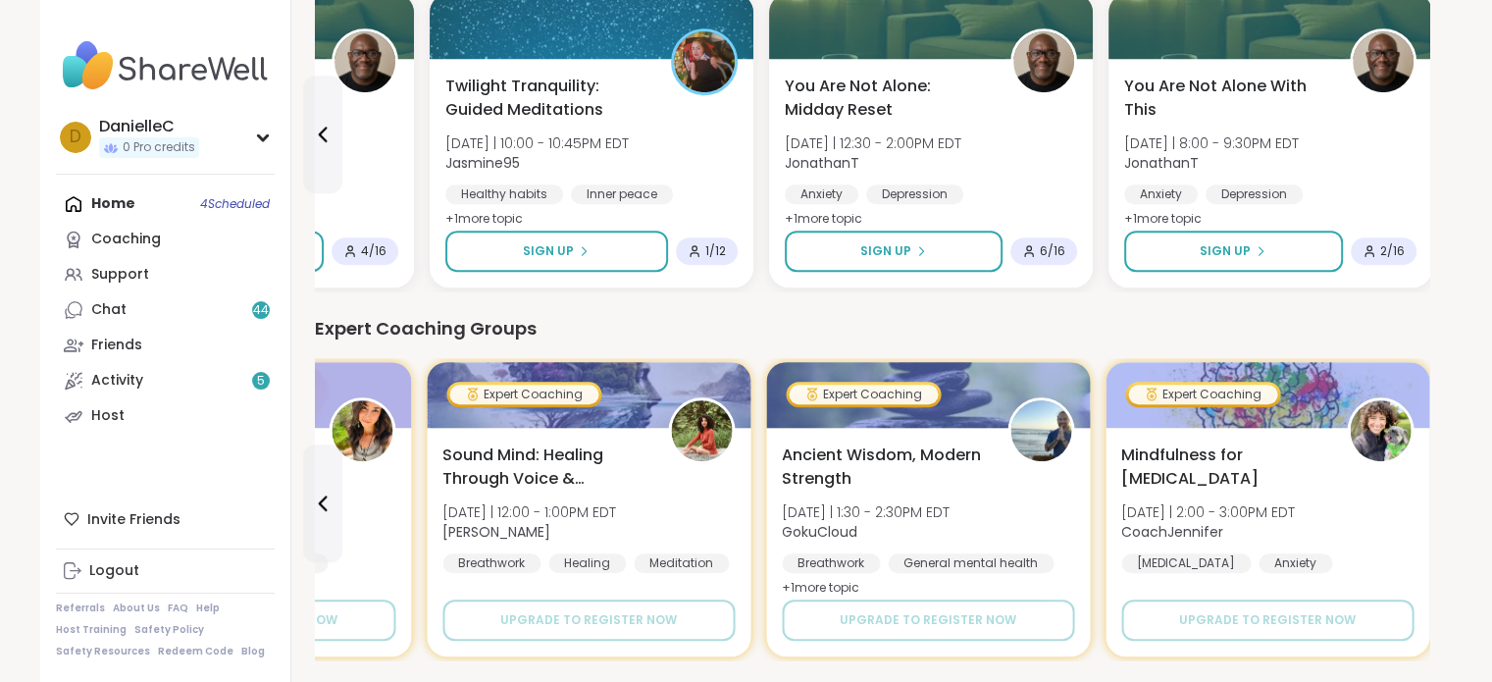
click at [1414, 488] on div "Mindfulness for [MEDICAL_DATA] [DATE] | 2:00 - 3:00PM EDT CoachJennifer [MEDICA…" at bounding box center [1268, 522] width 292 height 157
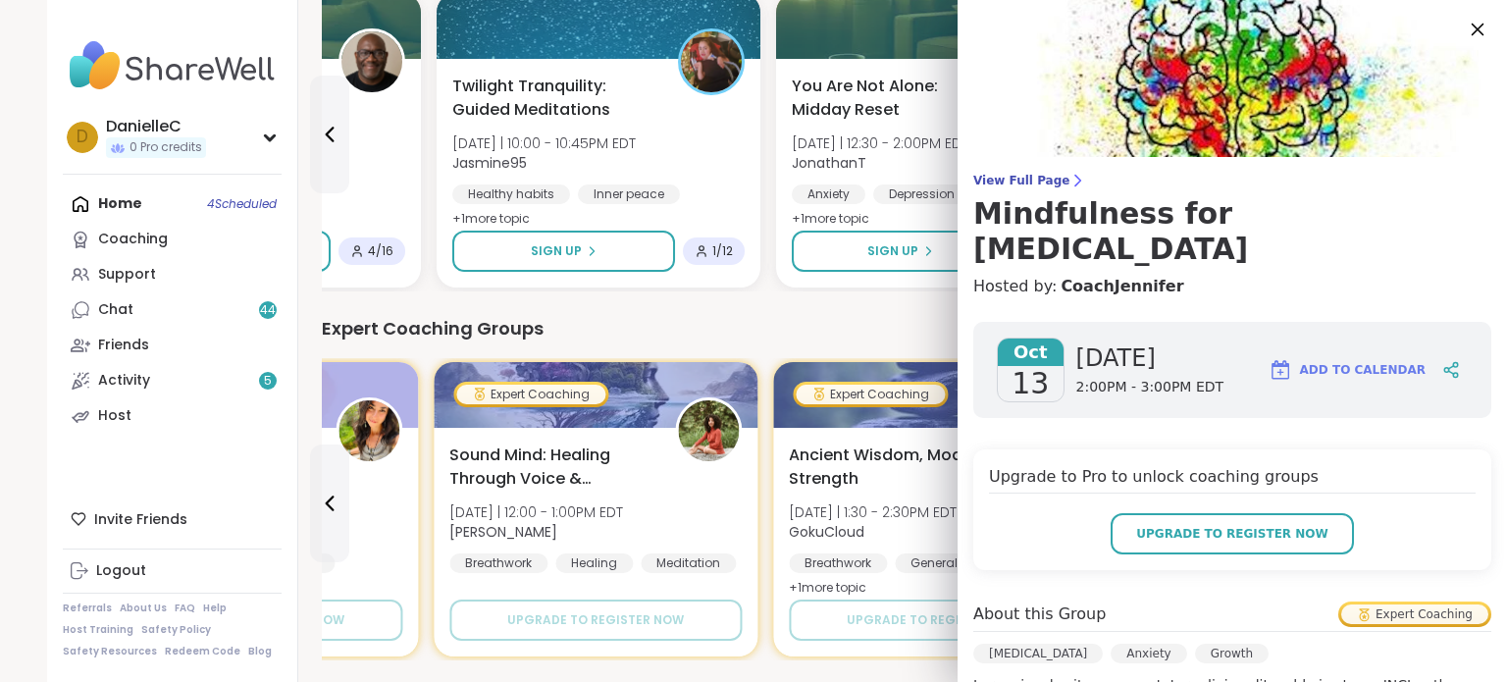
click at [1465, 21] on icon at bounding box center [1477, 29] width 25 height 25
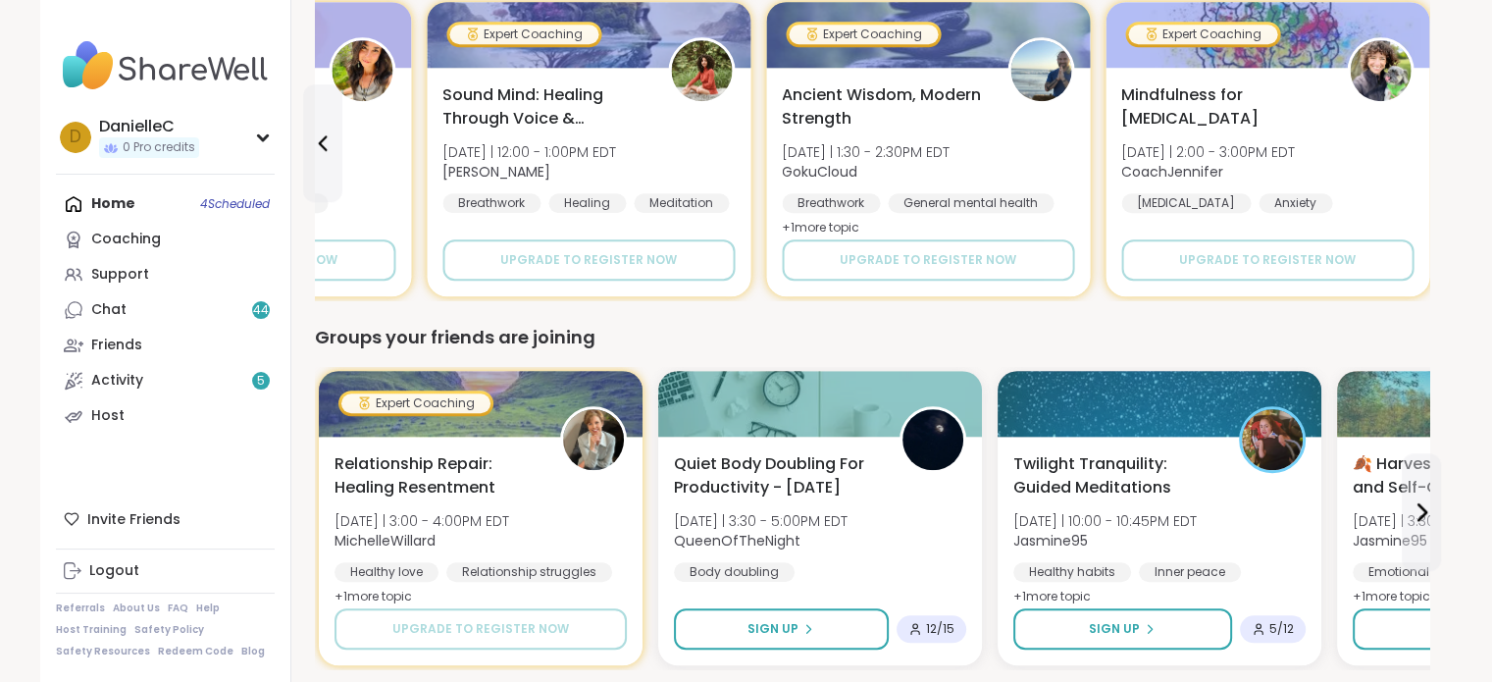
scroll to position [1570, 0]
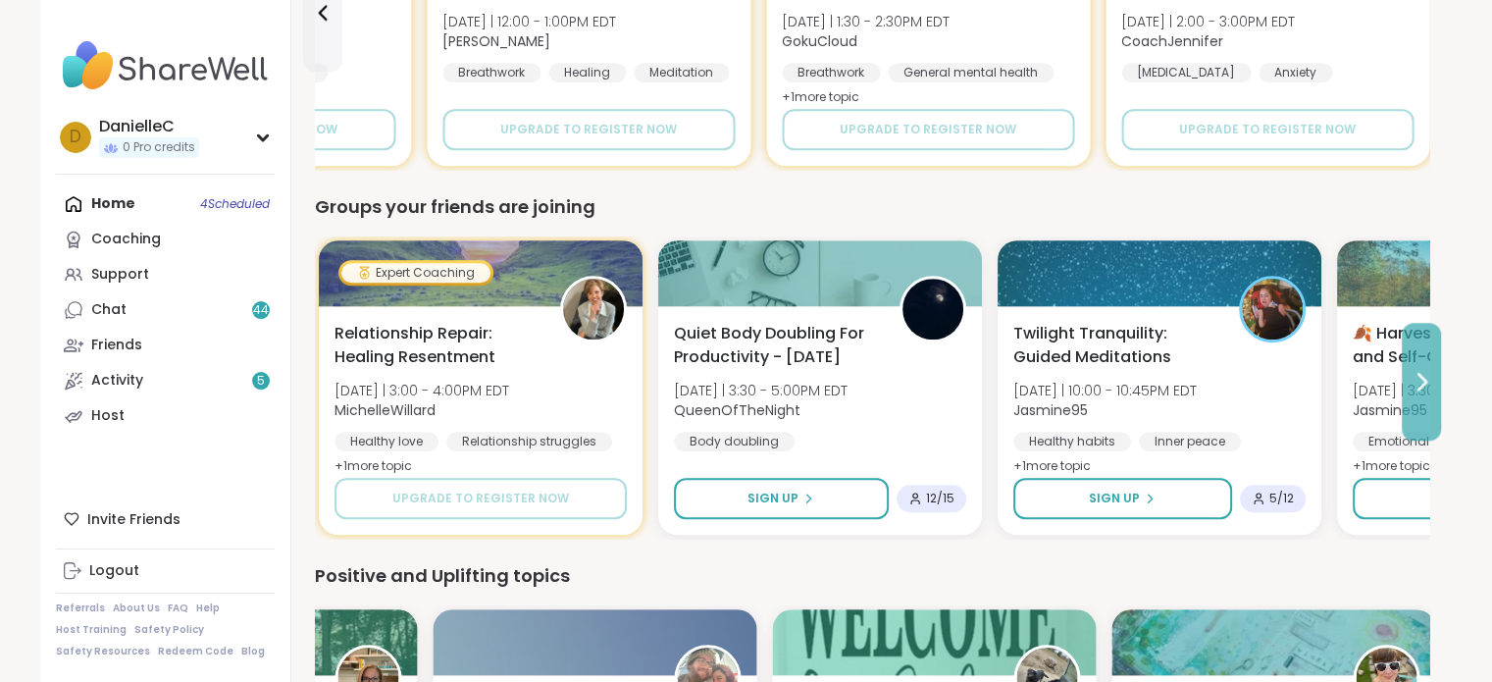
click at [1424, 388] on icon at bounding box center [1422, 382] width 24 height 24
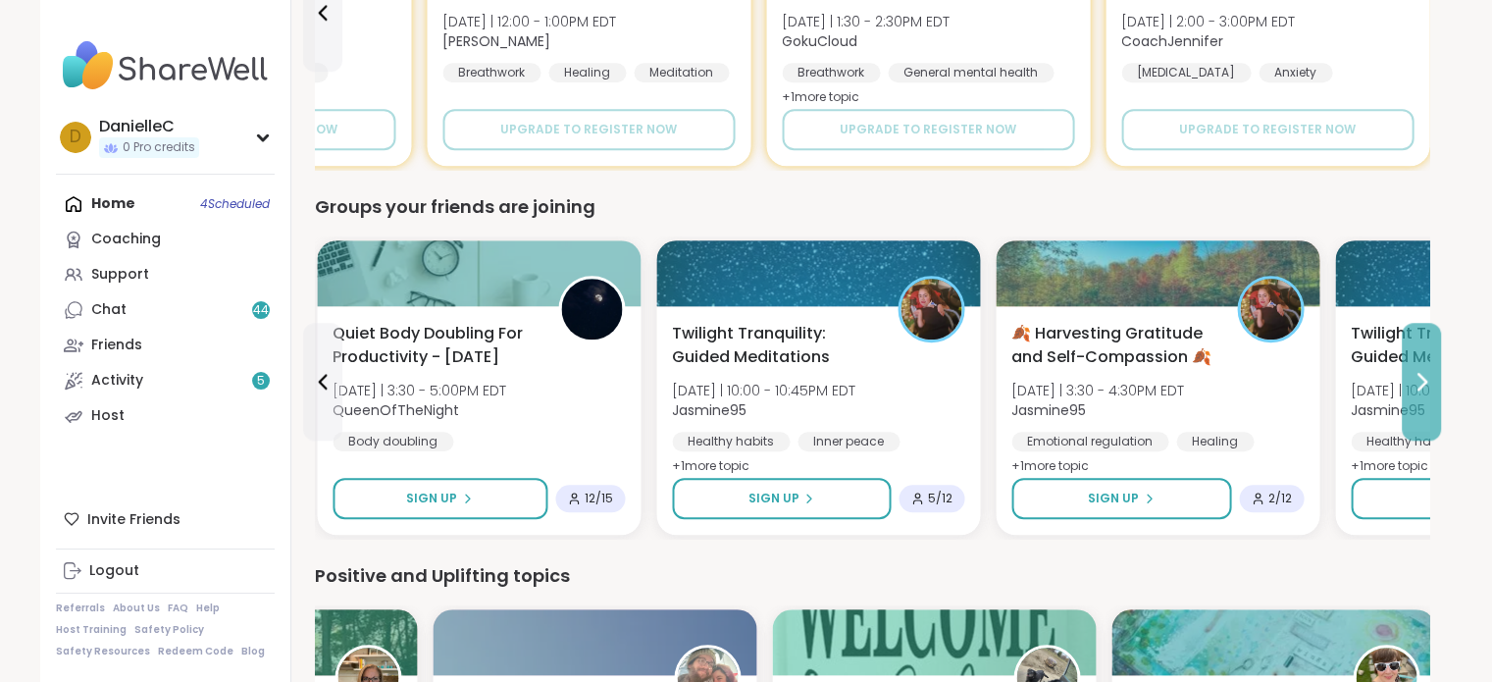
click at [1424, 388] on icon at bounding box center [1422, 382] width 24 height 24
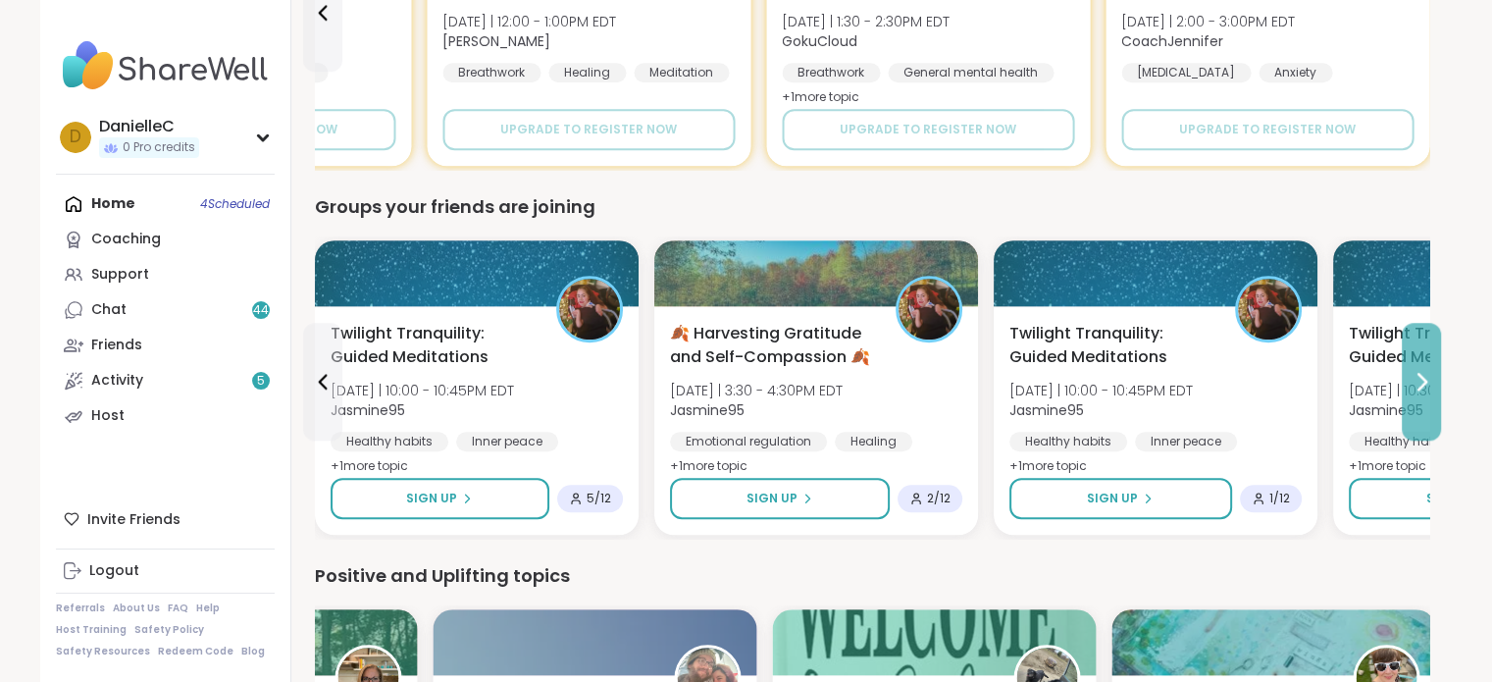
click at [1424, 388] on icon at bounding box center [1422, 382] width 24 height 24
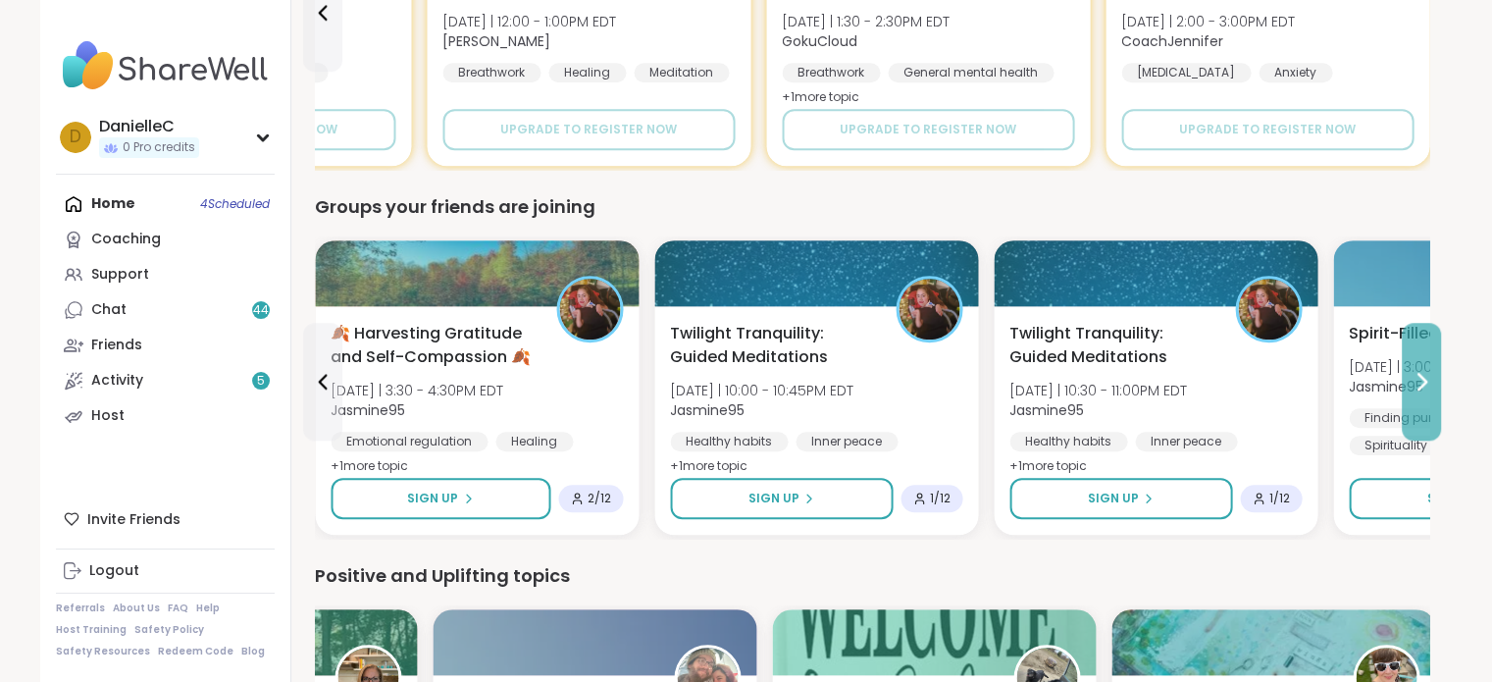
click at [1424, 388] on icon at bounding box center [1422, 382] width 24 height 24
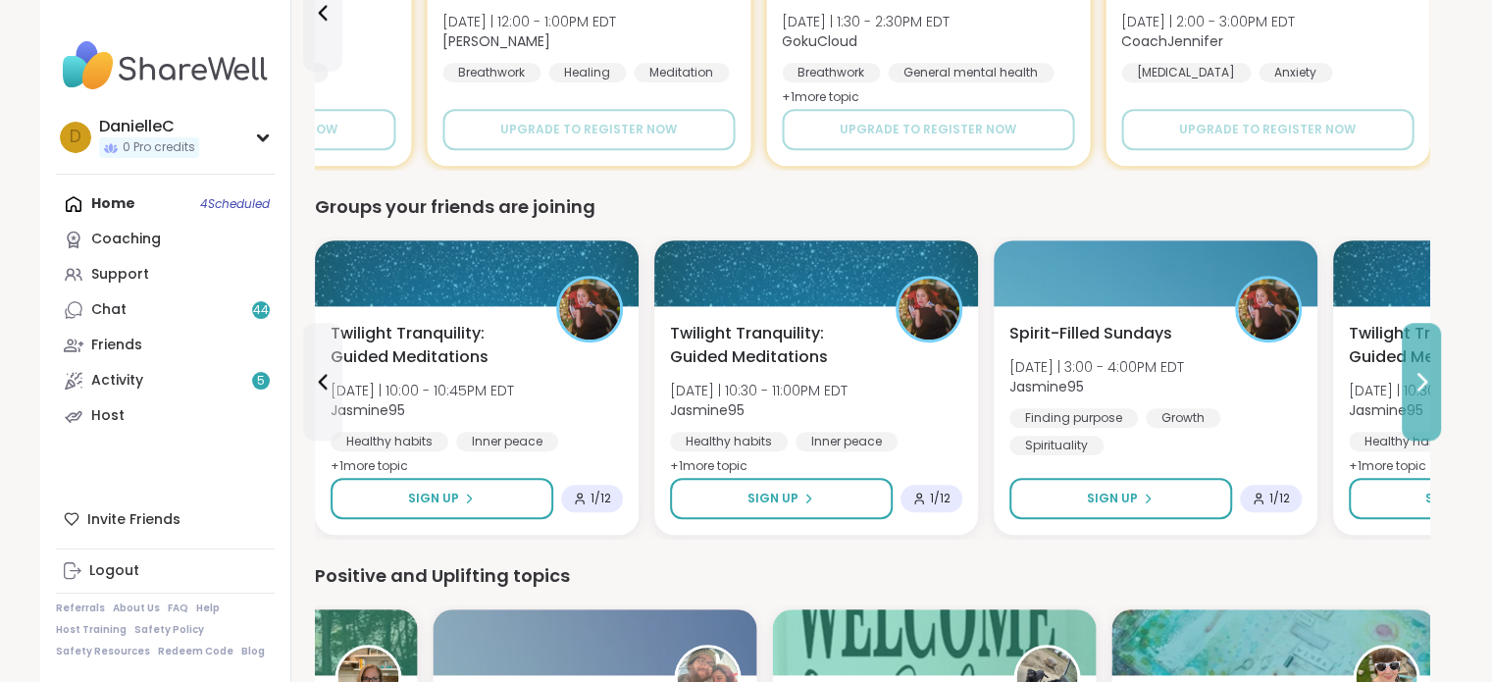
click at [1424, 388] on icon at bounding box center [1422, 382] width 24 height 24
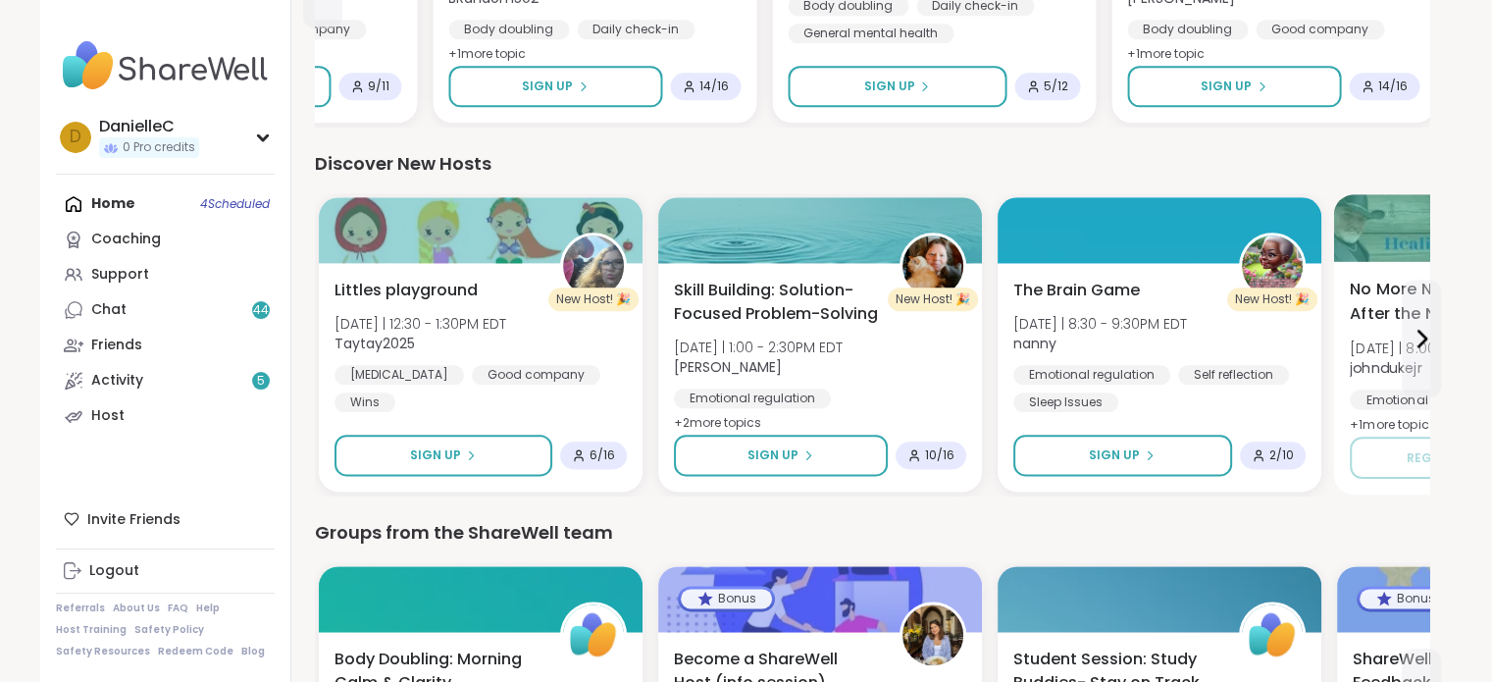
scroll to position [2355, 0]
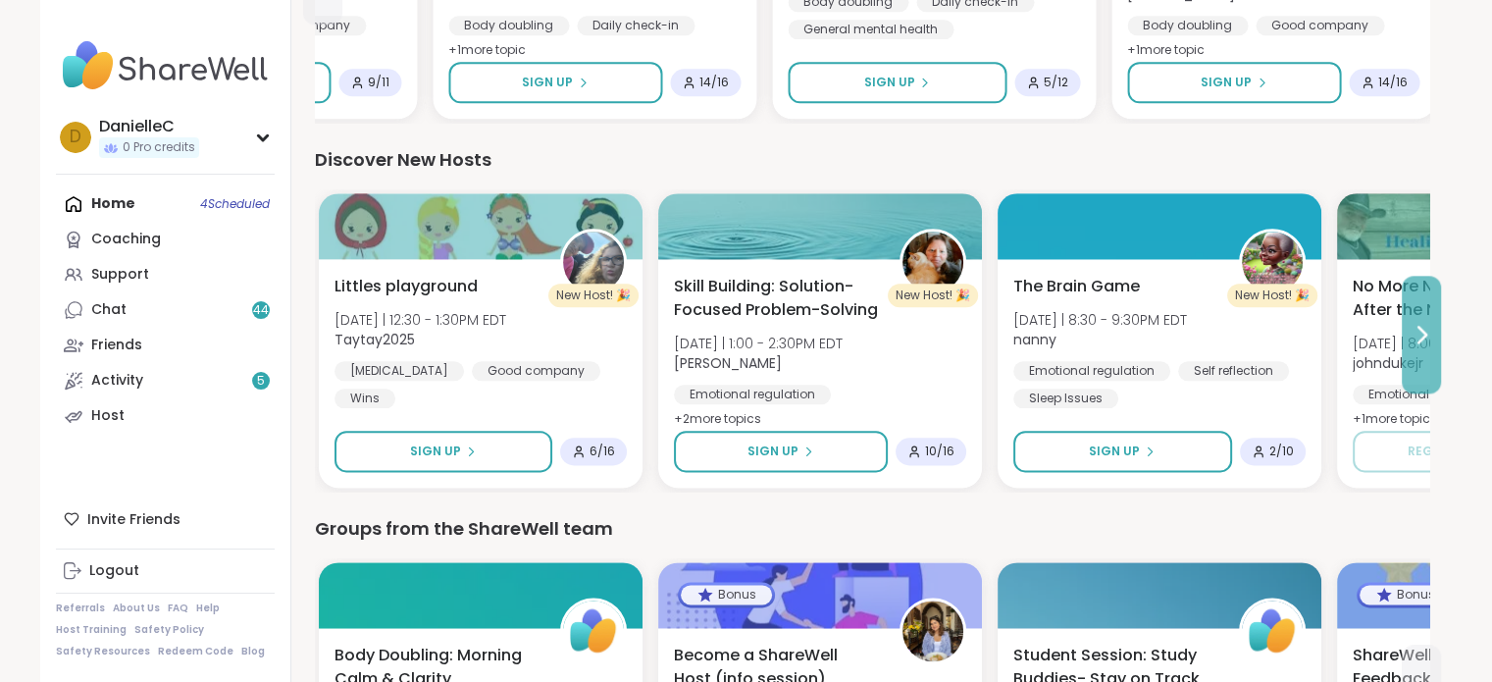
click at [1422, 347] on button at bounding box center [1421, 335] width 39 height 118
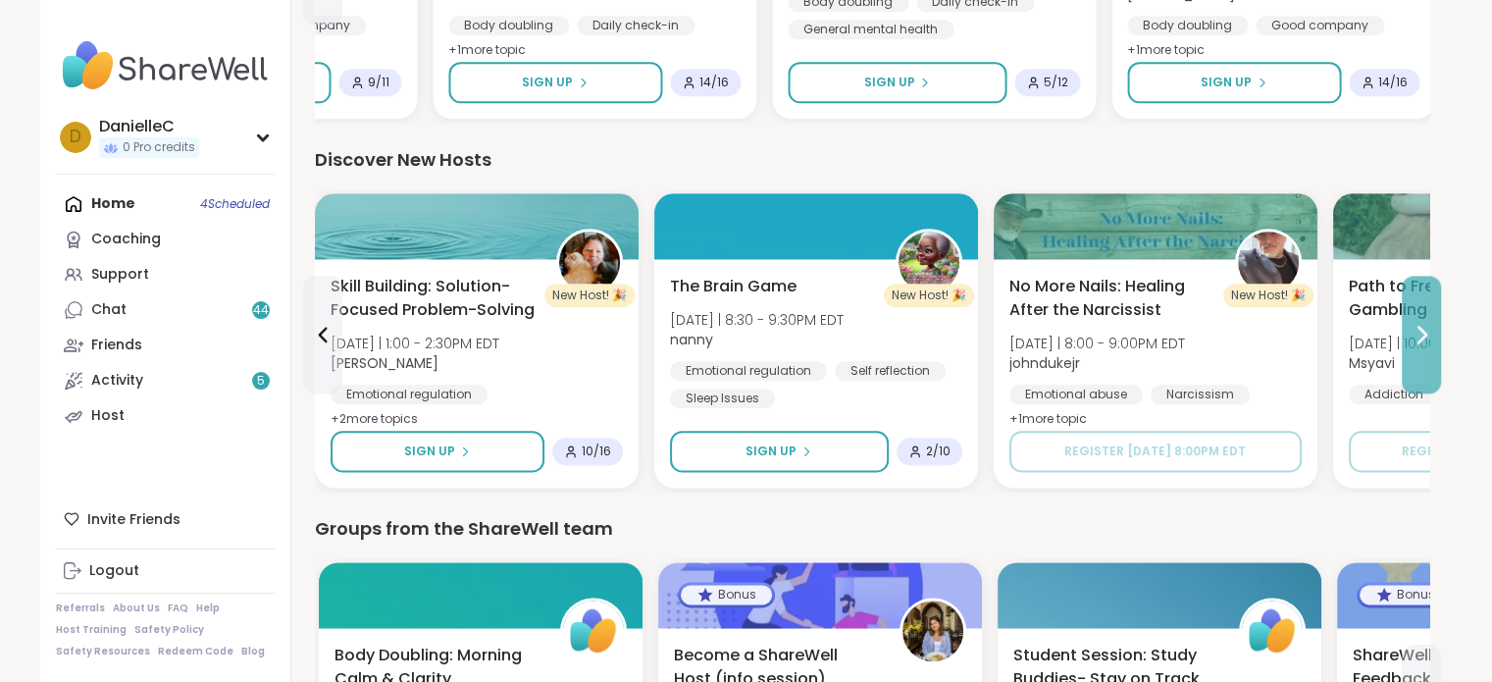
click at [1422, 347] on button at bounding box center [1421, 335] width 39 height 118
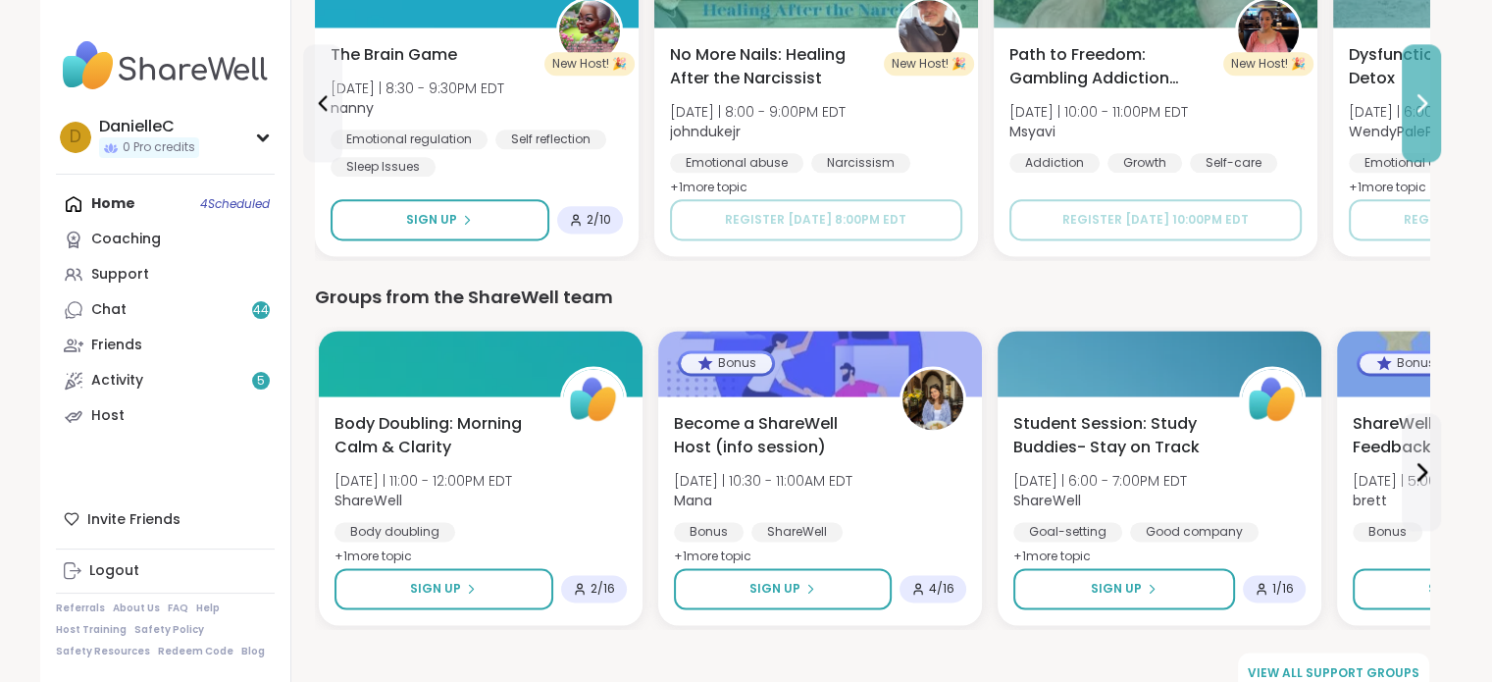
scroll to position [2616, 0]
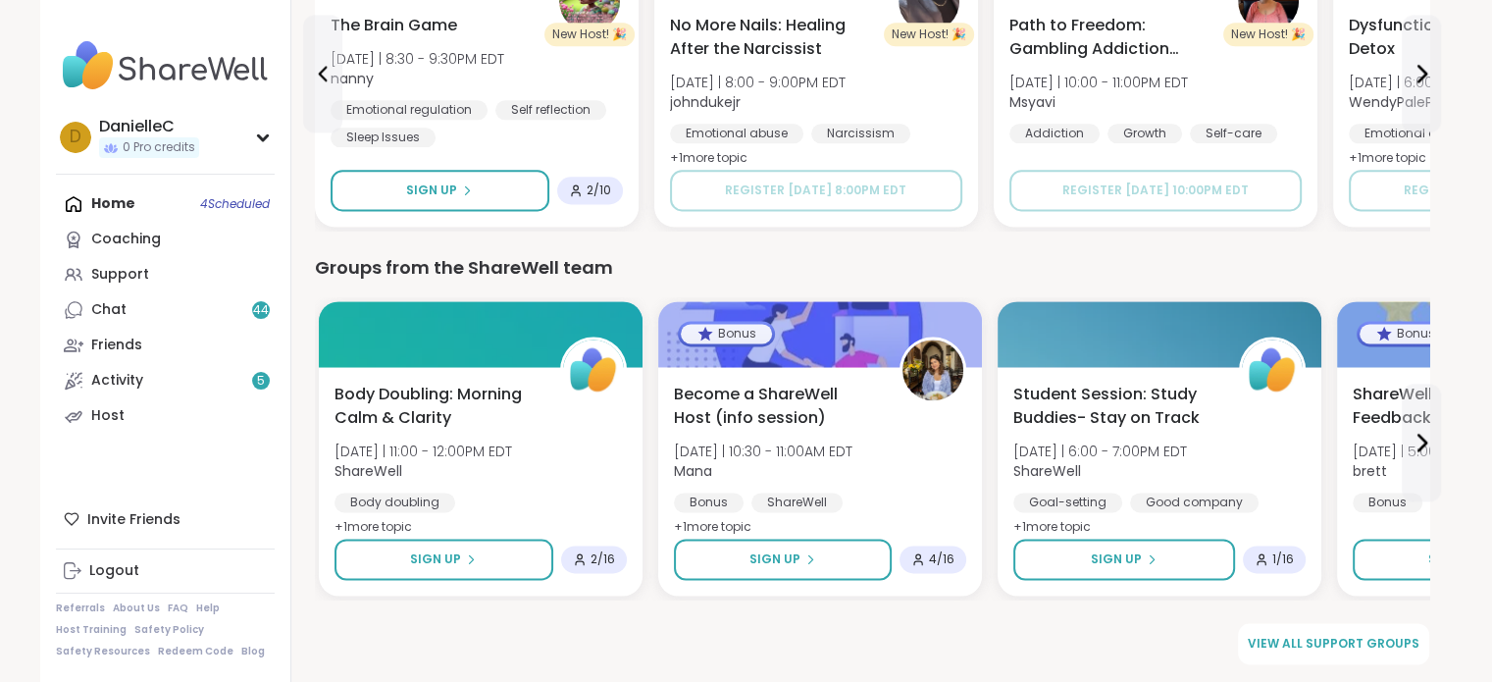
click at [187, 64] on img at bounding box center [165, 65] width 219 height 69
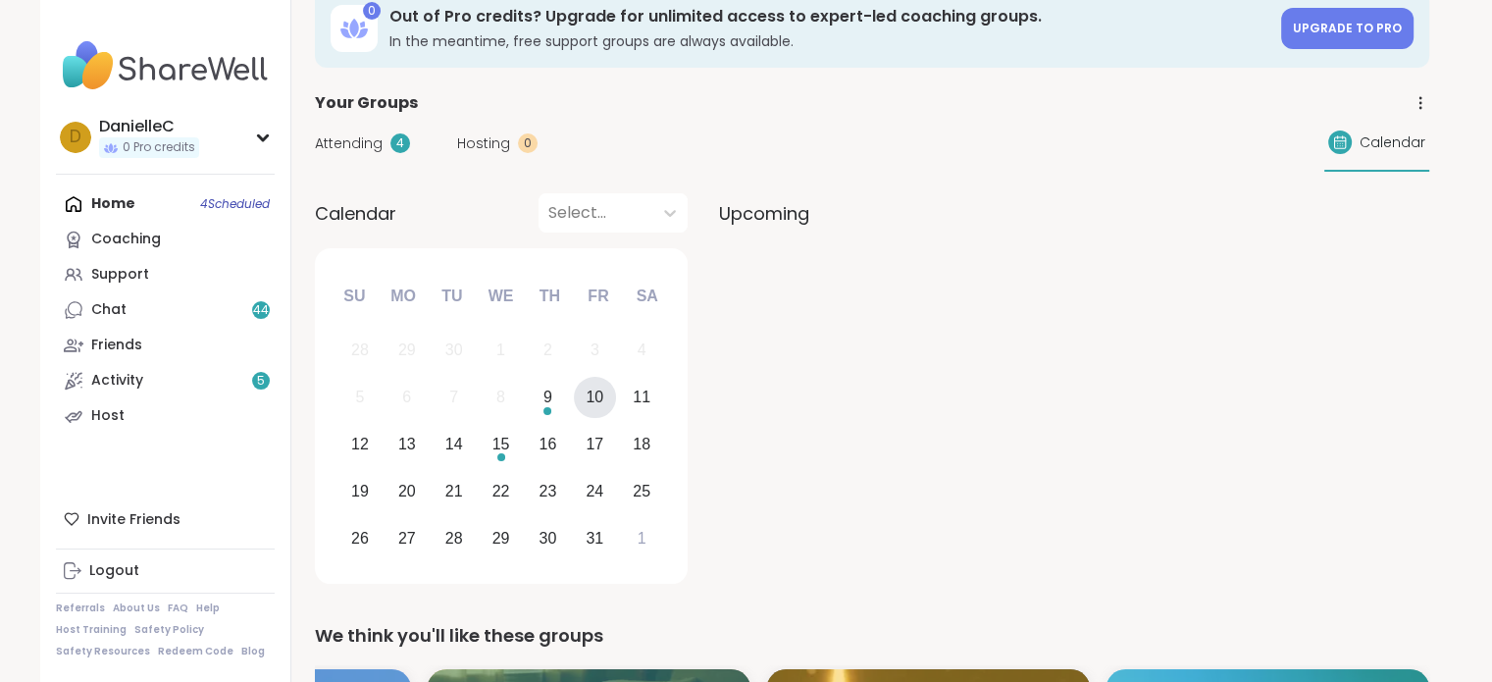
scroll to position [0, 0]
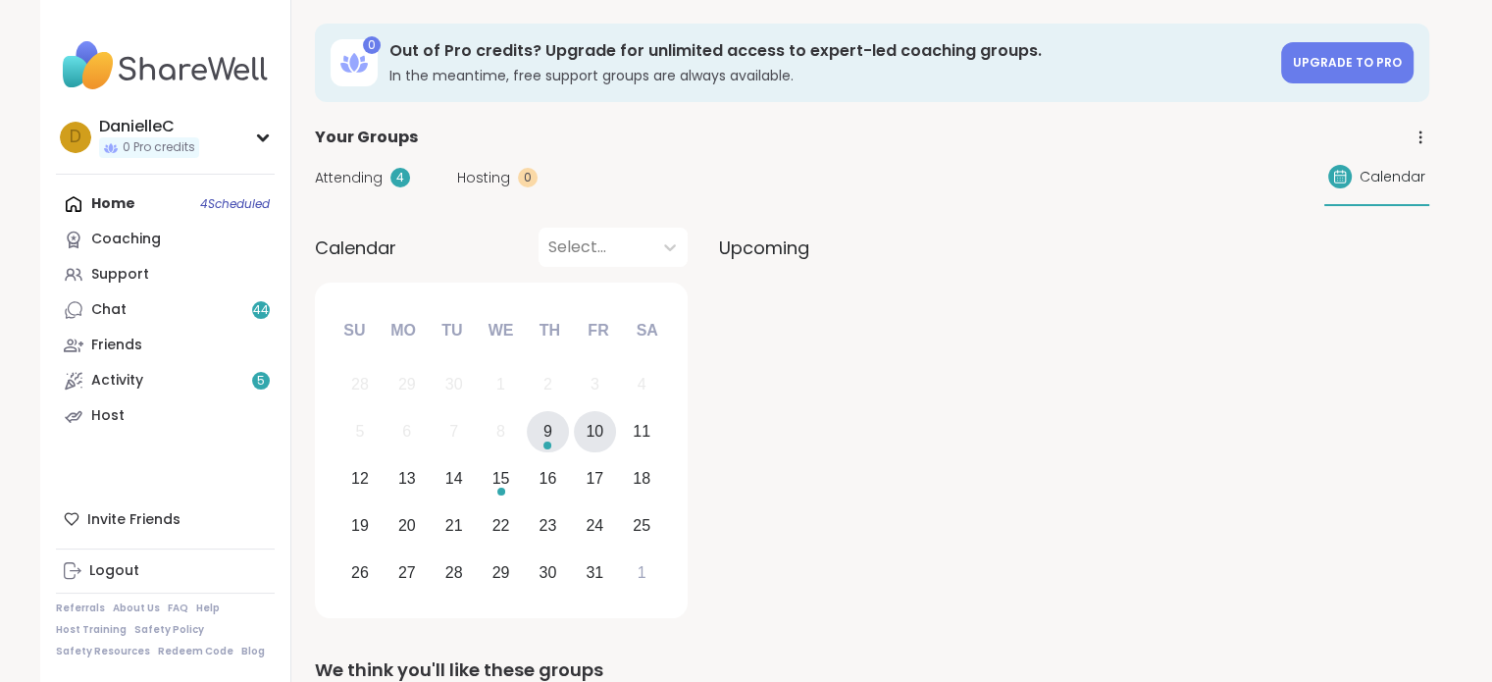
click at [552, 435] on div "9" at bounding box center [548, 432] width 42 height 42
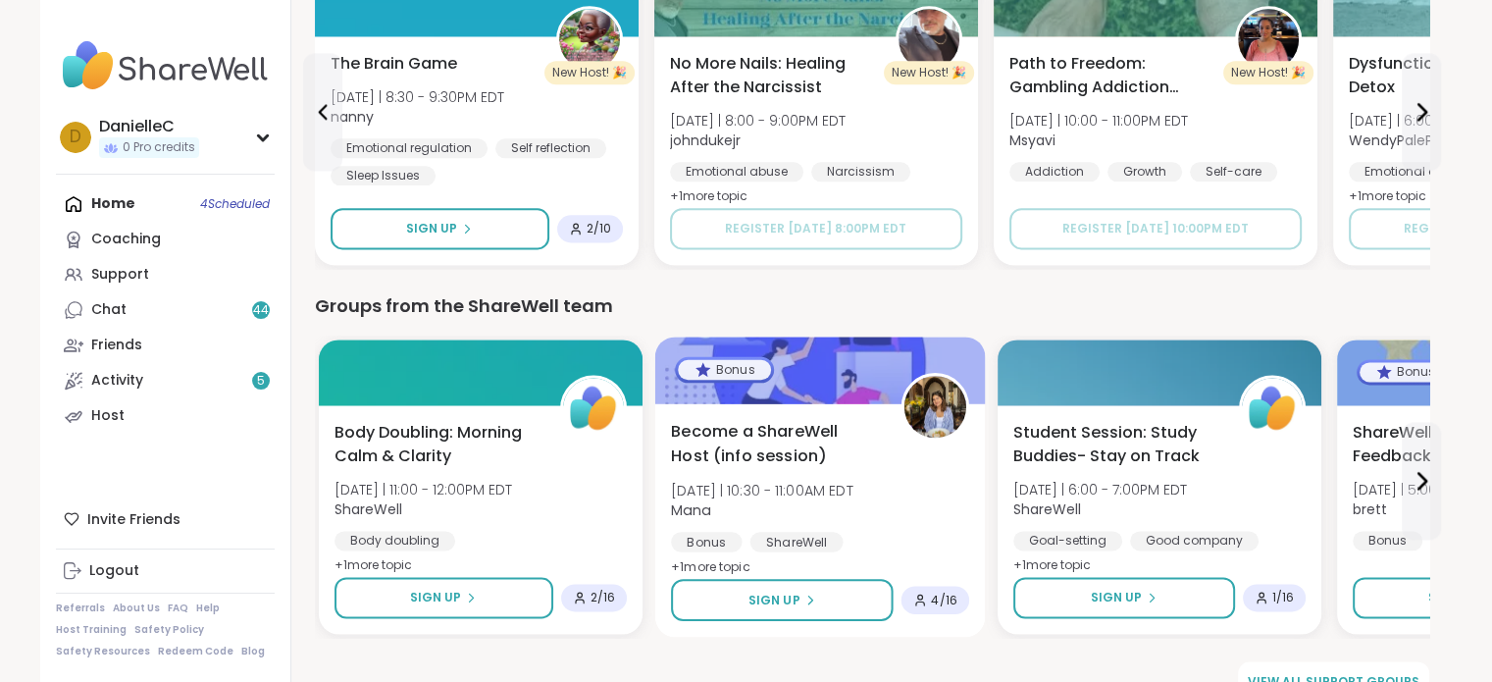
scroll to position [2616, 0]
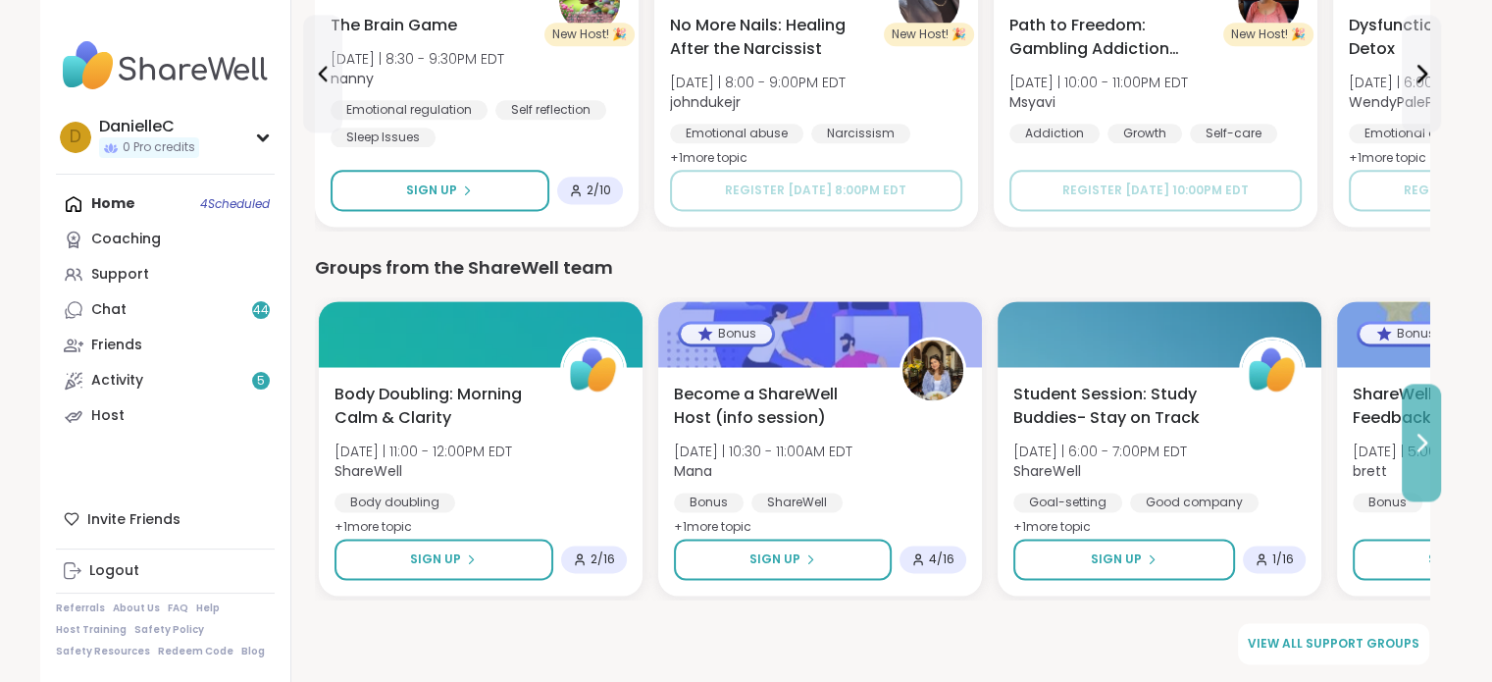
click at [1410, 437] on icon at bounding box center [1422, 443] width 24 height 24
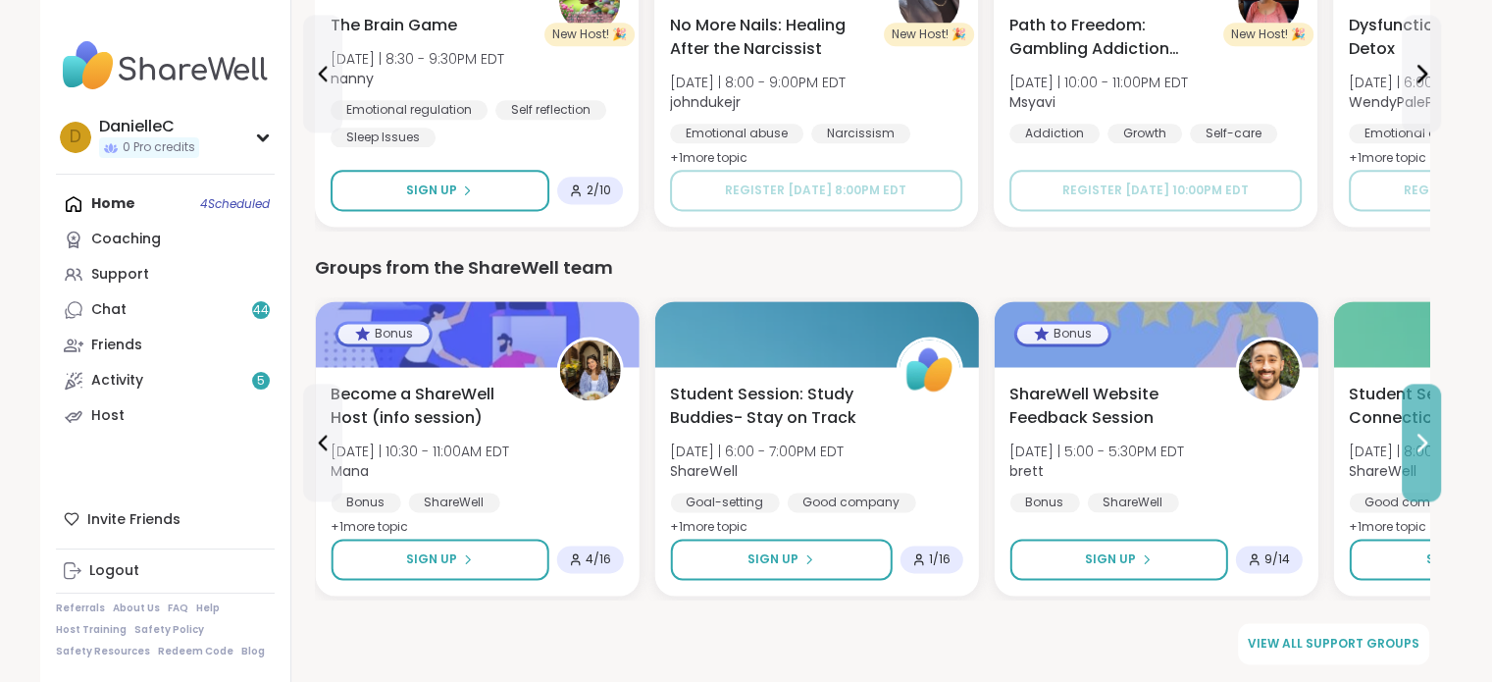
click at [1410, 437] on icon at bounding box center [1422, 443] width 24 height 24
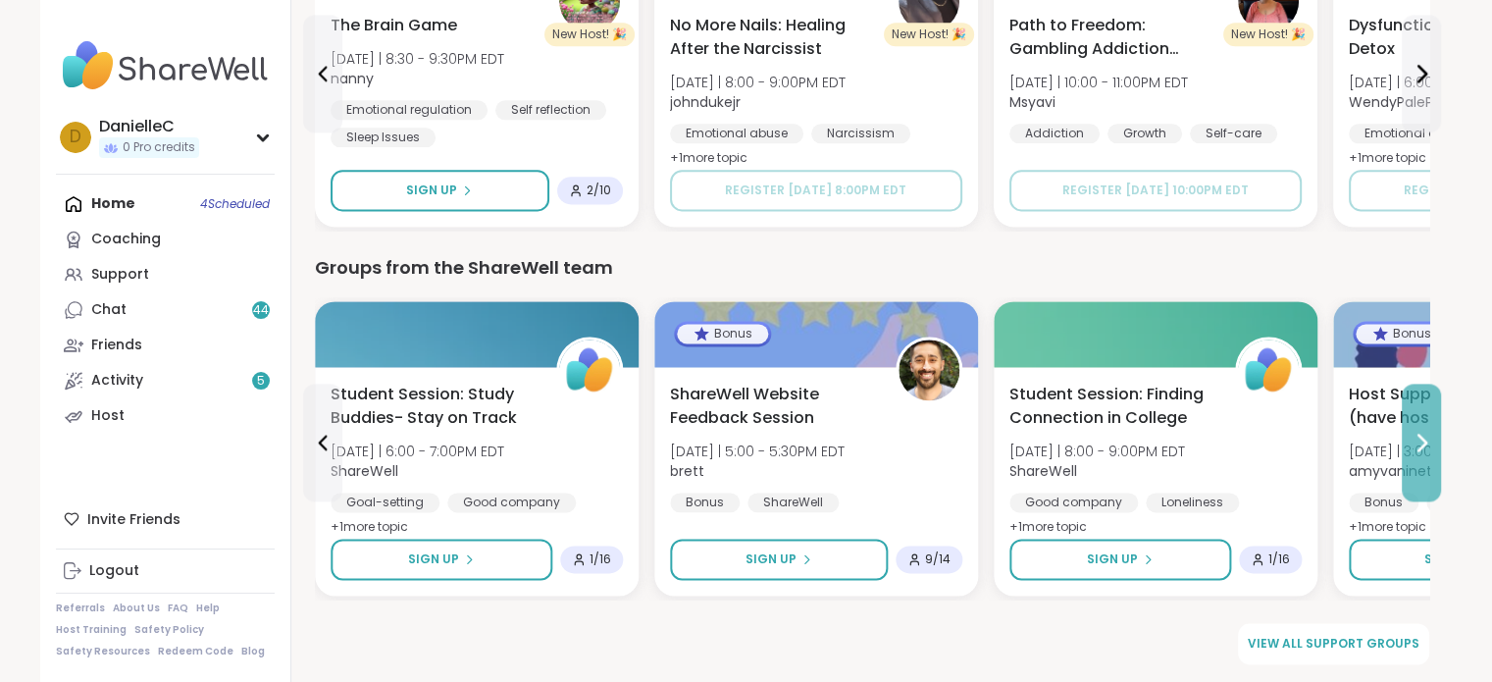
click at [1410, 437] on icon at bounding box center [1422, 443] width 24 height 24
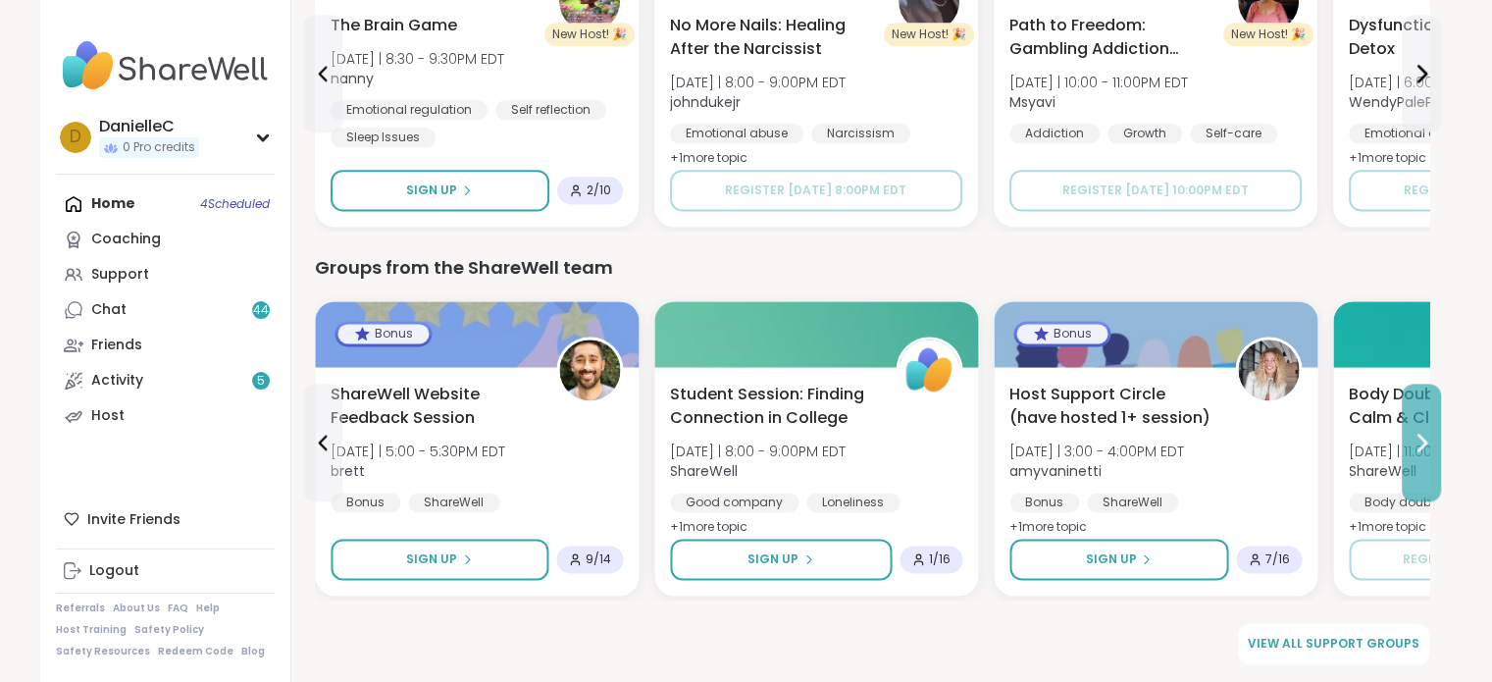
click at [1410, 437] on icon at bounding box center [1422, 443] width 24 height 24
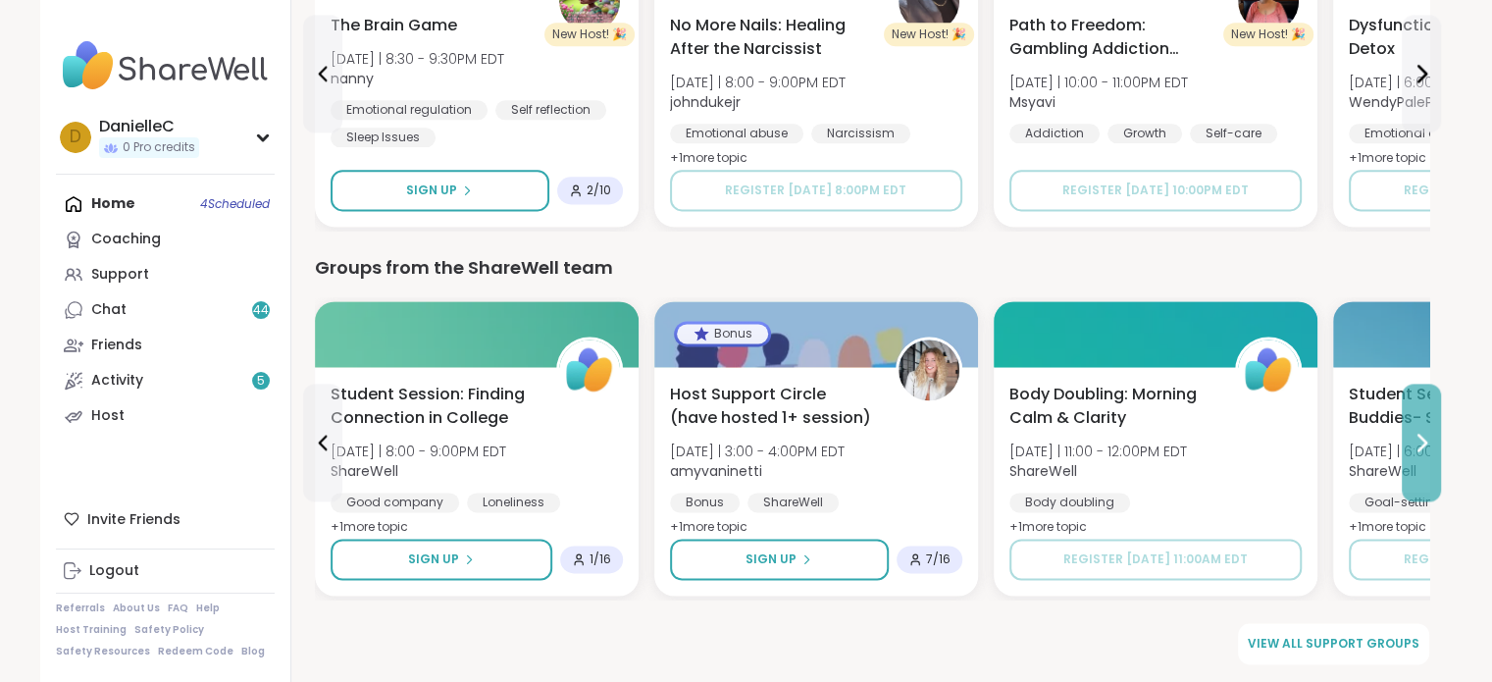
click at [1410, 437] on icon at bounding box center [1422, 443] width 24 height 24
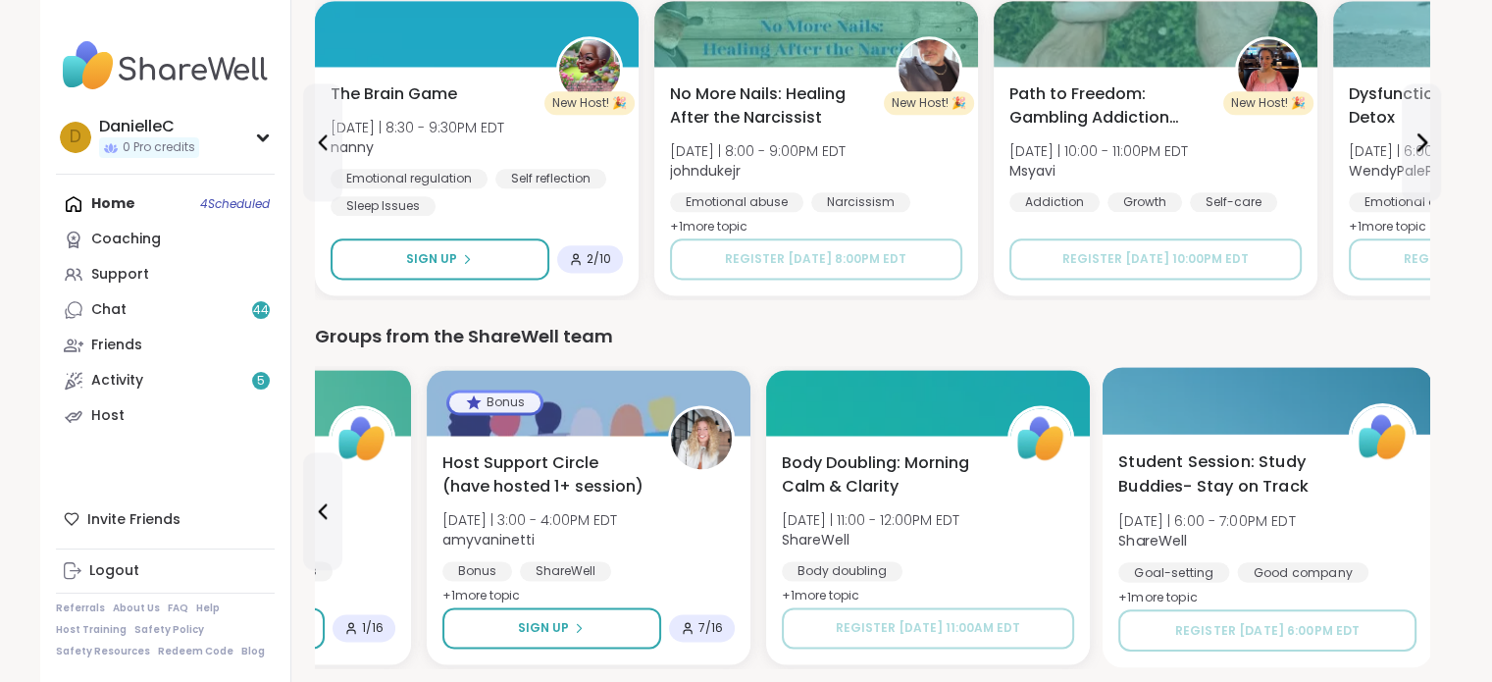
scroll to position [2420, 0]
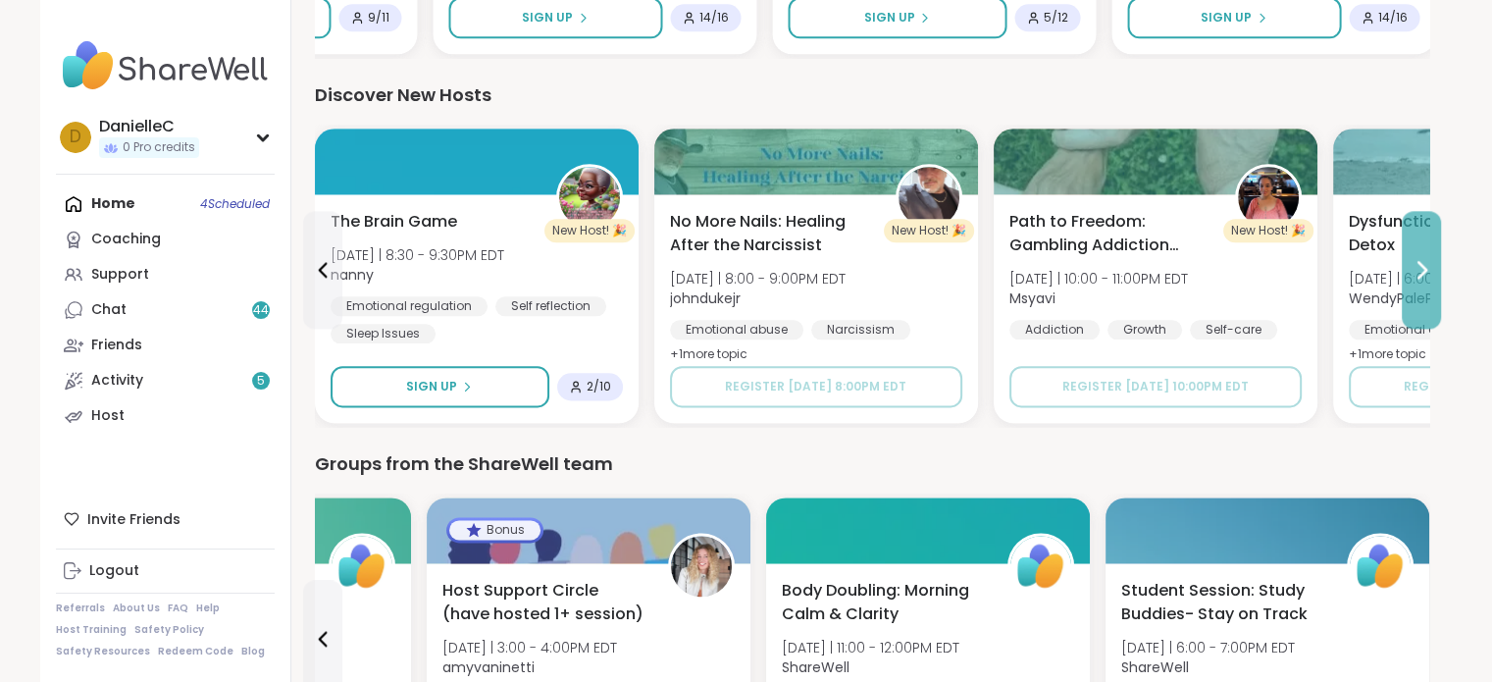
click at [1428, 254] on button at bounding box center [1421, 270] width 39 height 118
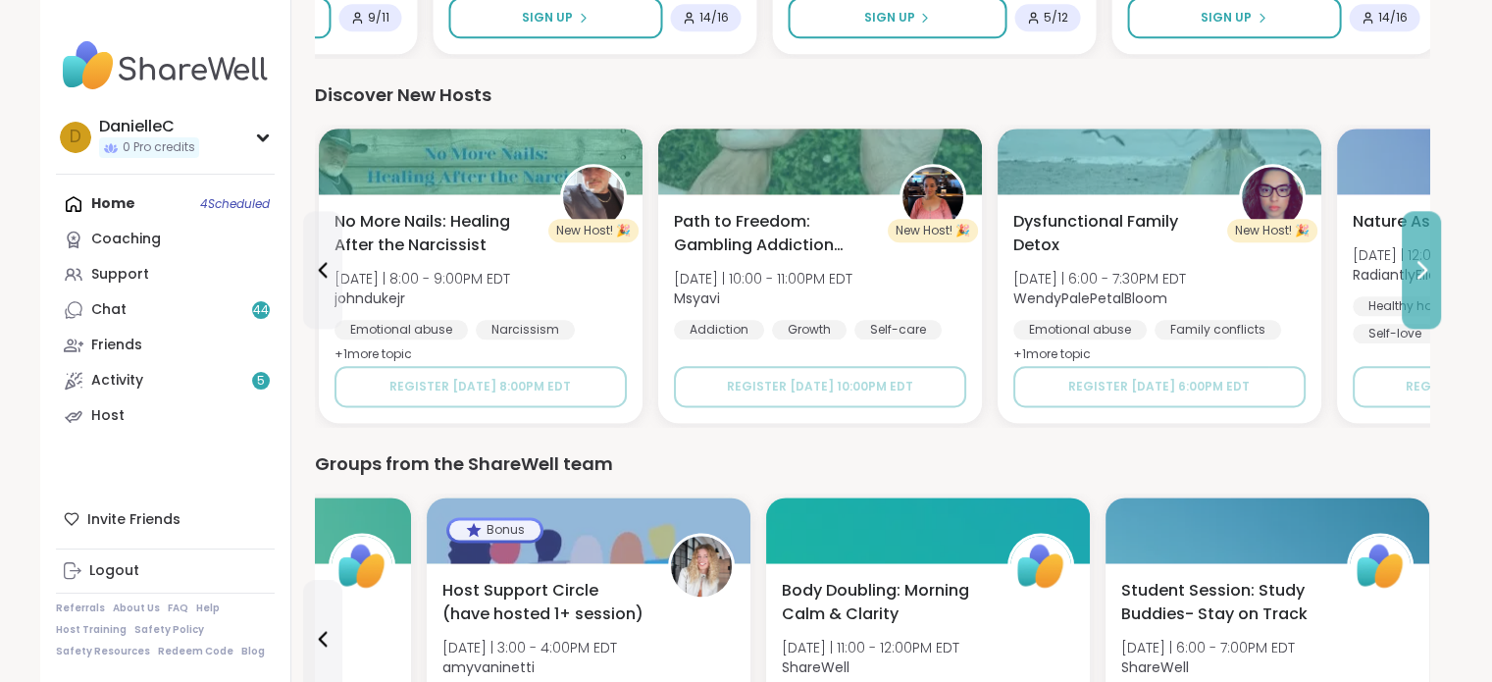
click at [1428, 255] on button at bounding box center [1421, 270] width 39 height 118
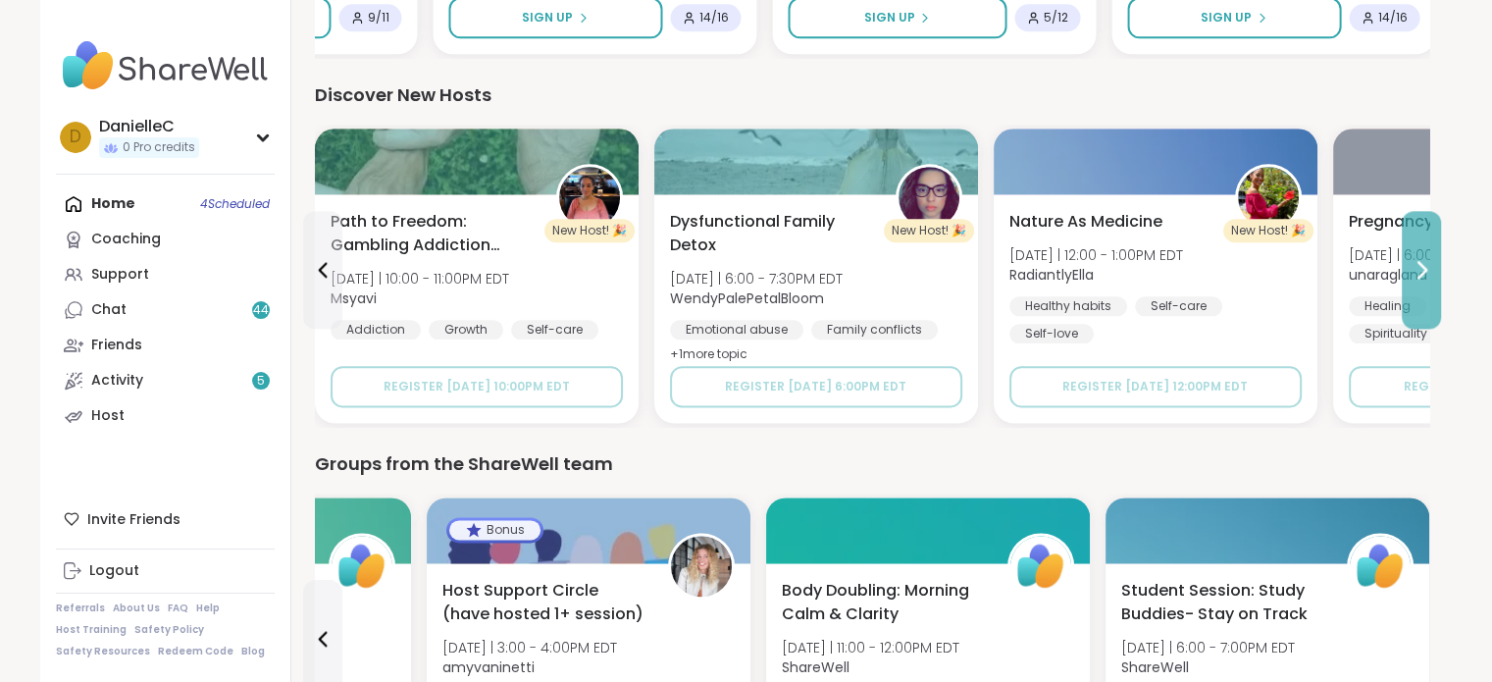
click at [1428, 258] on icon at bounding box center [1422, 270] width 24 height 24
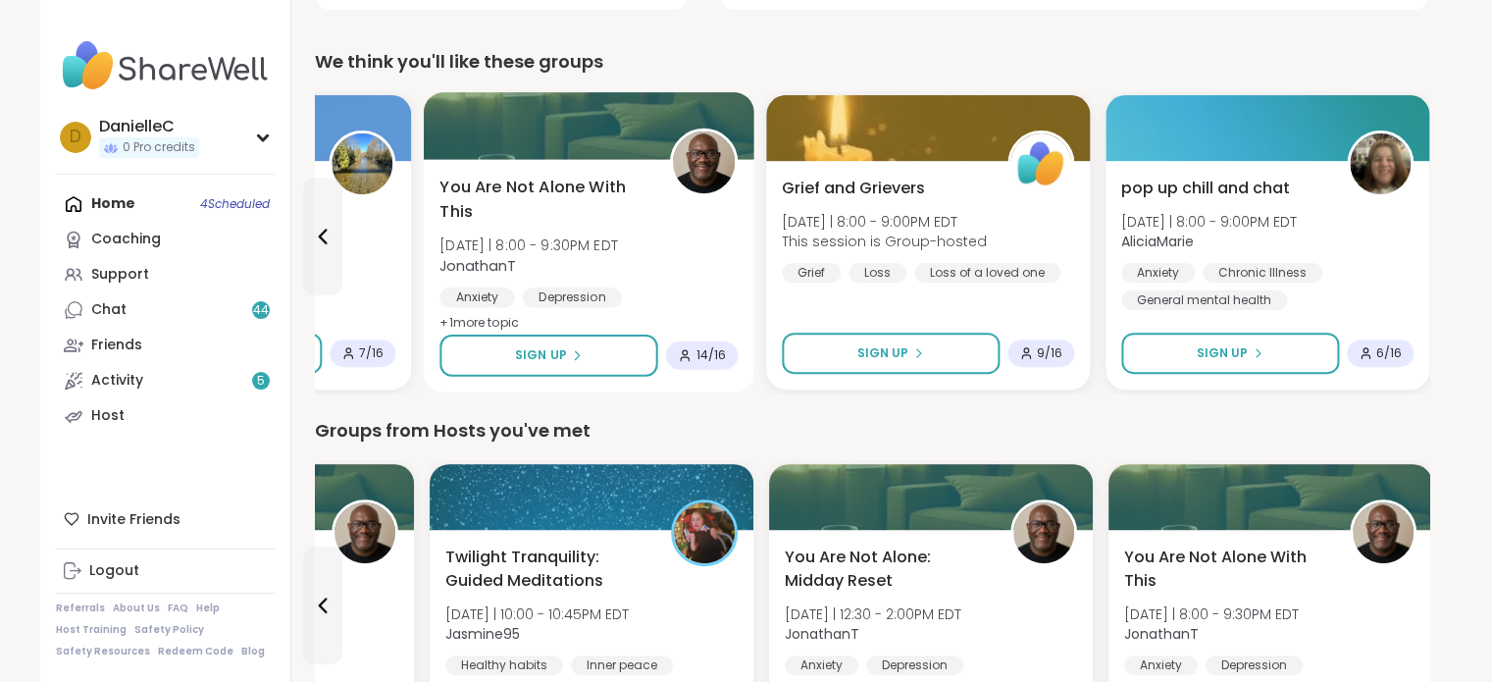
scroll to position [491, 0]
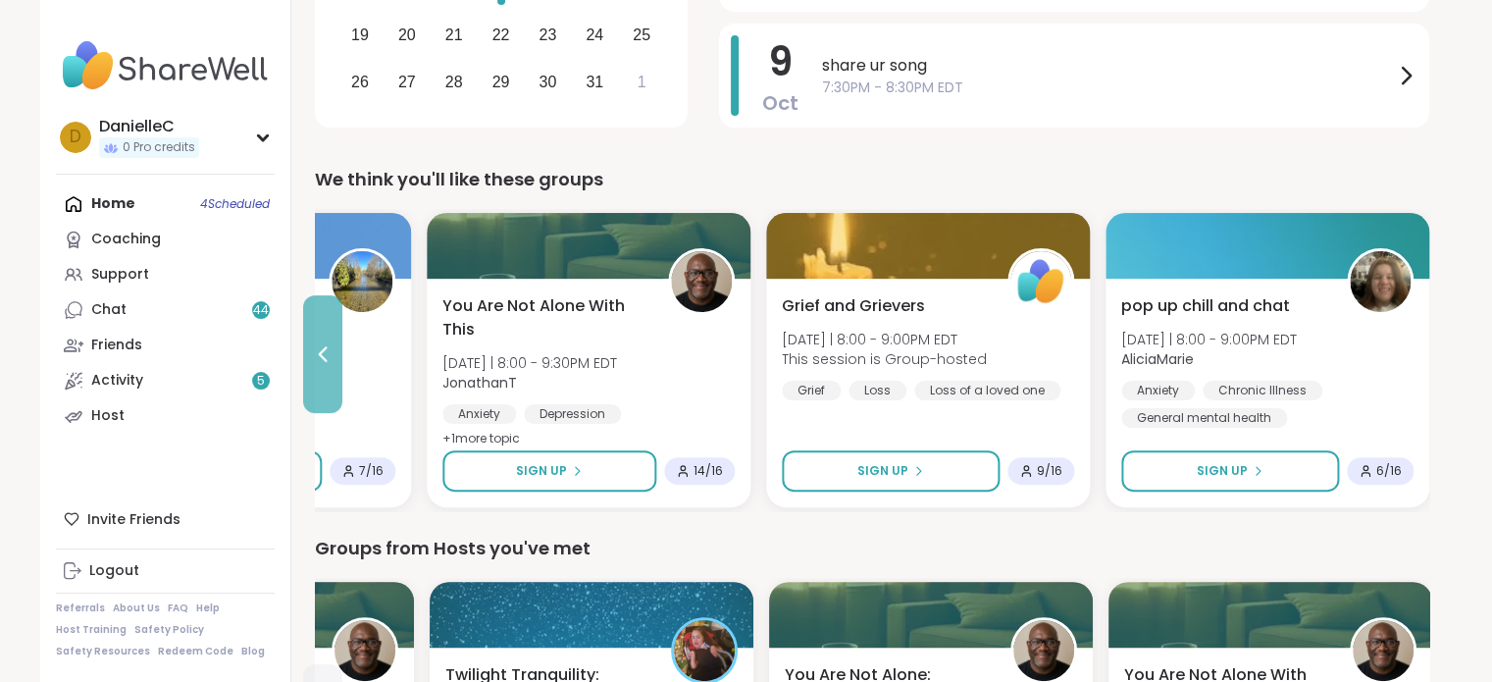
click at [323, 358] on icon at bounding box center [322, 354] width 9 height 16
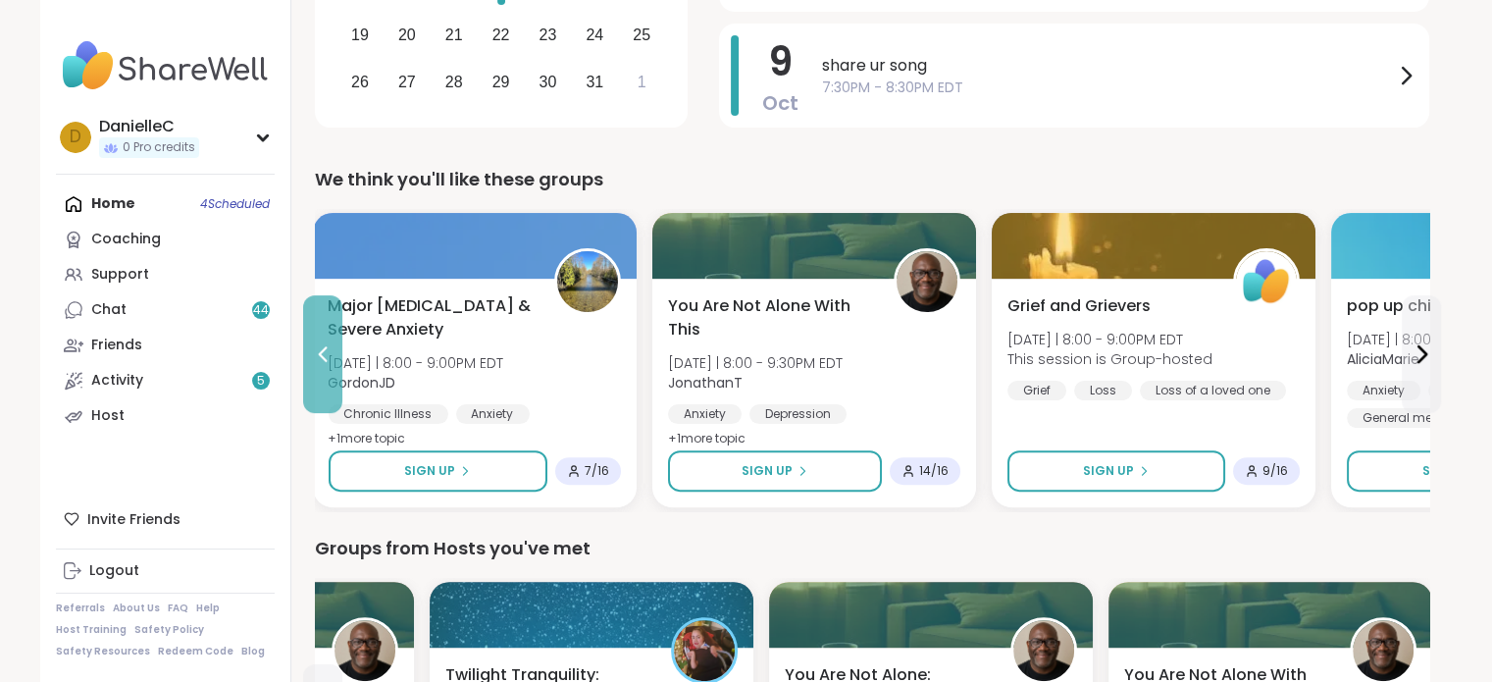
click at [323, 358] on icon at bounding box center [322, 354] width 9 height 16
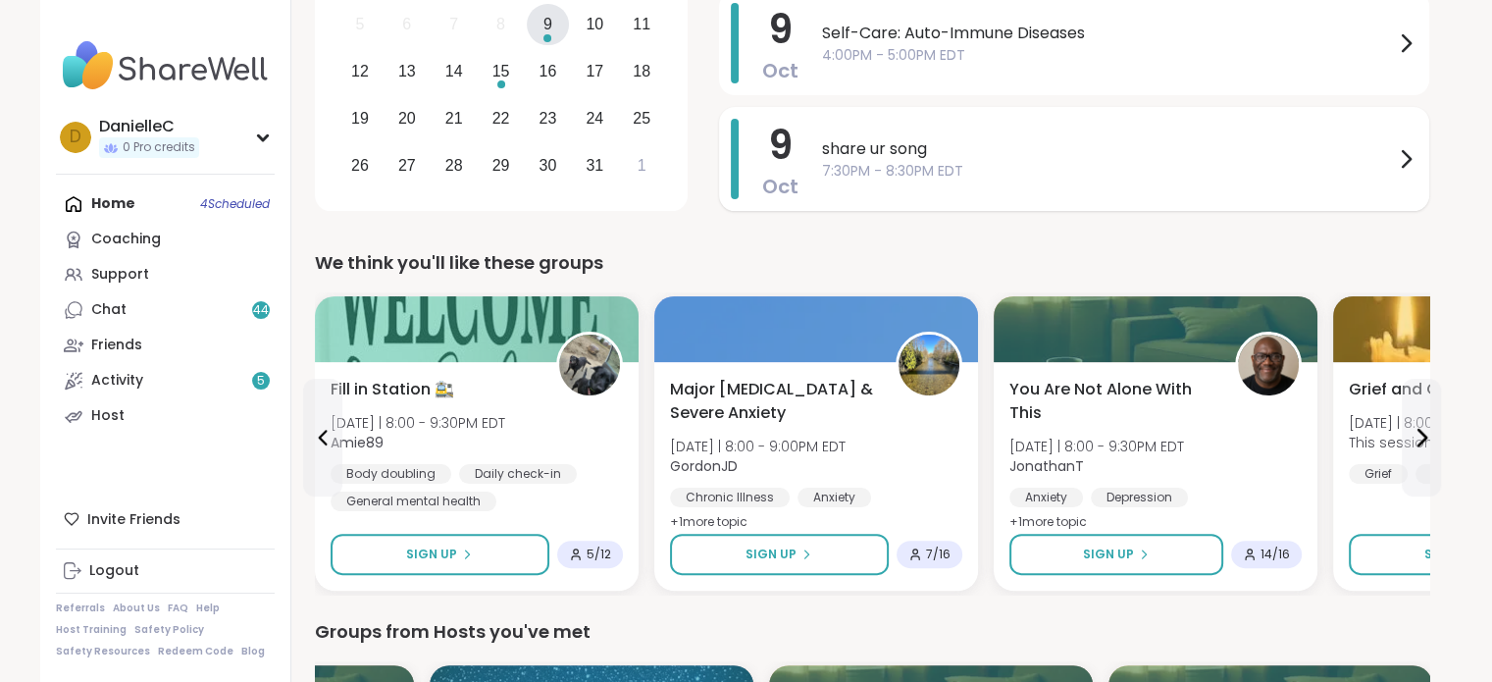
scroll to position [294, 0]
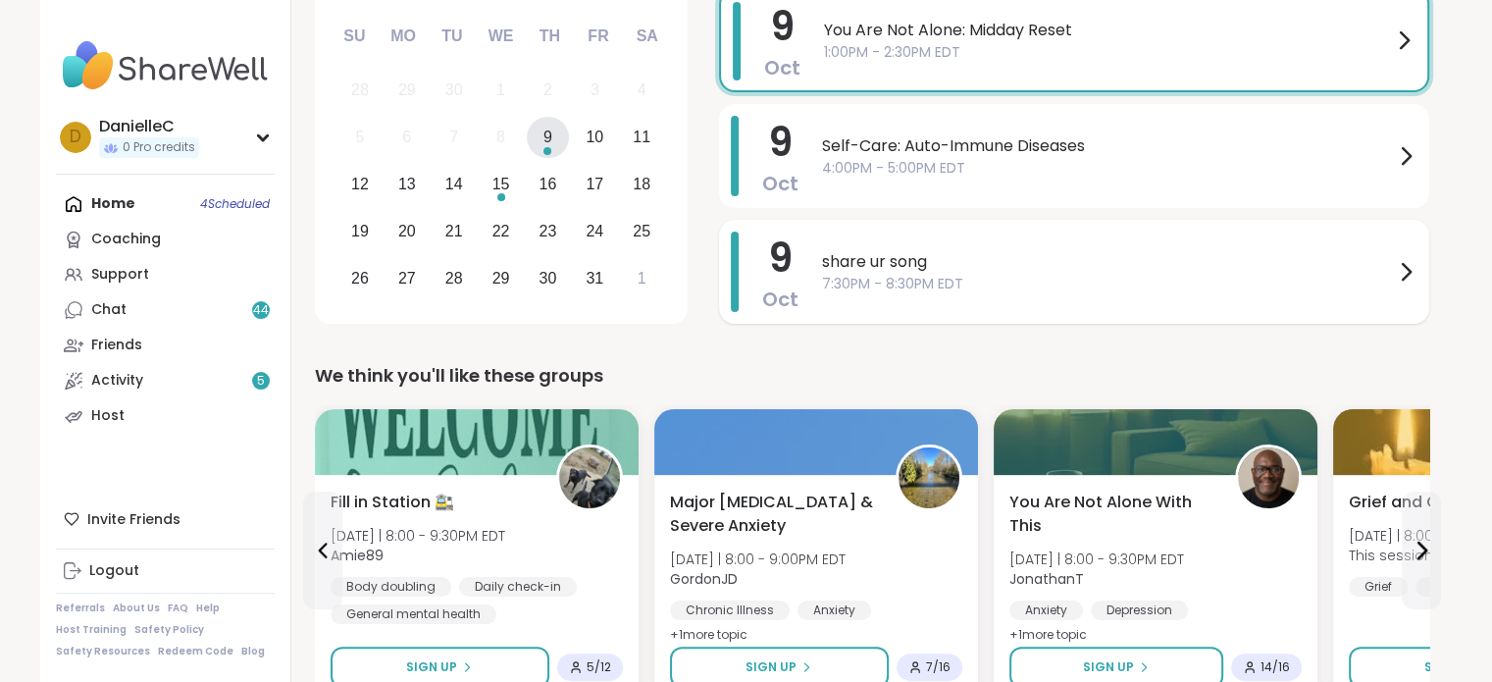
click at [1406, 266] on icon at bounding box center [1407, 272] width 8 height 16
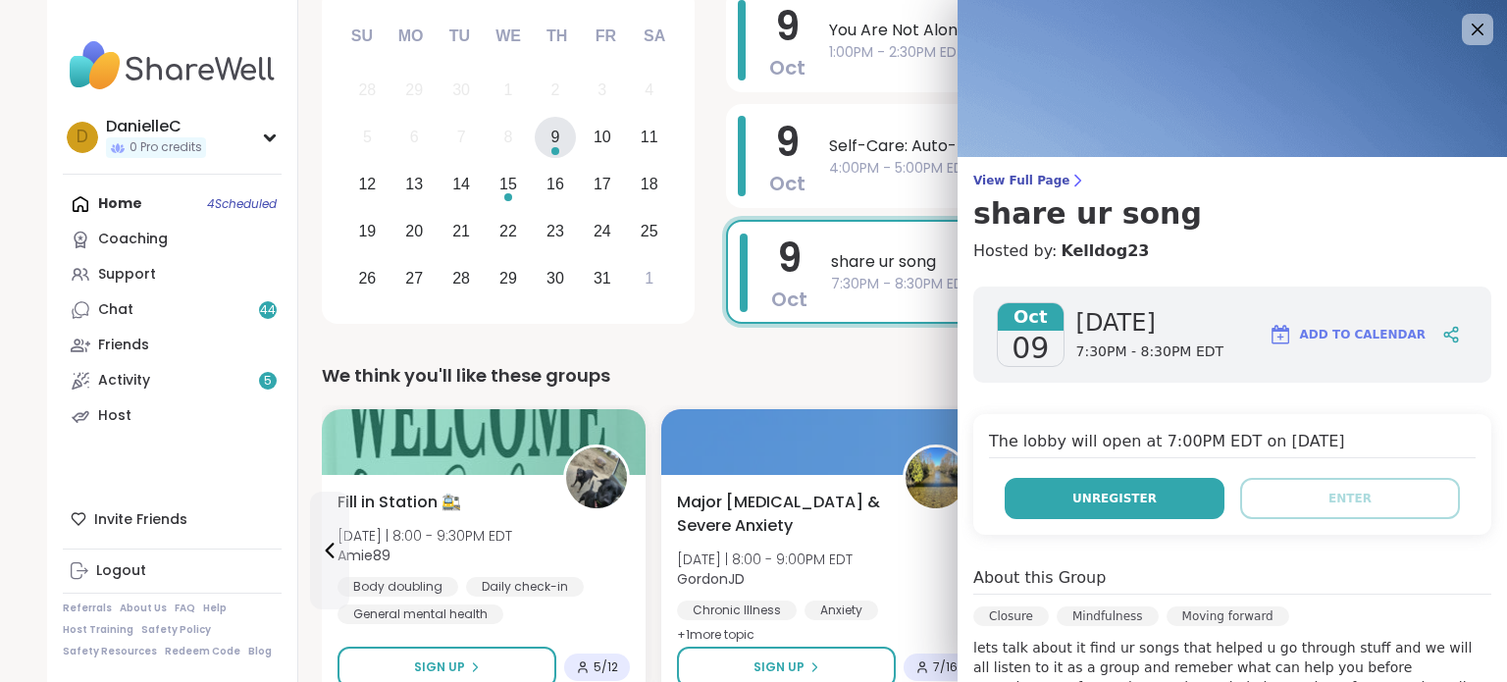
click at [1103, 493] on span "Unregister" at bounding box center [1114, 499] width 84 height 18
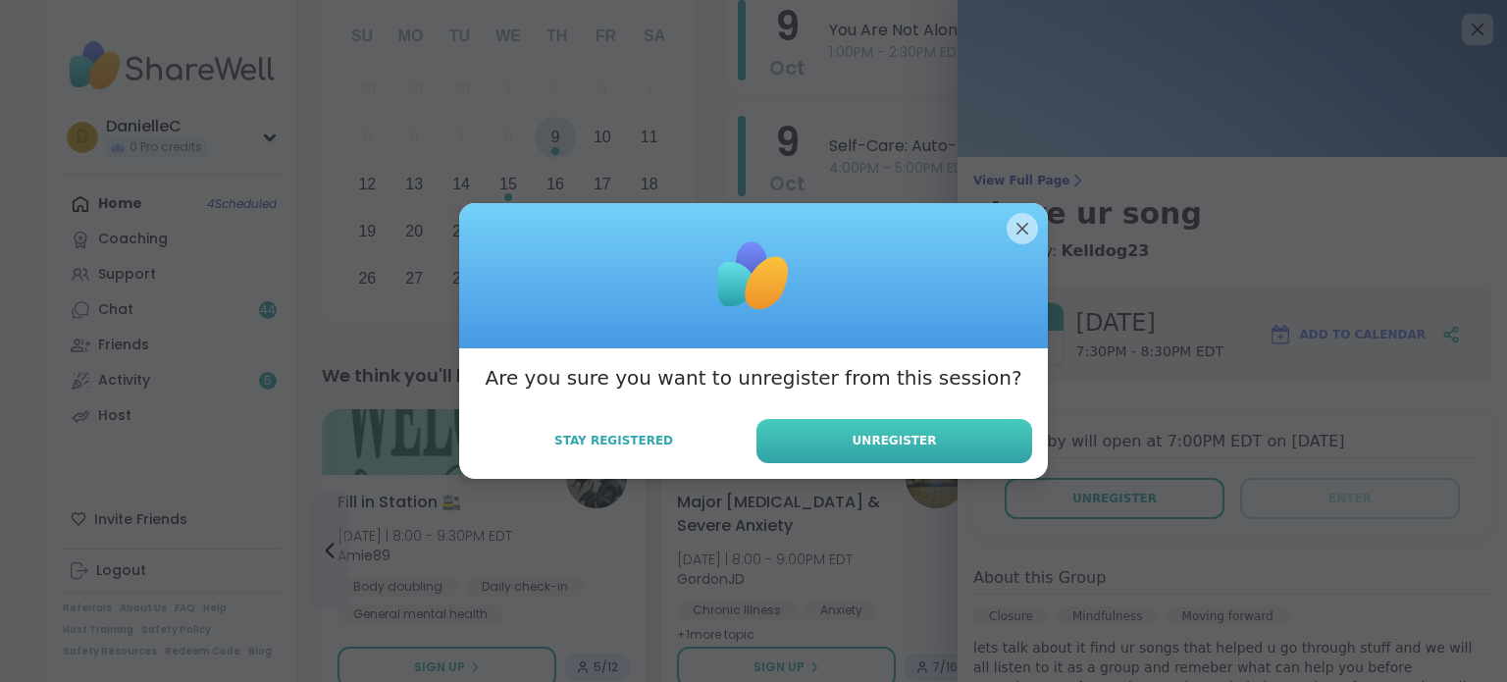
click at [913, 435] on span "Unregister" at bounding box center [895, 441] width 84 height 18
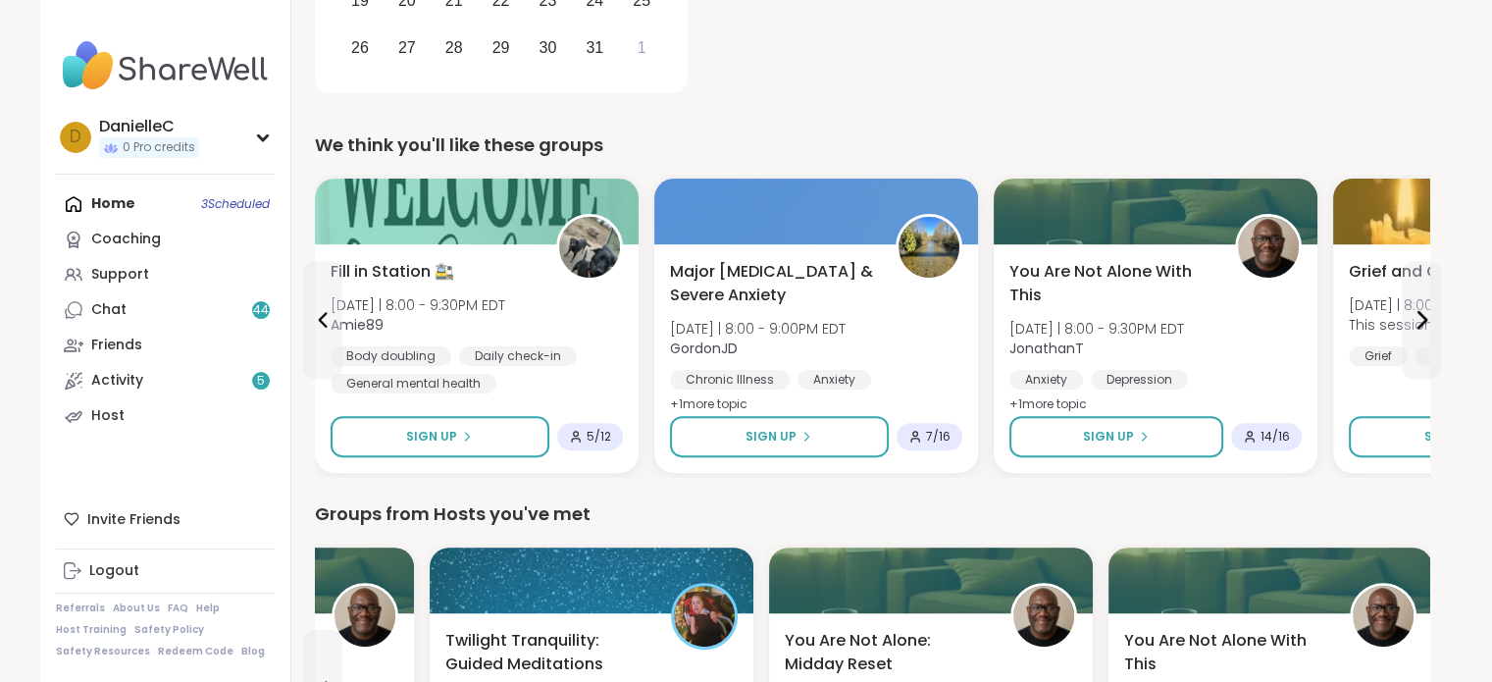
scroll to position [589, 0]
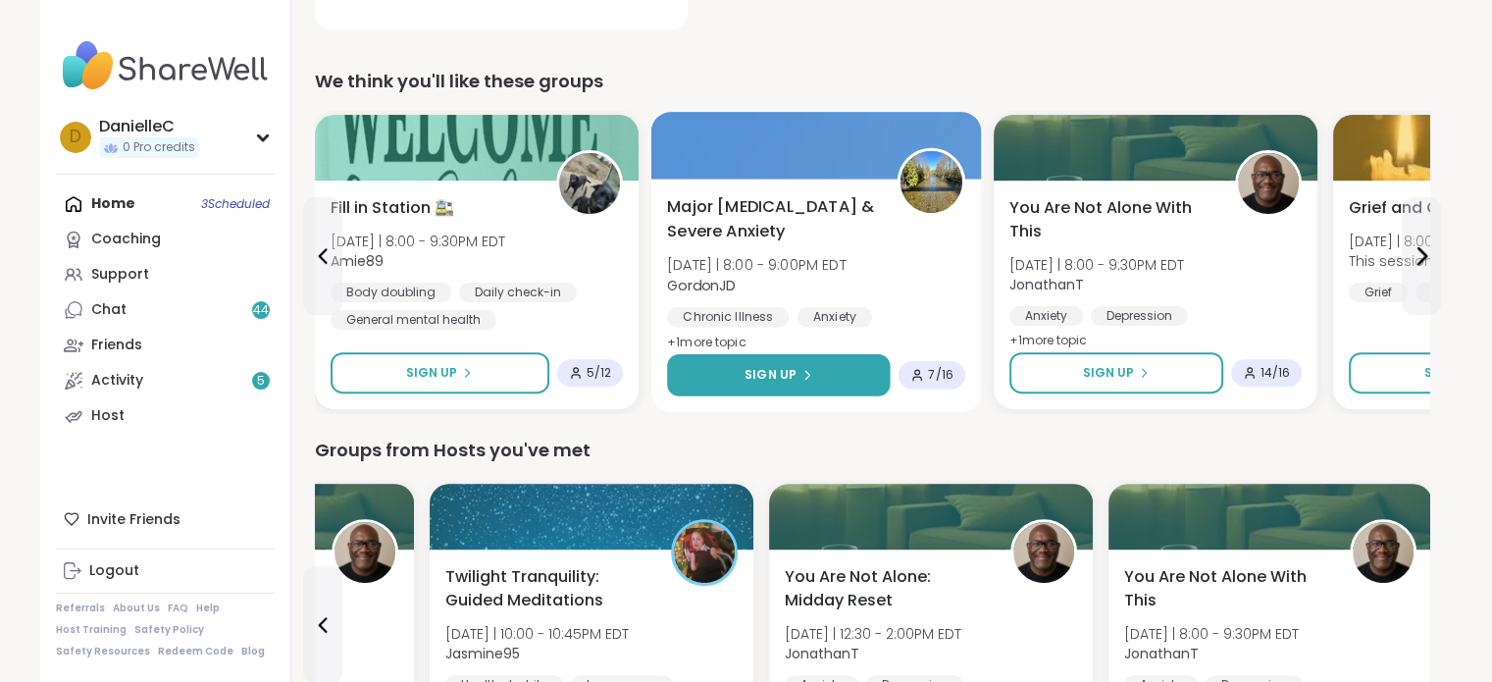
click at [801, 362] on button "Sign Up" at bounding box center [778, 375] width 223 height 42
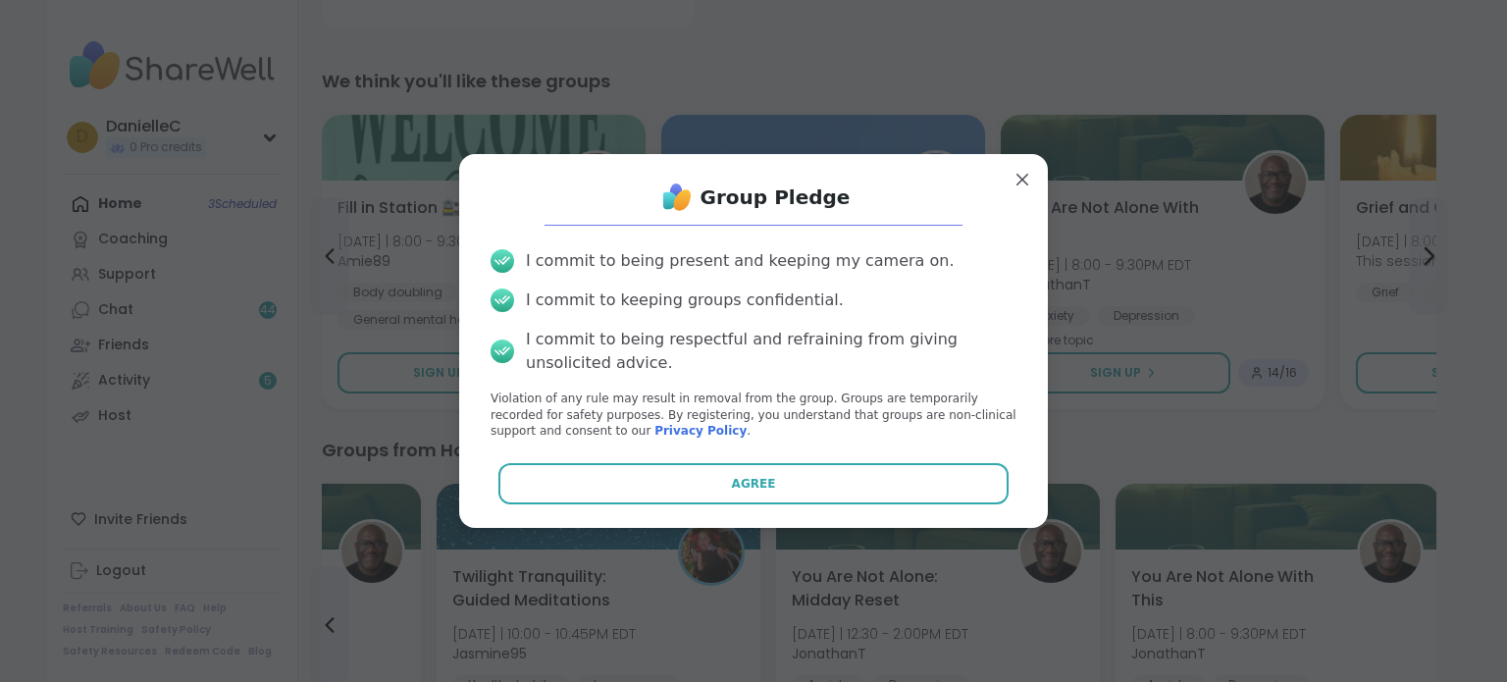
click at [773, 515] on div "Group Pledge I commit to being present and keeping my camera on. I commit to ke…" at bounding box center [753, 341] width 589 height 374
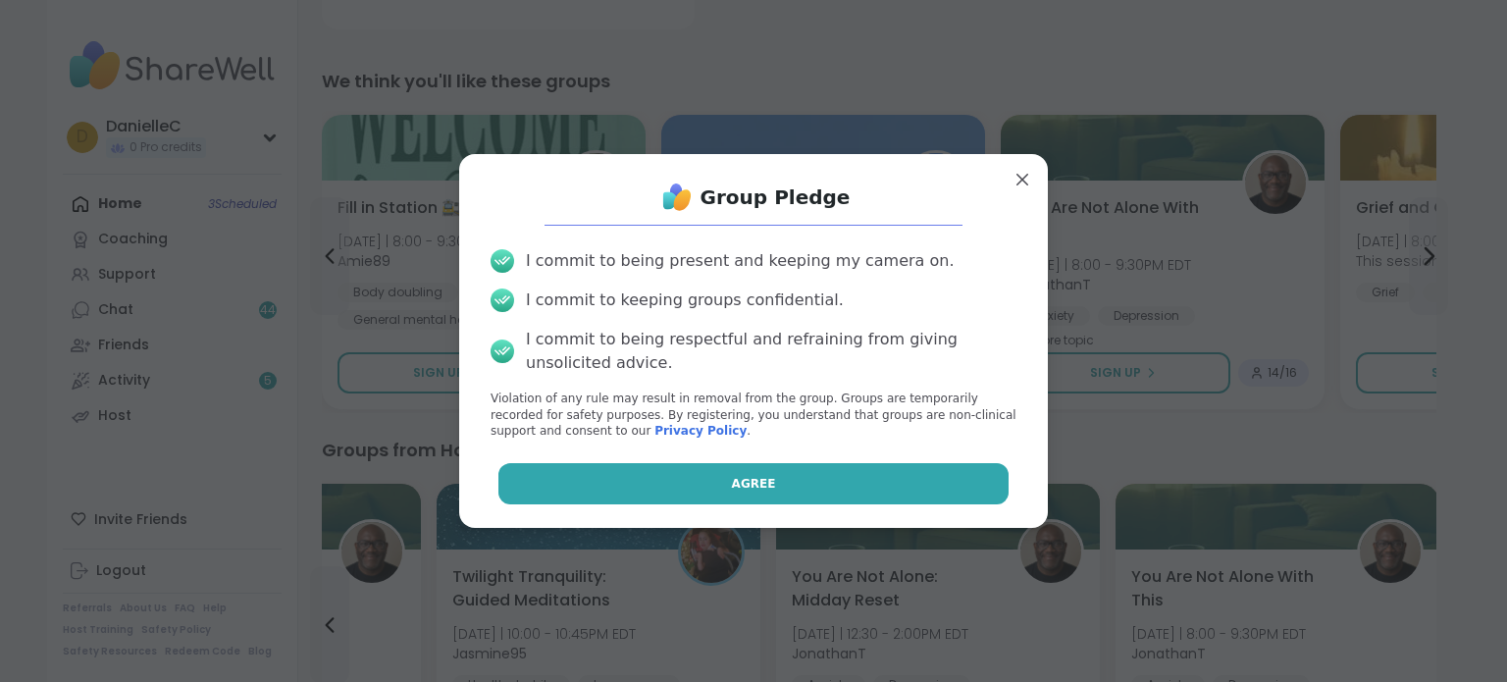
click at [771, 485] on button "Agree" at bounding box center [753, 483] width 511 height 41
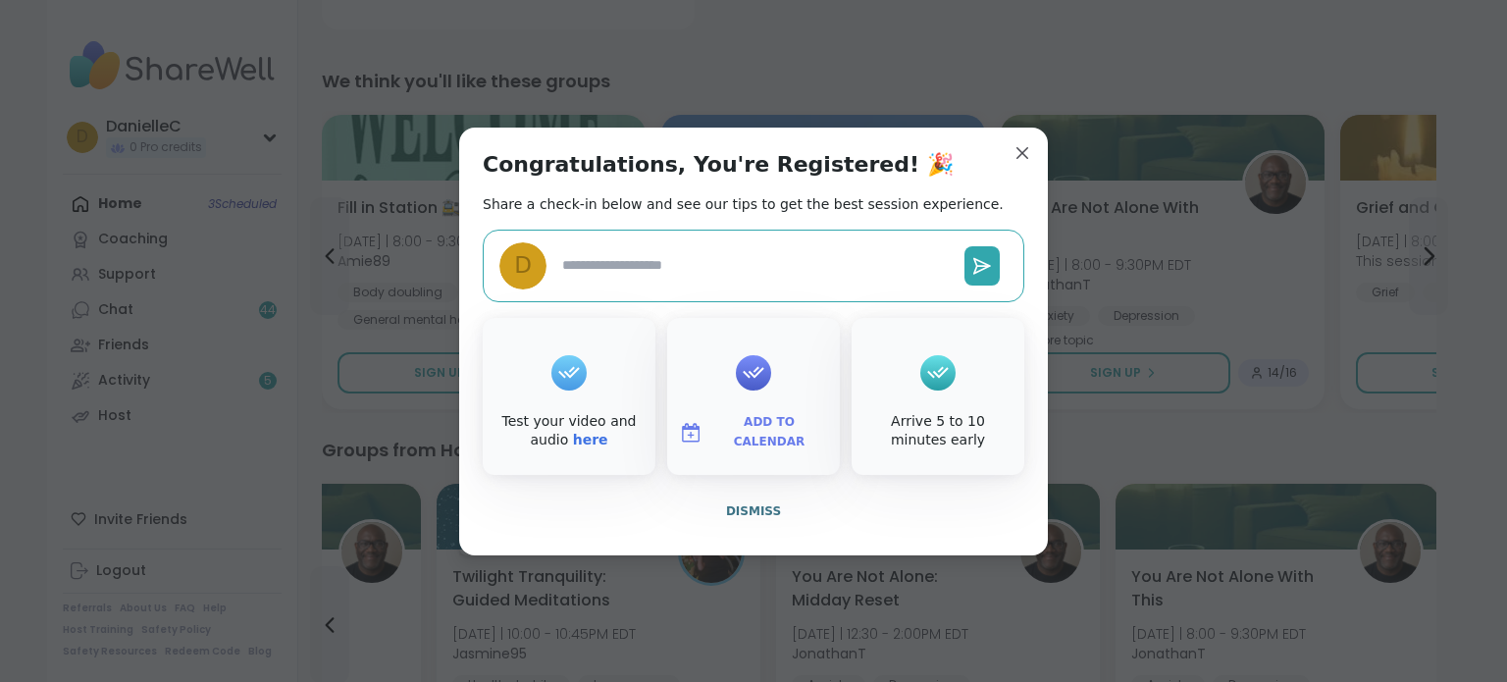
type textarea "*"
